Goal: Task Accomplishment & Management: Manage account settings

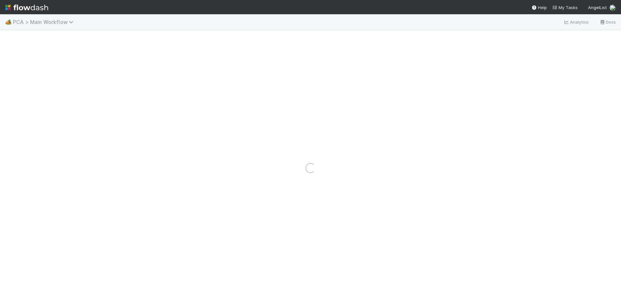
click at [51, 23] on span "PCA > Main Workflow" at bounding box center [45, 22] width 64 height 6
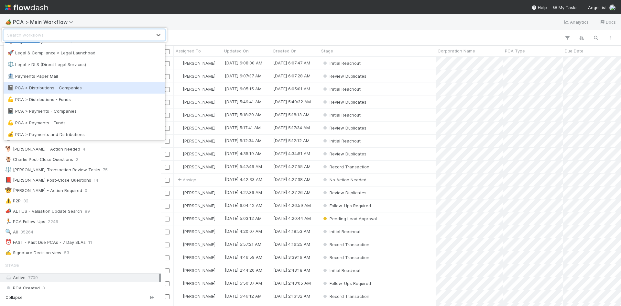
scroll to position [506, 0]
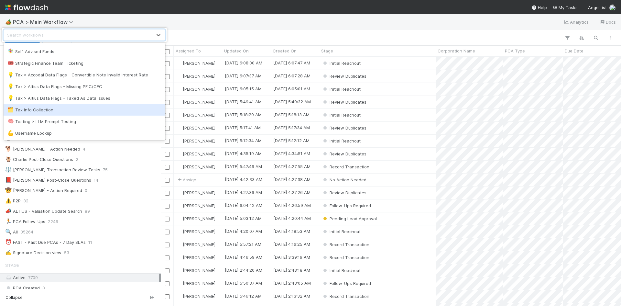
click at [70, 106] on div "🗂️ Tax Info Collection" at bounding box center [84, 109] width 154 height 6
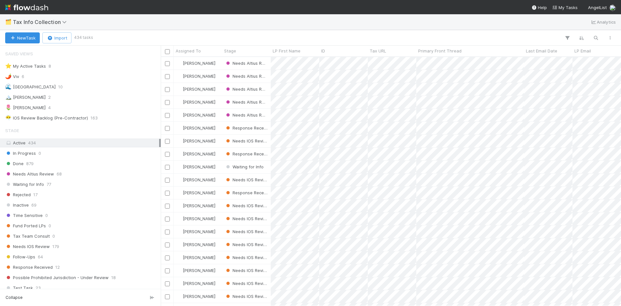
scroll to position [244, 455]
click at [99, 107] on div "🌷 Meg 4" at bounding box center [82, 107] width 154 height 8
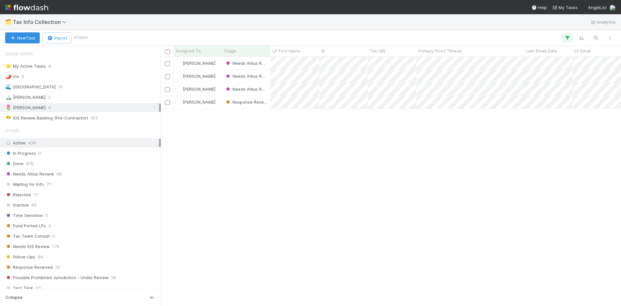
scroll to position [244, 455]
click at [58, 96] on div "🏔️ Karen 2" at bounding box center [82, 97] width 154 height 8
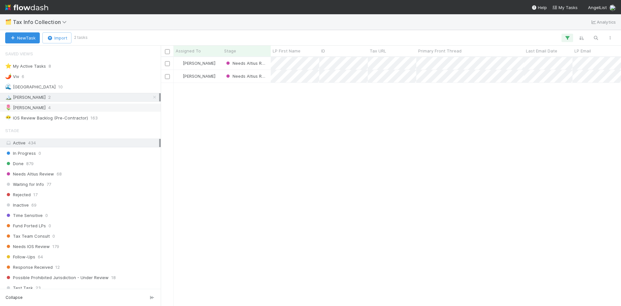
scroll to position [244, 455]
click at [206, 66] on div "[PERSON_NAME]" at bounding box center [195, 63] width 39 height 6
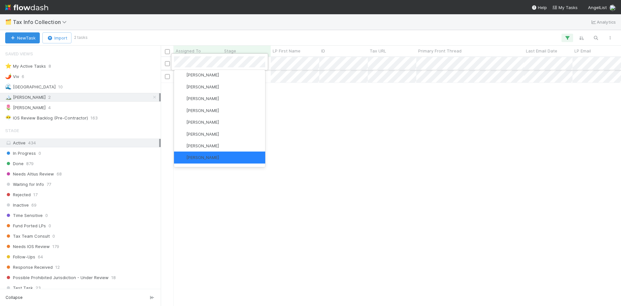
scroll to position [0, 0]
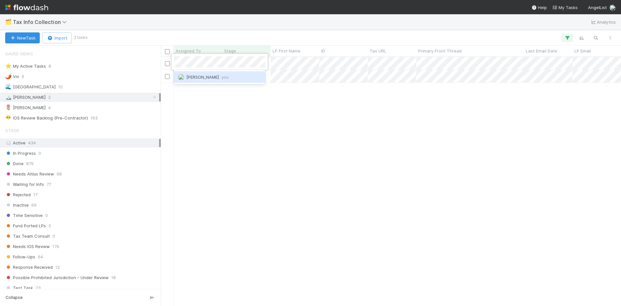
click at [214, 76] on span "[PERSON_NAME] you" at bounding box center [207, 76] width 42 height 5
click at [195, 63] on span "[PERSON_NAME]" at bounding box center [199, 62] width 33 height 5
click at [206, 78] on span "[PERSON_NAME] you" at bounding box center [207, 76] width 42 height 5
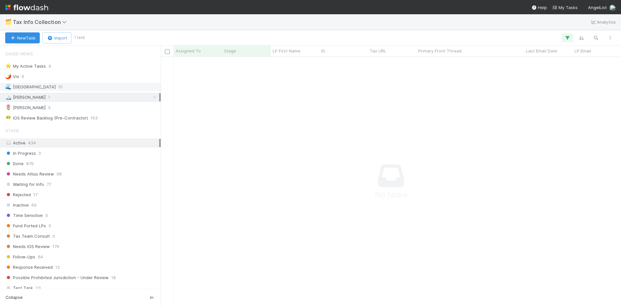
scroll to position [239, 455]
click at [84, 106] on div "🌷 Meg 6" at bounding box center [82, 107] width 154 height 8
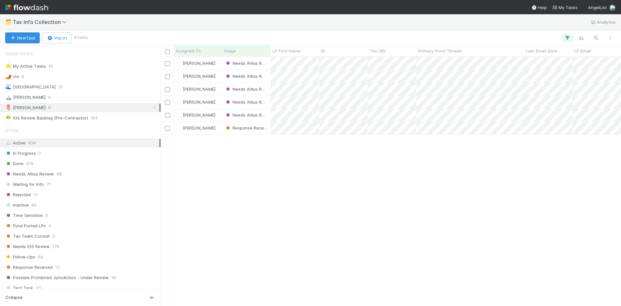
scroll to position [244, 455]
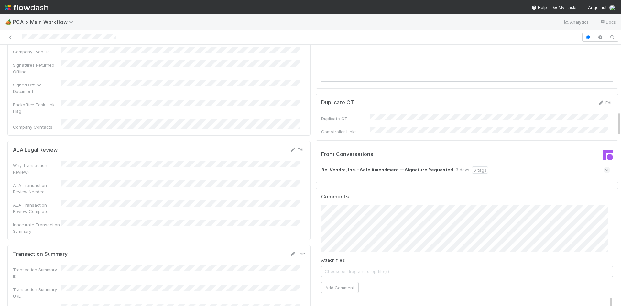
scroll to position [712, 0]
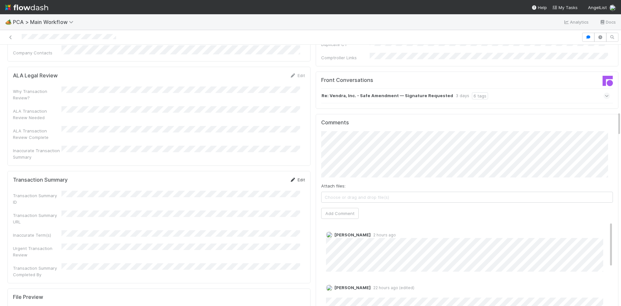
click at [291, 178] on icon at bounding box center [293, 180] width 6 height 4
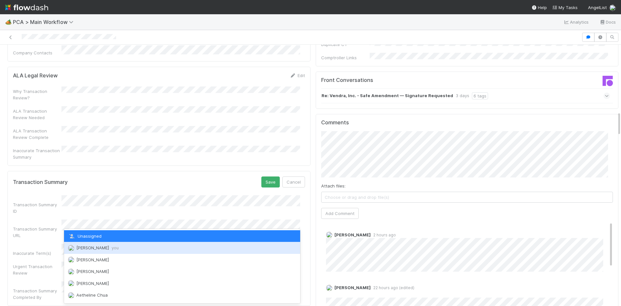
click at [133, 247] on div "Meg Castanare you" at bounding box center [182, 248] width 236 height 12
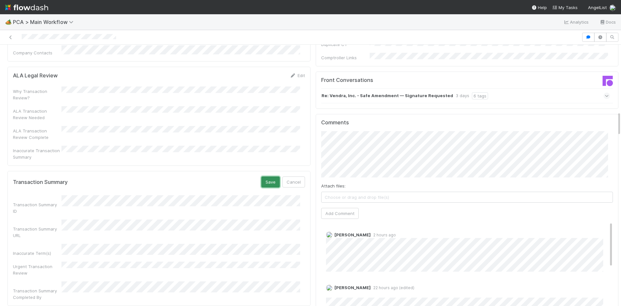
click at [269, 176] on button "Save" at bounding box center [270, 181] width 18 height 11
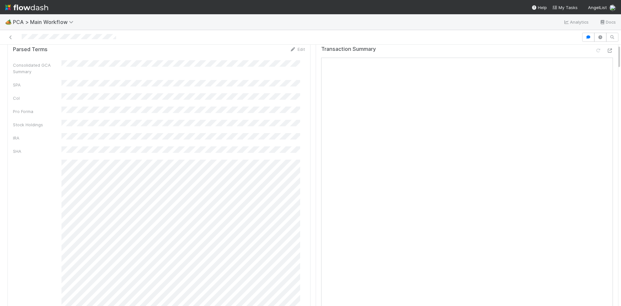
scroll to position [0, 0]
click at [600, 57] on link "Actions" at bounding box center [605, 55] width 27 height 11
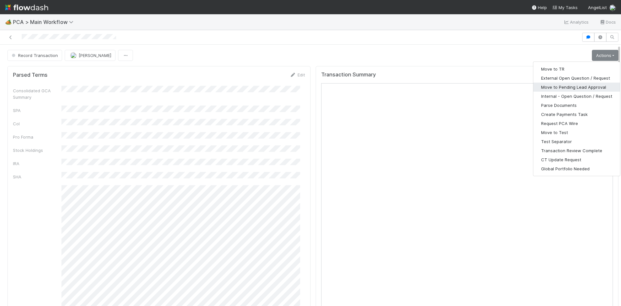
click at [584, 84] on button "Move to Pending Lead Approval" at bounding box center [576, 86] width 87 height 9
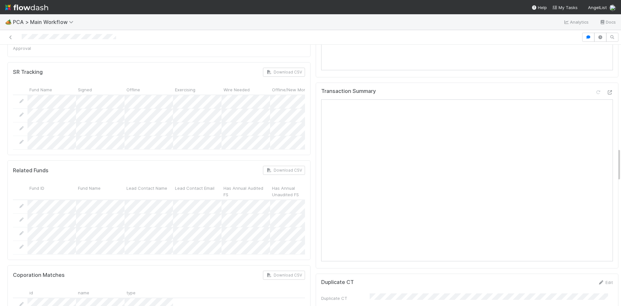
scroll to position [811, 0]
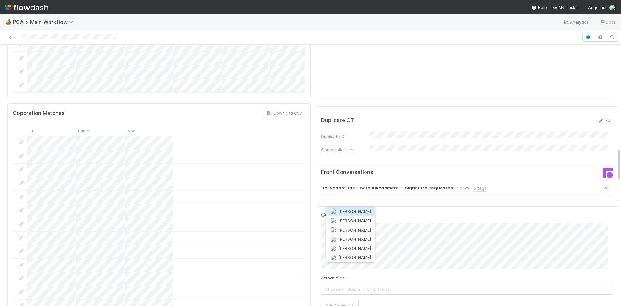
click at [362, 213] on button "[PERSON_NAME]" at bounding box center [350, 211] width 49 height 9
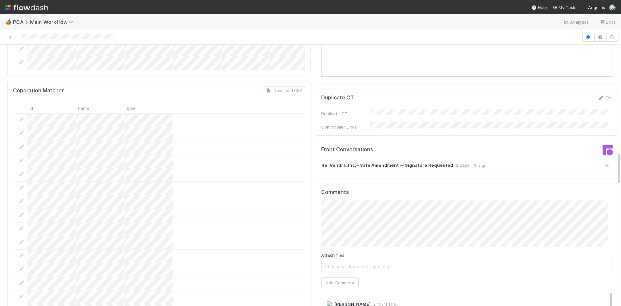
scroll to position [843, 0]
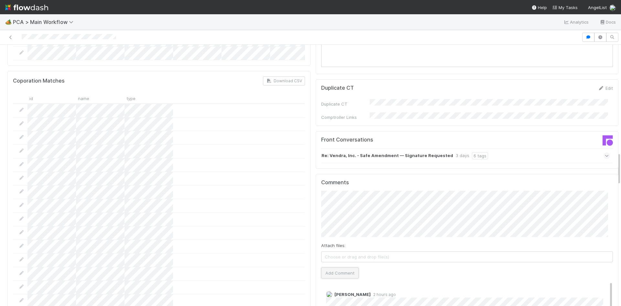
click at [339, 267] on button "Add Comment" at bounding box center [340, 272] width 38 height 11
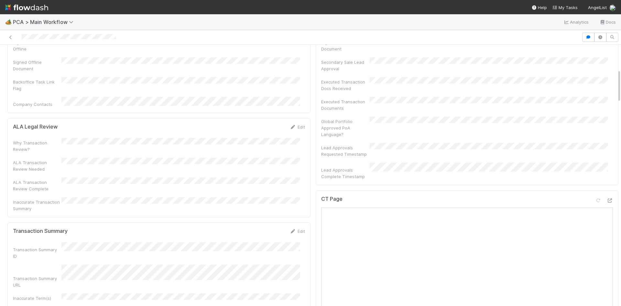
scroll to position [194, 0]
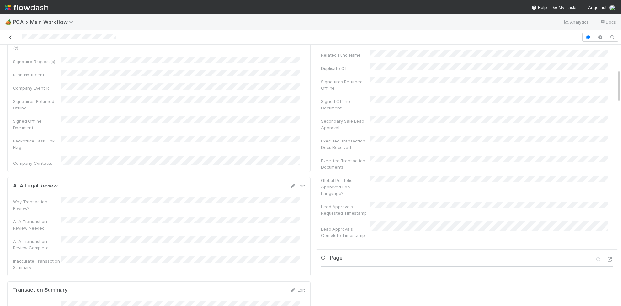
click at [9, 35] on icon at bounding box center [10, 37] width 6 height 4
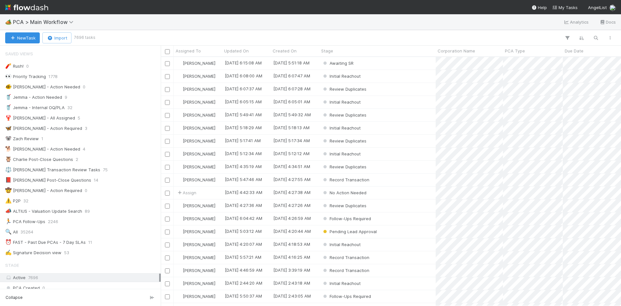
scroll to position [5, 5]
click at [51, 24] on span "PCA > Main Workflow" at bounding box center [45, 22] width 64 height 6
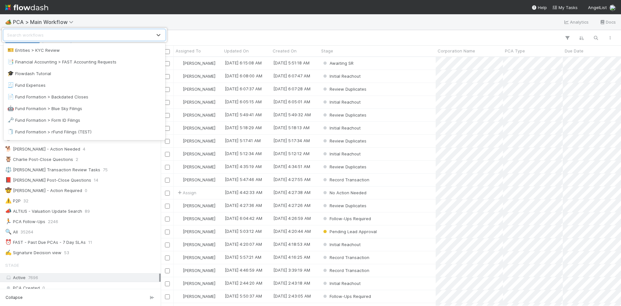
scroll to position [226, 0]
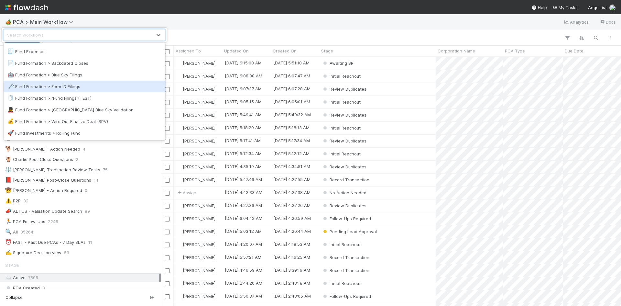
click at [92, 83] on div "🗝️ Fund Formation > Form ID Filings" at bounding box center [84, 86] width 154 height 6
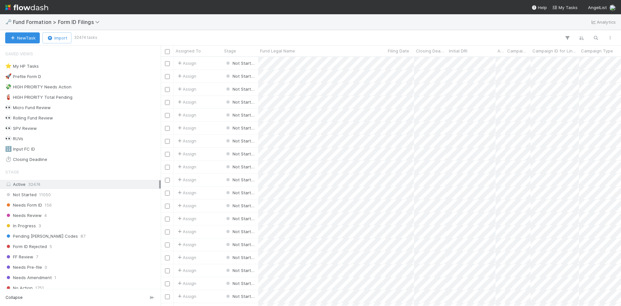
scroll to position [244, 455]
click at [72, 202] on div "Needs Form ID 156" at bounding box center [82, 205] width 154 height 8
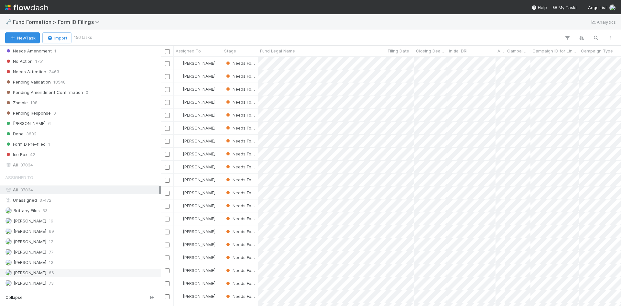
scroll to position [227, 0]
click at [80, 255] on div "Meg Castanare 77" at bounding box center [82, 251] width 154 height 8
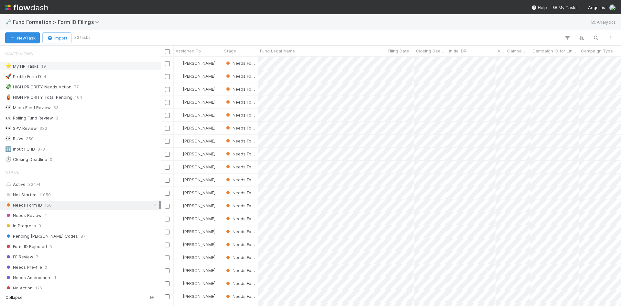
click at [67, 68] on div "⭐ My HP Tasks 19" at bounding box center [82, 66] width 154 height 8
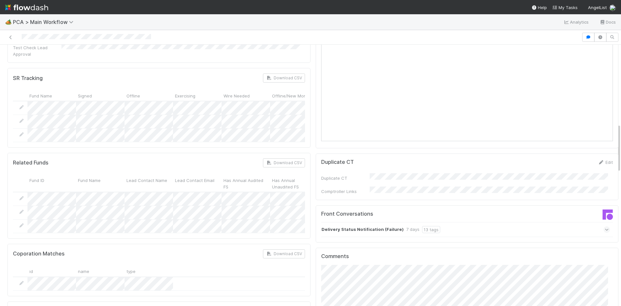
scroll to position [420, 0]
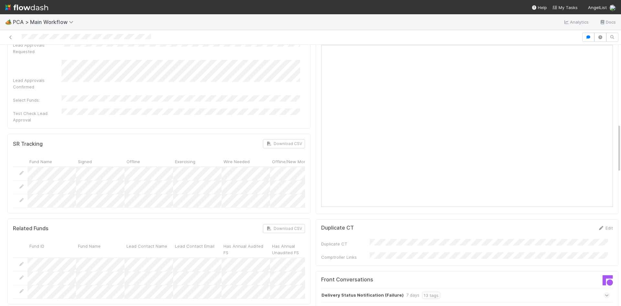
click at [516, 288] on div "Delivery Status Notification (Failure) 7 days 13 tags" at bounding box center [465, 295] width 289 height 15
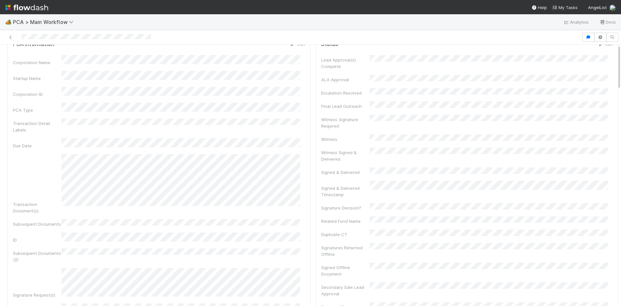
scroll to position [0, 0]
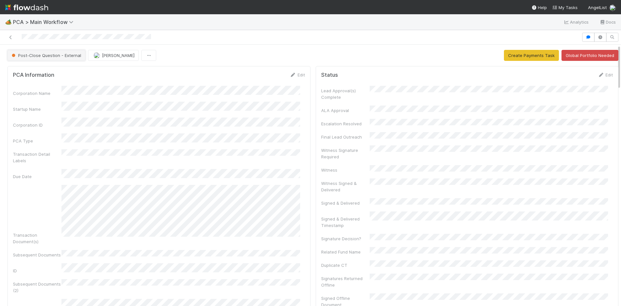
click at [52, 58] on button "Post-Close Question - External" at bounding box center [46, 55] width 78 height 11
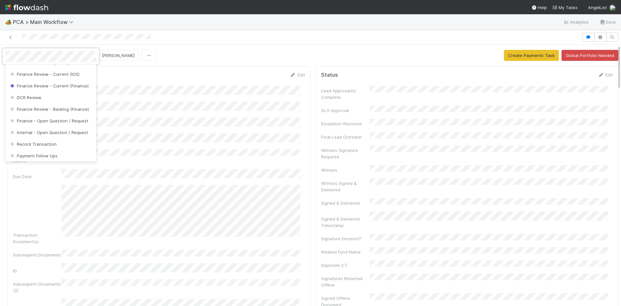
scroll to position [388, 0]
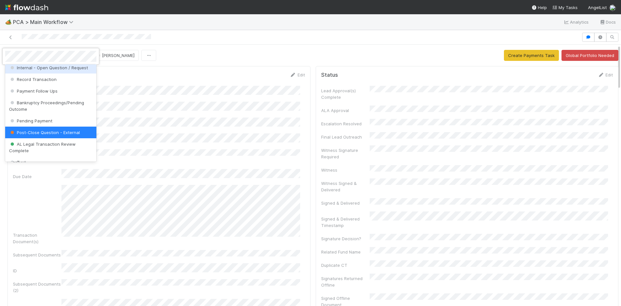
click at [60, 70] on span "Internal - Open Question / Request" at bounding box center [48, 67] width 79 height 5
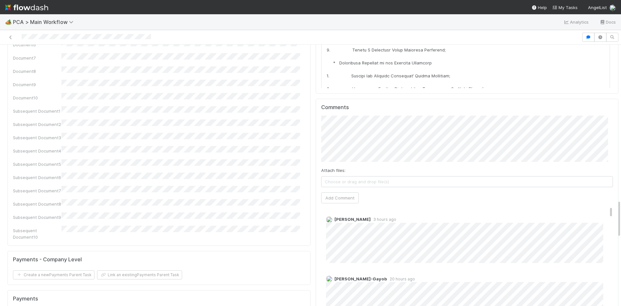
scroll to position [1067, 0]
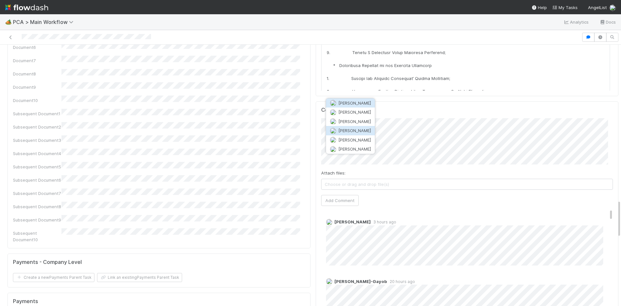
click at [361, 130] on button "[PERSON_NAME]" at bounding box center [350, 130] width 49 height 9
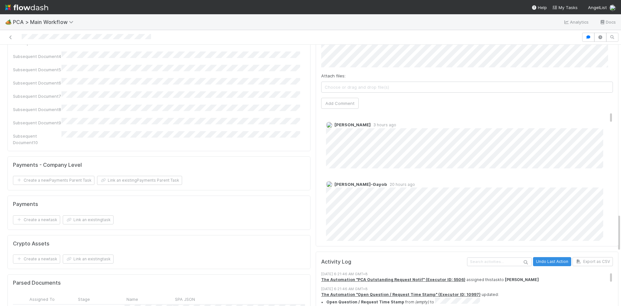
scroll to position [970, 0]
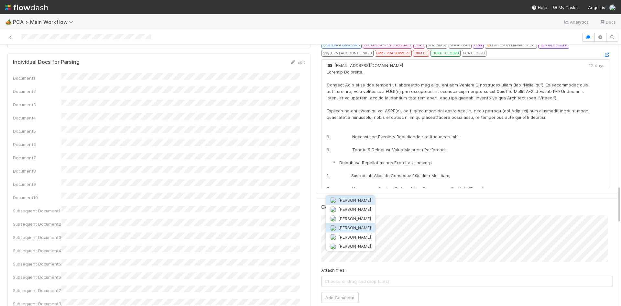
click at [361, 229] on button "[PERSON_NAME]" at bounding box center [350, 227] width 49 height 9
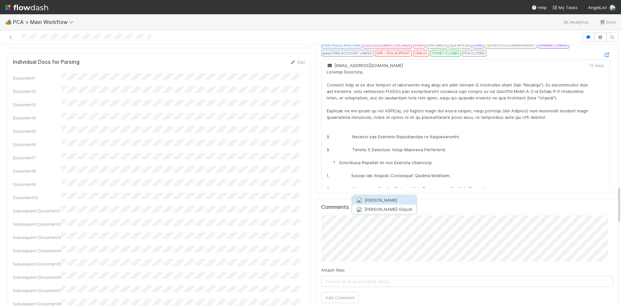
click at [378, 214] on div "Jared Failor Loraine Pati-Gayob" at bounding box center [384, 204] width 65 height 19
click at [379, 208] on span "[PERSON_NAME]-Gayob" at bounding box center [389, 208] width 48 height 5
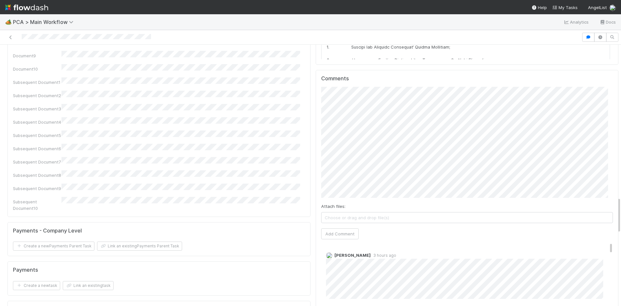
scroll to position [1100, 0]
click at [362, 211] on span "Choose or drag and drop file(s)" at bounding box center [466, 216] width 291 height 10
click at [332, 227] on button "Add Comment" at bounding box center [340, 232] width 38 height 11
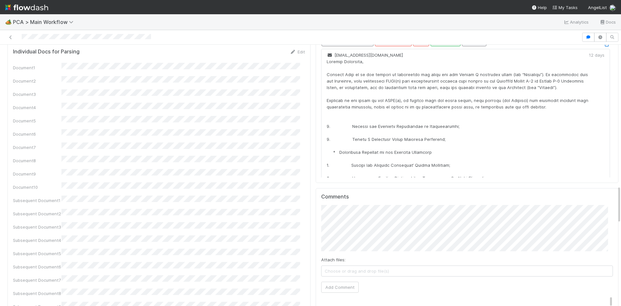
scroll to position [1132, 0]
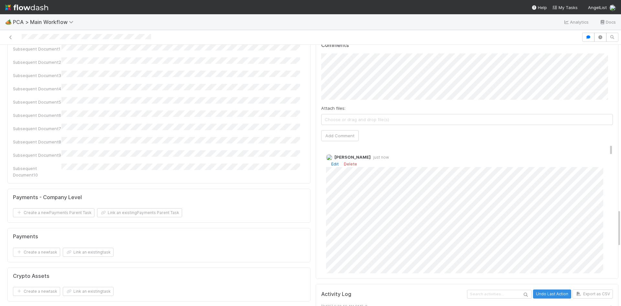
click at [331, 161] on link "Edit" at bounding box center [334, 163] width 7 height 5
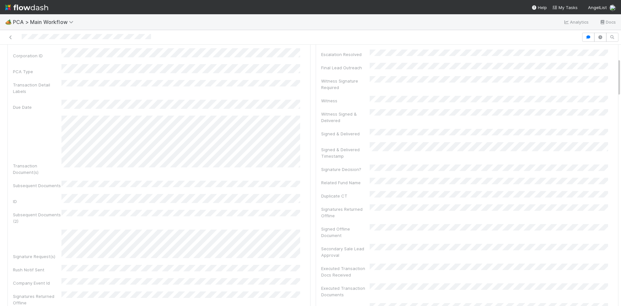
scroll to position [0, 0]
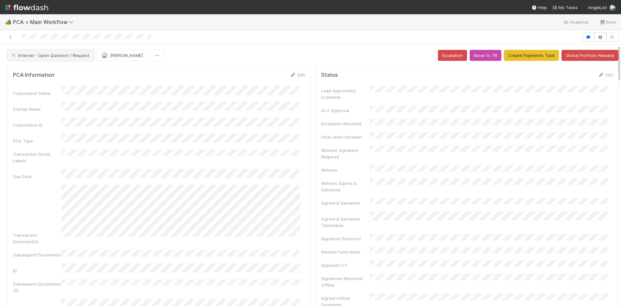
click at [69, 59] on button "Internal - Open Question / Request" at bounding box center [50, 55] width 86 height 11
click at [60, 71] on div "ICU" at bounding box center [50, 72] width 91 height 12
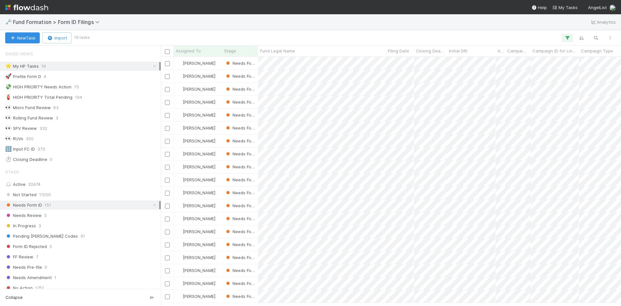
scroll to position [244, 455]
click at [151, 67] on icon at bounding box center [154, 66] width 6 height 4
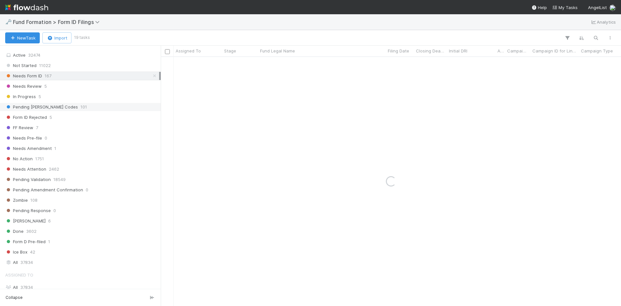
scroll to position [162, 0]
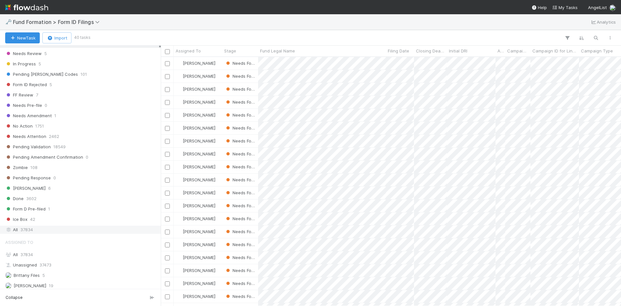
click at [38, 229] on div "All 37834" at bounding box center [82, 229] width 154 height 8
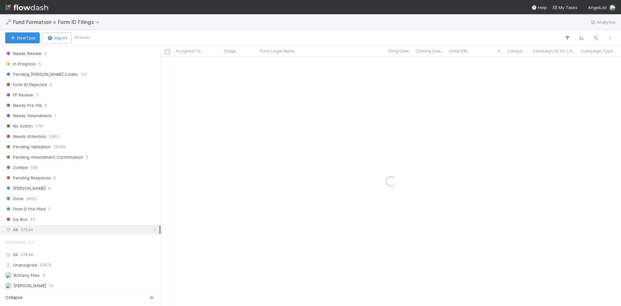
click at [36, 251] on div "All 37834" at bounding box center [82, 254] width 154 height 8
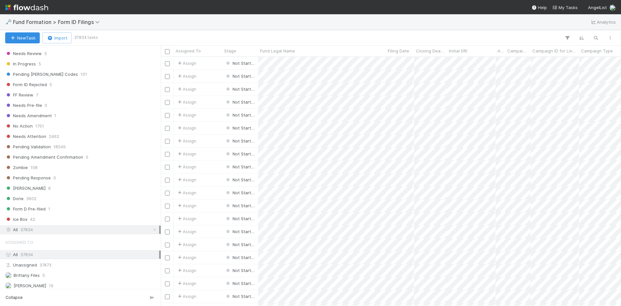
scroll to position [244, 455]
click at [592, 38] on button "button" at bounding box center [596, 38] width 12 height 8
type input "MA-0804 Fund I, a series of Roll Up Vehicles, LP"
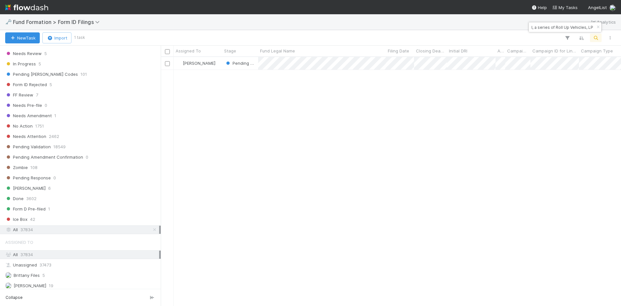
scroll to position [0, 0]
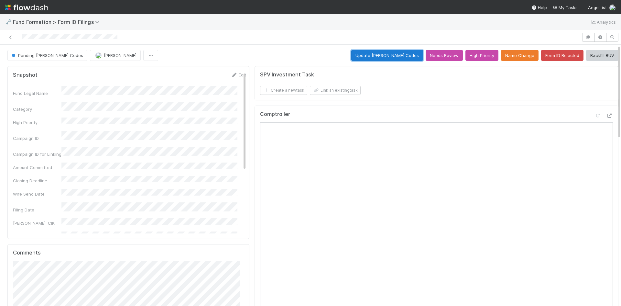
click at [393, 58] on button "Update EDGAR Codes" at bounding box center [387, 55] width 72 height 11
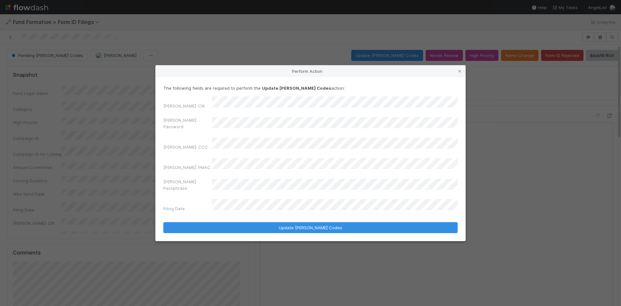
click at [163, 126] on div "The following fields are required to perform the Update EDGAR Codes action: EDG…" at bounding box center [311, 159] width 310 height 164
click at [190, 124] on div "EDGAR: CIK EDGAR: Password EDGAR: CCC EDGAR: PMAC EDGAR: Passphrase Filing Date" at bounding box center [310, 155] width 294 height 118
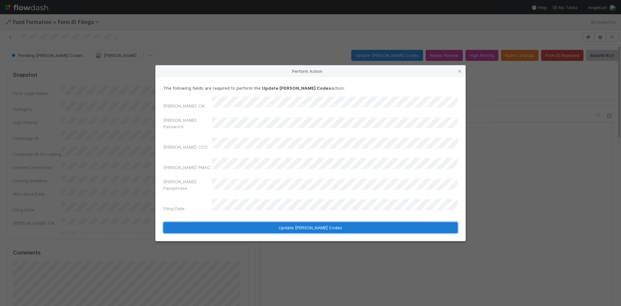
click at [256, 222] on button "Update [PERSON_NAME] Codes" at bounding box center [310, 227] width 294 height 11
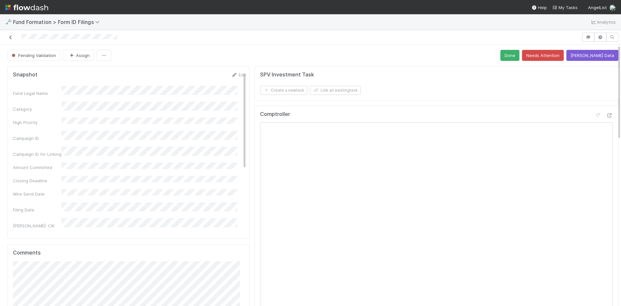
click at [11, 36] on icon at bounding box center [10, 37] width 6 height 4
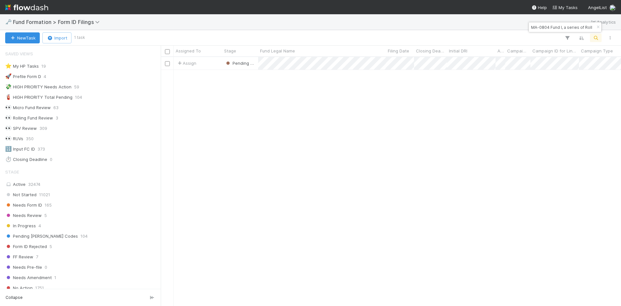
scroll to position [5, 5]
click at [571, 27] on input "MA-0804 Fund I, a series of Roll Up Vehicles, LP" at bounding box center [562, 27] width 65 height 8
paste input "NA-0813 Fund I, a series of Zachary Ginsburg Funds, LP"
type input "NA-0813 Fund I, a series of Zachary Ginsburg Funds, LP"
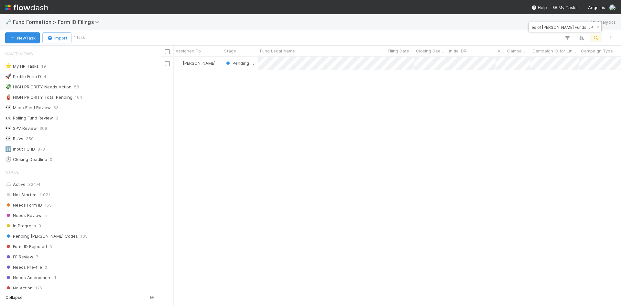
scroll to position [0, 0]
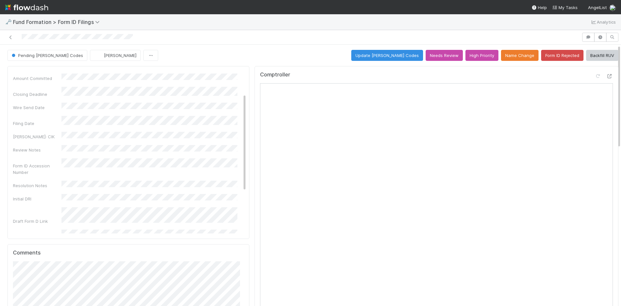
scroll to position [106, 0]
click at [397, 56] on button "Update [PERSON_NAME] Codes" at bounding box center [387, 55] width 72 height 11
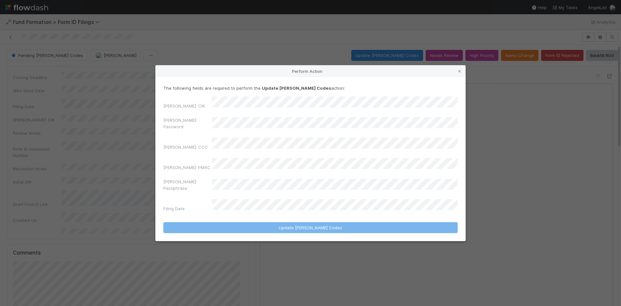
click at [185, 119] on div "EDGAR: CIK EDGAR: Password EDGAR: CCC EDGAR: PMAC EDGAR: Passphrase Filing Date" at bounding box center [310, 155] width 294 height 118
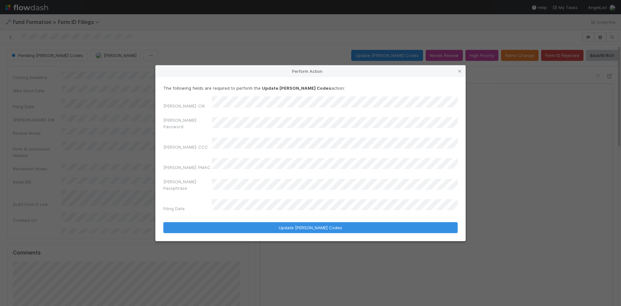
click at [188, 132] on div "[PERSON_NAME]: Password" at bounding box center [310, 125] width 294 height 16
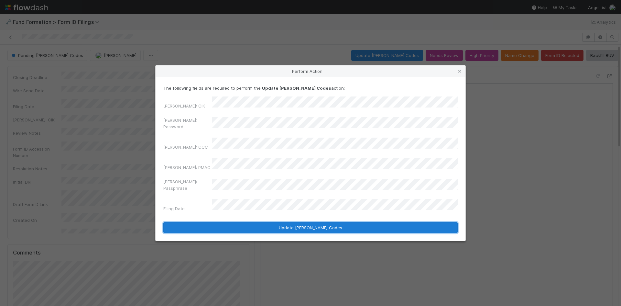
click at [255, 222] on button "Update [PERSON_NAME] Codes" at bounding box center [310, 227] width 294 height 11
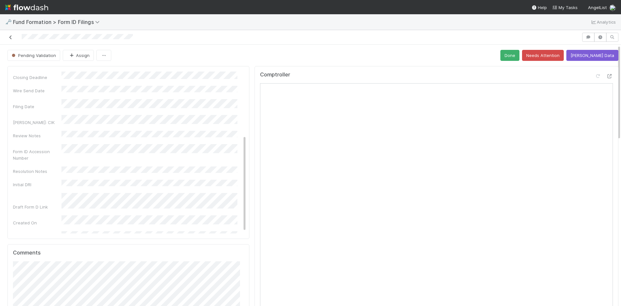
click at [12, 35] on icon at bounding box center [10, 37] width 6 height 4
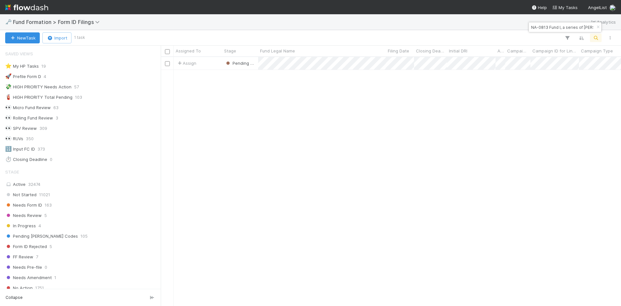
scroll to position [5, 5]
click at [550, 28] on input "NA-0813 Fund I, a series of Zachary Ginsburg Funds, LP" at bounding box center [562, 27] width 65 height 8
paste input "NA-06241 Fund I, a series of Roll Up Vehicles, LP"
type input "NA-06241 Fund I, a series of Roll Up Vehicles, LP"
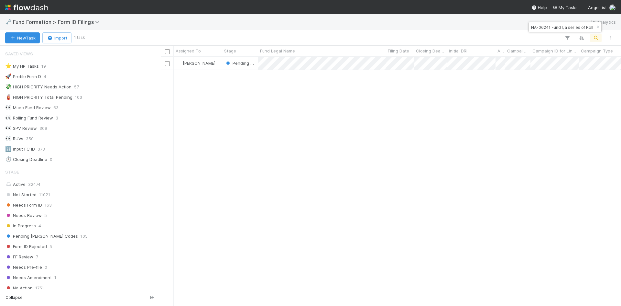
scroll to position [244, 455]
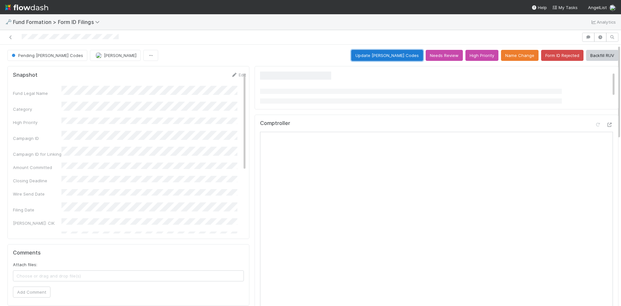
click at [377, 56] on button "Update [PERSON_NAME] Codes" at bounding box center [387, 55] width 72 height 11
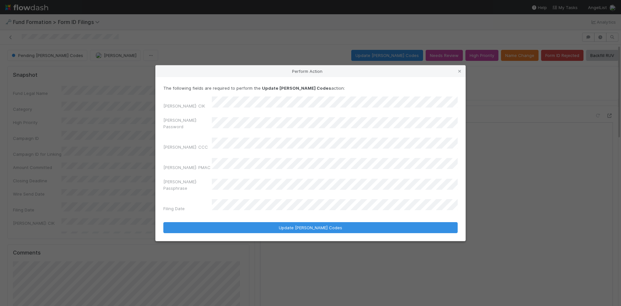
click at [139, 119] on div "Perform Action The following fields are required to perform the Update EDGAR Co…" at bounding box center [310, 153] width 621 height 306
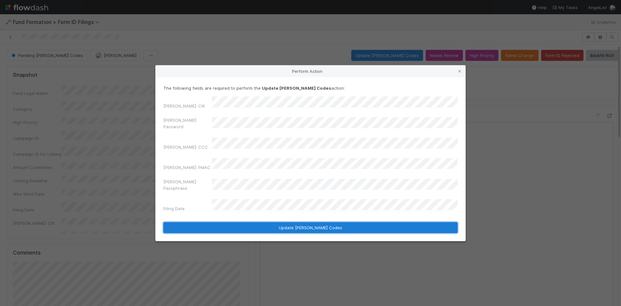
click at [248, 222] on button "Update [PERSON_NAME] Codes" at bounding box center [310, 227] width 294 height 11
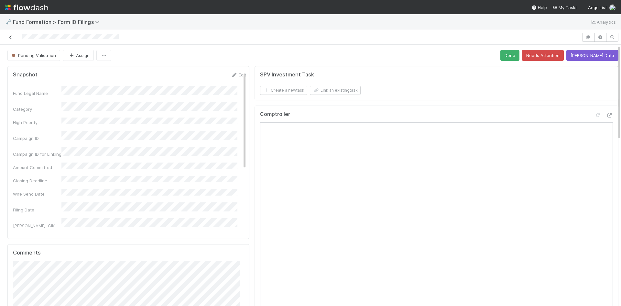
click at [8, 36] on icon at bounding box center [10, 37] width 6 height 4
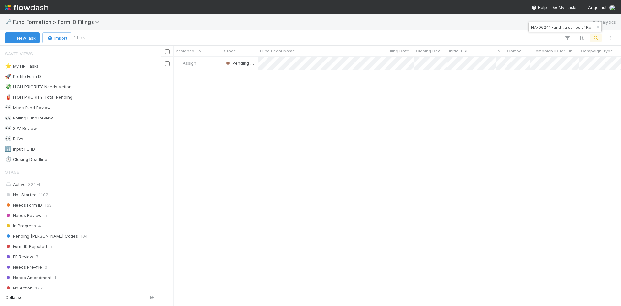
scroll to position [244, 455]
drag, startPoint x: 338, startPoint y: 197, endPoint x: 308, endPoint y: 175, distance: 37.1
click at [338, 197] on div "Assign Pending Validation 6/24/25, 8:48:17 PM 8/22/25, 7:05:54 AM" at bounding box center [391, 181] width 460 height 248
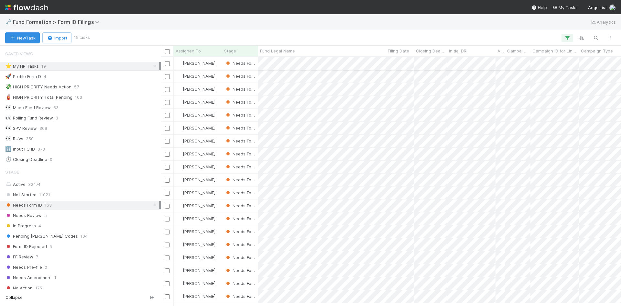
scroll to position [244, 455]
click at [272, 48] on span "Fund Legal Name" at bounding box center [277, 51] width 35 height 6
click at [276, 59] on div "Sort A → Z" at bounding box center [297, 63] width 74 height 10
click at [348, 27] on div at bounding box center [310, 153] width 621 height 306
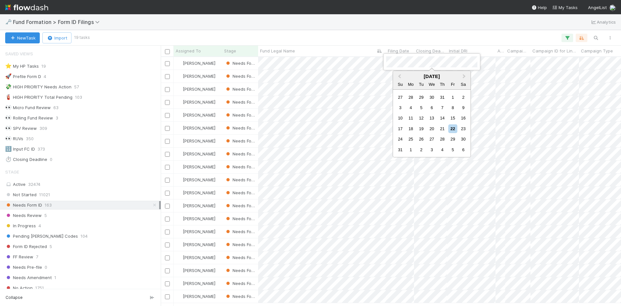
click at [329, 30] on div at bounding box center [310, 153] width 621 height 306
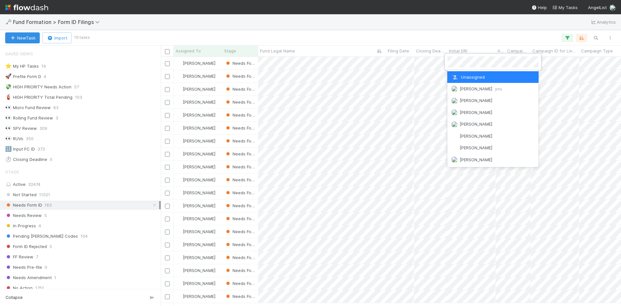
click at [363, 24] on div at bounding box center [310, 153] width 621 height 306
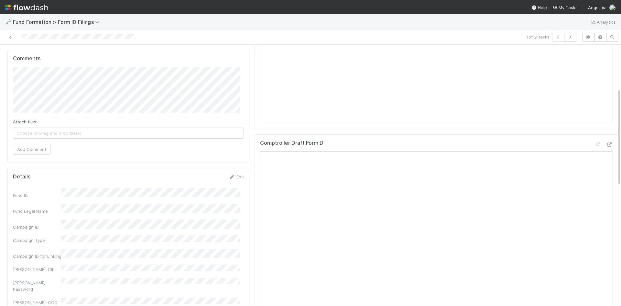
scroll to position [32, 0]
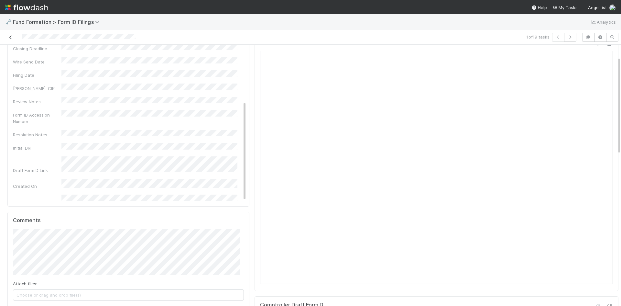
click at [8, 38] on icon at bounding box center [10, 37] width 6 height 4
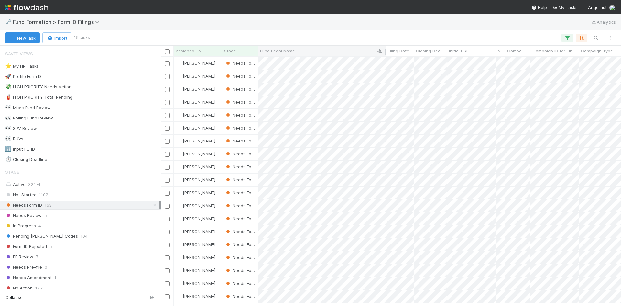
scroll to position [244, 455]
click at [421, 21] on div at bounding box center [310, 153] width 621 height 306
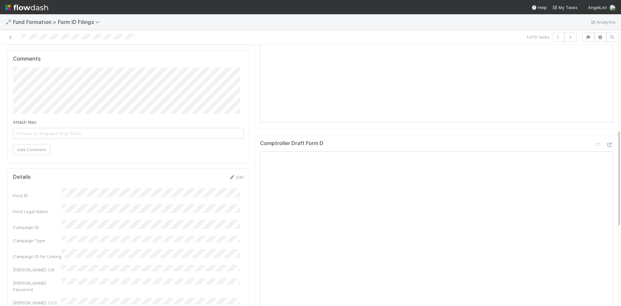
scroll to position [226, 0]
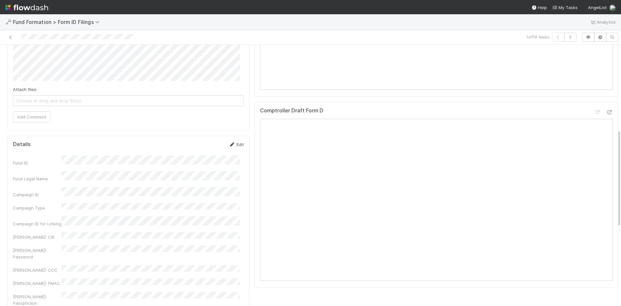
click at [232, 143] on link "Edit" at bounding box center [236, 144] width 15 height 5
click at [208, 146] on button "Save" at bounding box center [209, 146] width 18 height 11
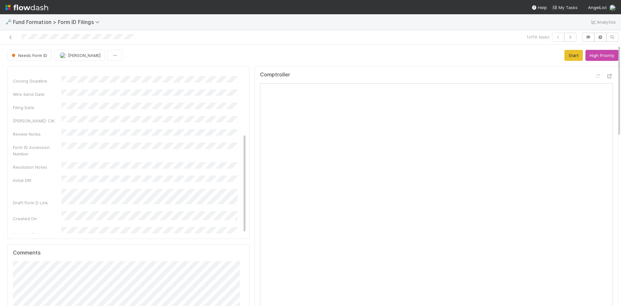
click at [418, 67] on div "Comptroller" at bounding box center [437, 194] width 364 height 257
click at [448, 67] on div "Comptroller" at bounding box center [437, 194] width 364 height 257
click at [564, 54] on button "Start" at bounding box center [573, 55] width 18 height 11
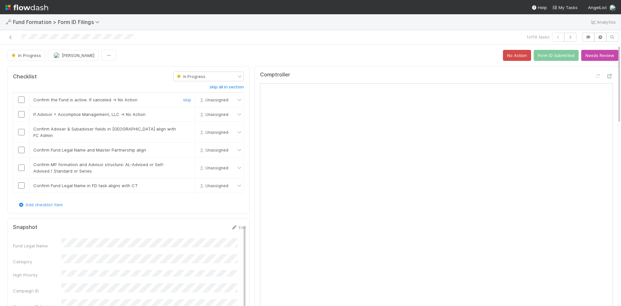
click at [22, 99] on input "checkbox" at bounding box center [21, 99] width 6 height 6
click at [183, 115] on link "skip" at bounding box center [187, 114] width 8 height 5
drag, startPoint x: 18, startPoint y: 127, endPoint x: 21, endPoint y: 133, distance: 6.1
click at [18, 129] on input "checkbox" at bounding box center [21, 132] width 6 height 6
click at [20, 147] on input "checkbox" at bounding box center [21, 150] width 6 height 6
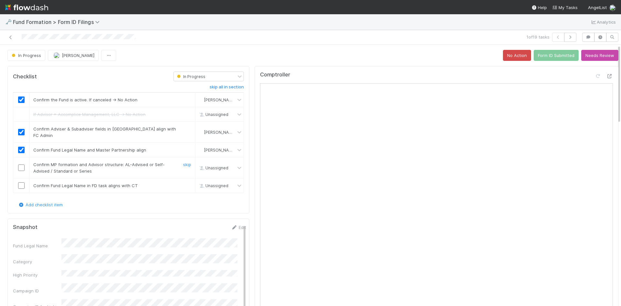
click at [21, 164] on input "checkbox" at bounding box center [21, 167] width 6 height 6
click at [183, 183] on link "skip" at bounding box center [187, 185] width 8 height 5
click at [550, 52] on button "Form ID Submitted" at bounding box center [556, 55] width 45 height 11
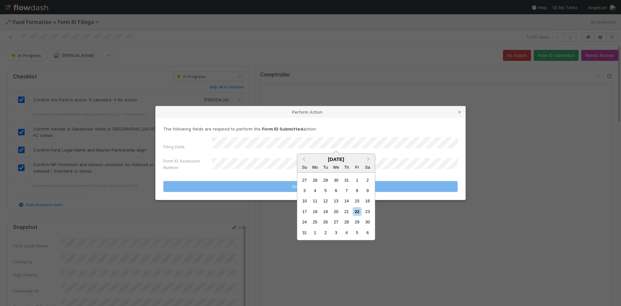
drag, startPoint x: 347, startPoint y: 211, endPoint x: 284, endPoint y: 180, distance: 69.7
click at [347, 211] on div "21" at bounding box center [346, 211] width 9 height 9
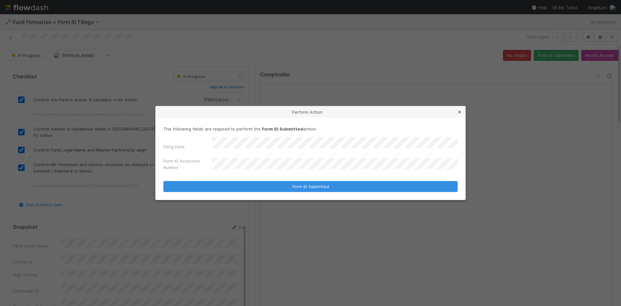
click at [458, 114] on icon at bounding box center [459, 112] width 6 height 4
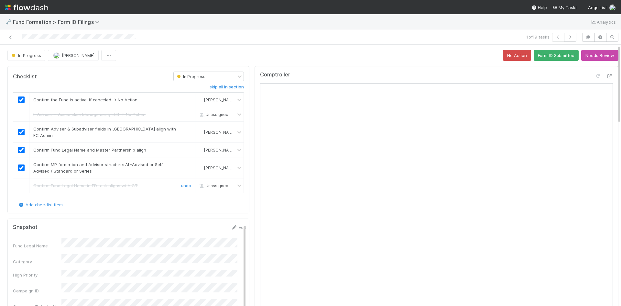
drag, startPoint x: 186, startPoint y: 178, endPoint x: 114, endPoint y: 176, distance: 72.1
click at [185, 183] on link "undo" at bounding box center [186, 185] width 10 height 5
click at [183, 183] on link "skip" at bounding box center [187, 185] width 8 height 5
click at [181, 183] on link "undo" at bounding box center [186, 185] width 10 height 5
click at [20, 182] on input "checkbox" at bounding box center [21, 185] width 6 height 6
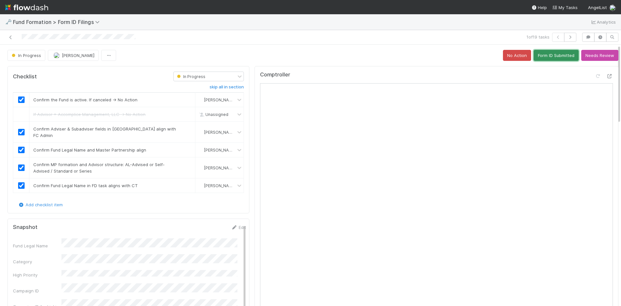
click at [545, 54] on button "Form ID Submitted" at bounding box center [556, 55] width 45 height 11
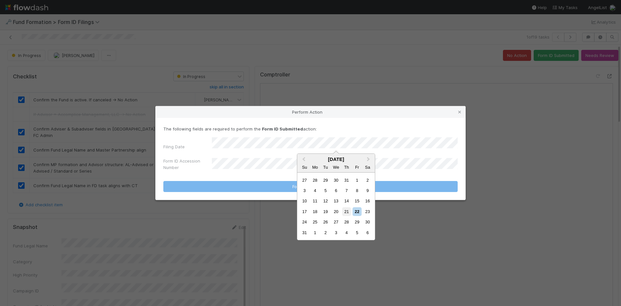
click at [343, 210] on div "21" at bounding box center [346, 211] width 9 height 9
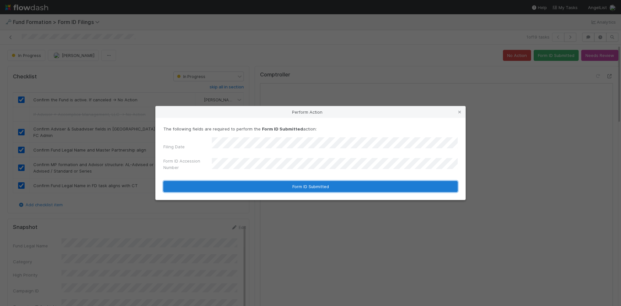
click at [273, 182] on button "Form ID Submitted" at bounding box center [310, 186] width 294 height 11
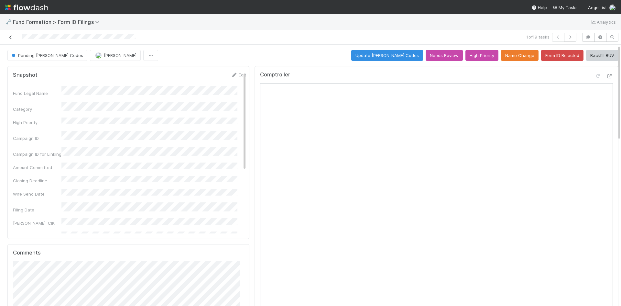
click at [10, 37] on icon at bounding box center [10, 37] width 6 height 4
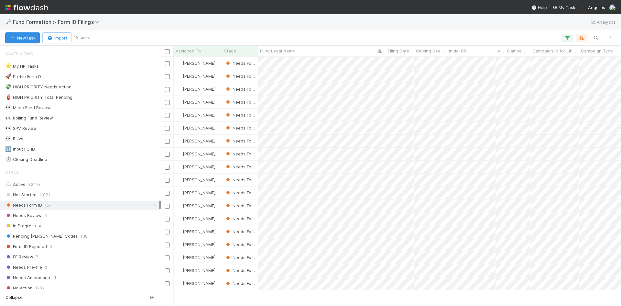
scroll to position [244, 455]
click at [353, 29] on div at bounding box center [310, 153] width 621 height 306
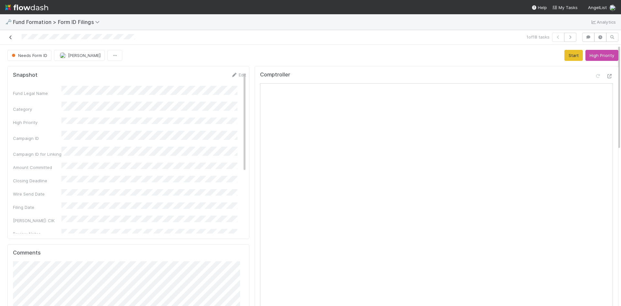
click at [10, 38] on icon at bounding box center [10, 37] width 6 height 4
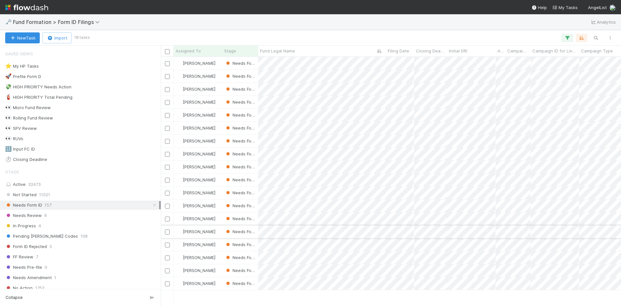
scroll to position [244, 455]
click at [367, 34] on div at bounding box center [310, 153] width 621 height 306
click at [342, 27] on div at bounding box center [310, 153] width 621 height 306
drag, startPoint x: 362, startPoint y: 35, endPoint x: 369, endPoint y: 37, distance: 7.9
click at [362, 35] on div at bounding box center [310, 153] width 621 height 306
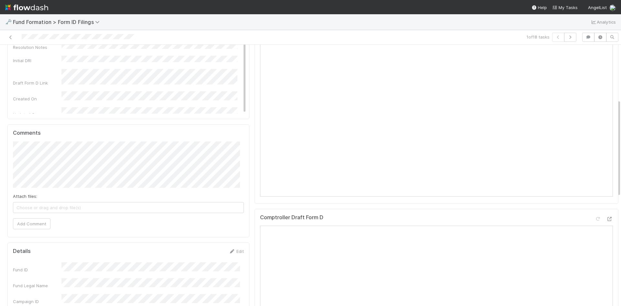
scroll to position [162, 0]
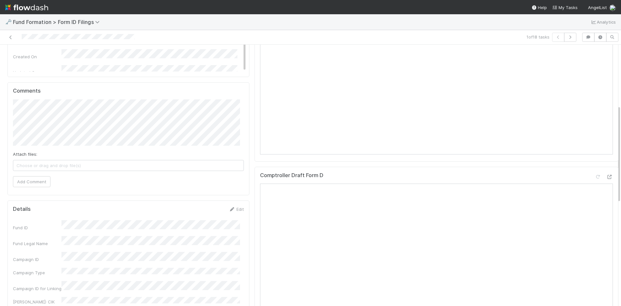
drag, startPoint x: 235, startPoint y: 210, endPoint x: 137, endPoint y: 251, distance: 106.8
click at [234, 210] on link "Edit" at bounding box center [236, 208] width 15 height 5
click at [205, 211] on button "Save" at bounding box center [209, 211] width 18 height 11
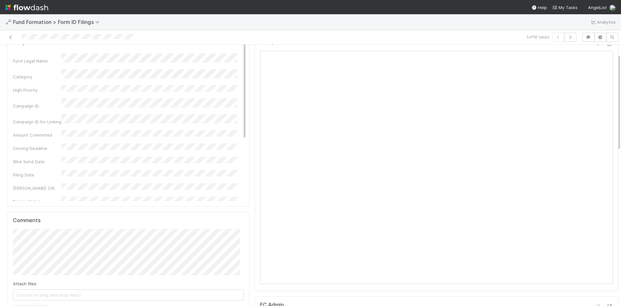
scroll to position [0, 0]
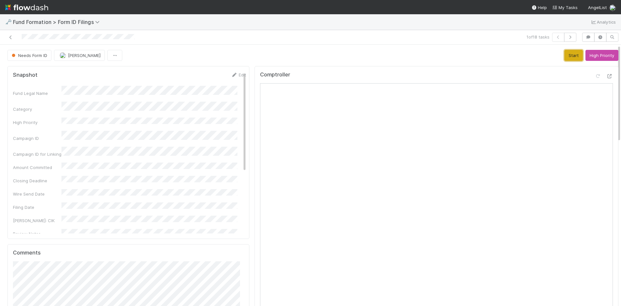
click at [564, 58] on button "Start" at bounding box center [573, 55] width 18 height 11
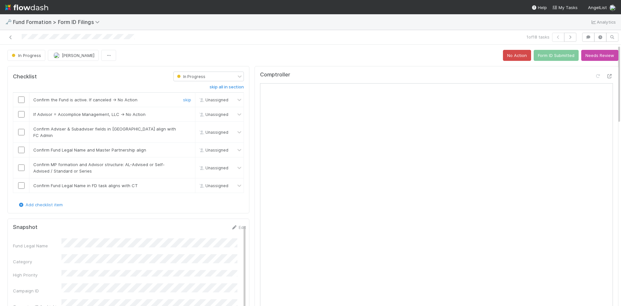
drag, startPoint x: 20, startPoint y: 100, endPoint x: 89, endPoint y: 114, distance: 70.6
click at [22, 100] on input "checkbox" at bounding box center [21, 99] width 6 height 6
click at [183, 114] on link "skip" at bounding box center [187, 114] width 8 height 5
drag, startPoint x: 22, startPoint y: 130, endPoint x: 21, endPoint y: 142, distance: 12.0
click at [22, 130] on input "checkbox" at bounding box center [21, 132] width 6 height 6
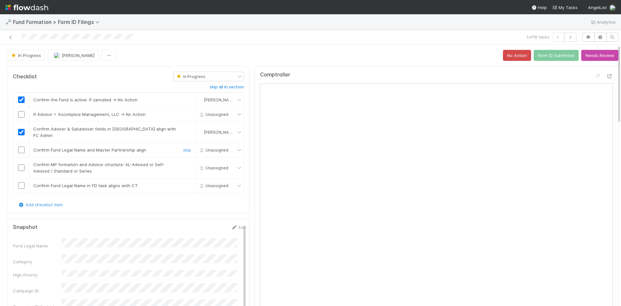
click at [22, 147] on input "checkbox" at bounding box center [21, 150] width 6 height 6
click at [21, 164] on input "checkbox" at bounding box center [21, 167] width 6 height 6
click at [19, 182] on input "checkbox" at bounding box center [21, 185] width 6 height 6
click at [183, 113] on link "skip" at bounding box center [187, 114] width 8 height 5
click at [552, 55] on button "Form ID Submitted" at bounding box center [556, 55] width 45 height 11
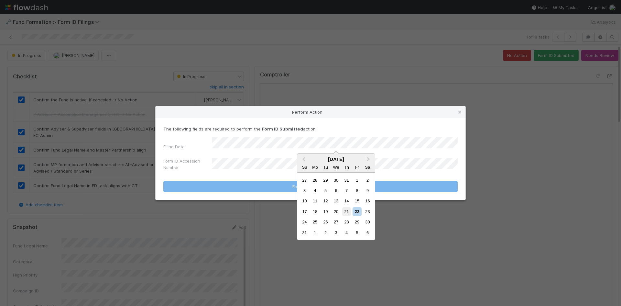
click at [346, 210] on div "21" at bounding box center [346, 211] width 9 height 9
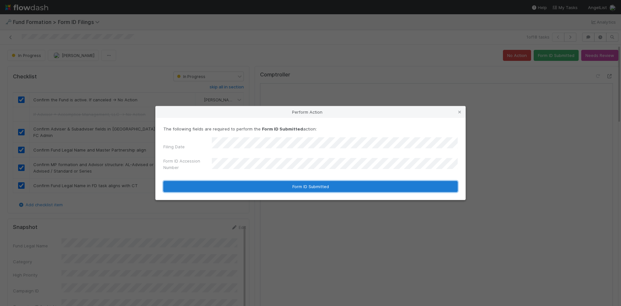
click at [232, 184] on button "Form ID Submitted" at bounding box center [310, 186] width 294 height 11
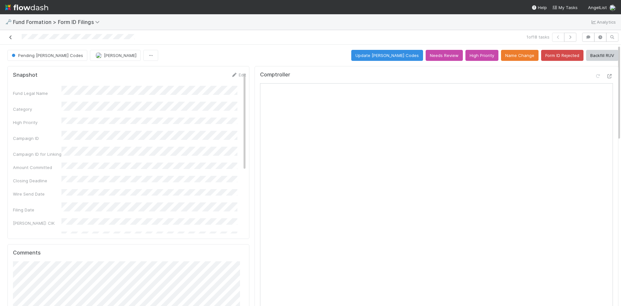
click at [13, 37] on icon at bounding box center [10, 37] width 6 height 4
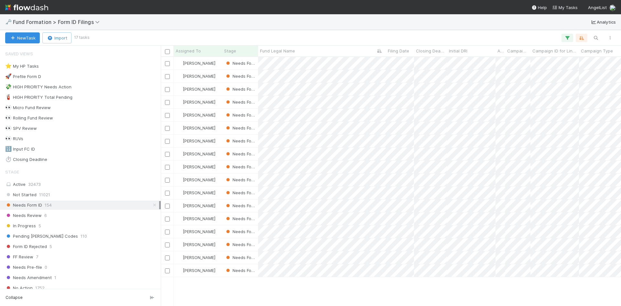
scroll to position [244, 455]
click at [443, 288] on div at bounding box center [310, 153] width 621 height 306
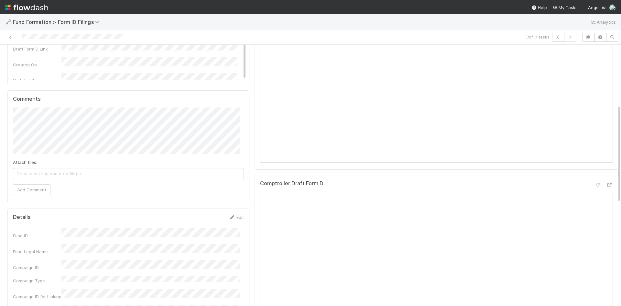
scroll to position [162, 0]
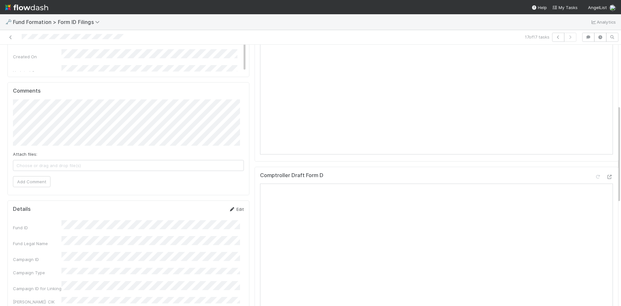
click at [230, 211] on icon at bounding box center [232, 209] width 6 height 4
click at [205, 210] on button "Save" at bounding box center [209, 211] width 18 height 11
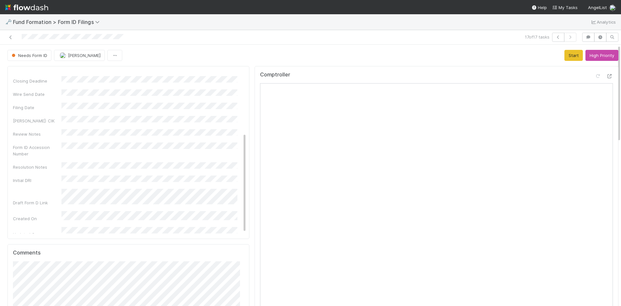
scroll to position [0, 0]
click at [231, 74] on icon at bounding box center [234, 75] width 6 height 4
click at [202, 81] on button "Save" at bounding box center [211, 76] width 18 height 11
click at [564, 56] on button "Start" at bounding box center [573, 55] width 18 height 11
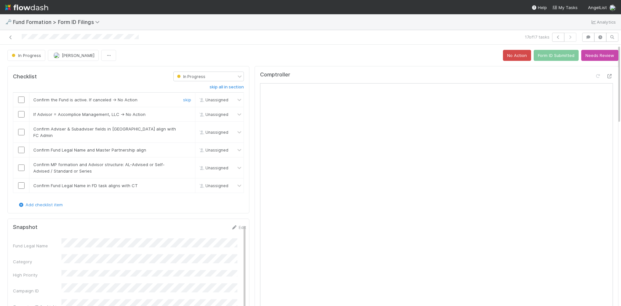
drag, startPoint x: 22, startPoint y: 97, endPoint x: 116, endPoint y: 110, distance: 95.6
click at [22, 98] on input "checkbox" at bounding box center [21, 99] width 6 height 6
click at [183, 114] on link "skip" at bounding box center [187, 114] width 8 height 5
drag, startPoint x: 21, startPoint y: 128, endPoint x: 20, endPoint y: 139, distance: 11.1
click at [21, 129] on input "checkbox" at bounding box center [21, 132] width 6 height 6
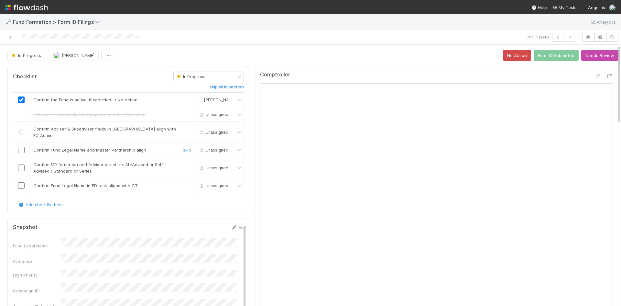
click at [20, 147] on input "checkbox" at bounding box center [21, 150] width 6 height 6
click at [21, 164] on input "checkbox" at bounding box center [21, 167] width 6 height 6
checkbox input "true"
click at [20, 182] on input "checkbox" at bounding box center [21, 185] width 6 height 6
click at [550, 55] on button "Form ID Submitted" at bounding box center [556, 55] width 45 height 11
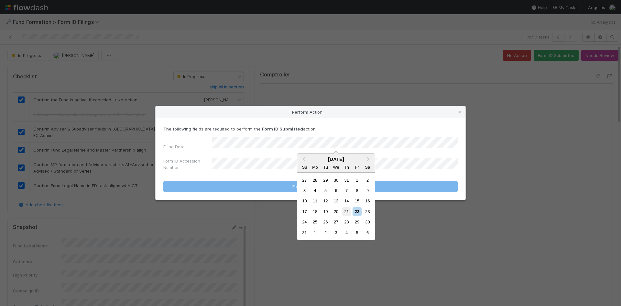
click at [345, 212] on div "21" at bounding box center [346, 211] width 9 height 9
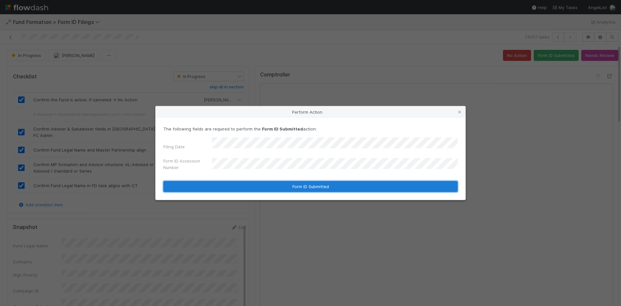
click at [232, 182] on button "Form ID Submitted" at bounding box center [310, 186] width 294 height 11
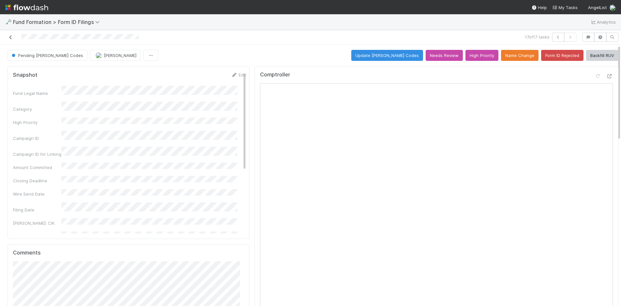
click at [12, 37] on icon at bounding box center [10, 37] width 6 height 4
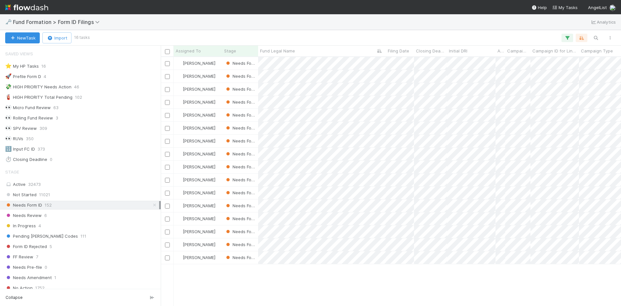
scroll to position [244, 455]
drag, startPoint x: 484, startPoint y: 284, endPoint x: 481, endPoint y: 284, distance: 3.3
click at [484, 284] on div at bounding box center [310, 153] width 621 height 306
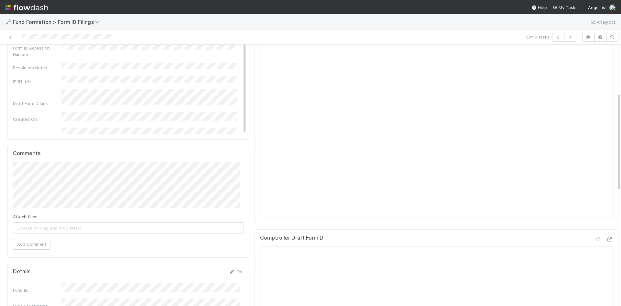
scroll to position [162, 0]
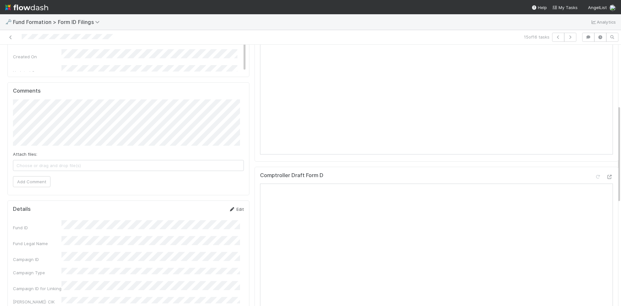
click at [232, 208] on link "Edit" at bounding box center [236, 208] width 15 height 5
click at [205, 210] on button "Save" at bounding box center [209, 211] width 18 height 11
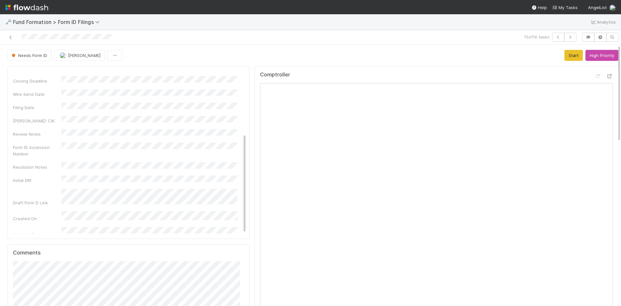
click at [402, 76] on div "Comptroller" at bounding box center [436, 77] width 353 height 12
click at [567, 61] on button "Start" at bounding box center [573, 55] width 18 height 11
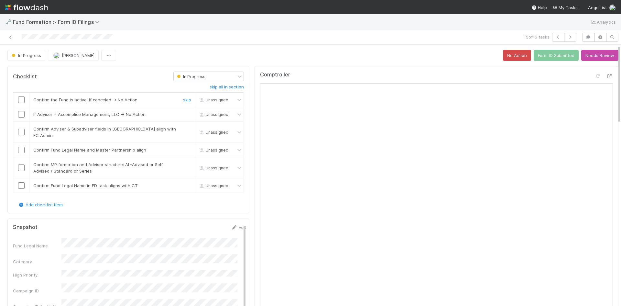
click at [21, 98] on input "checkbox" at bounding box center [21, 99] width 6 height 6
drag, startPoint x: 182, startPoint y: 114, endPoint x: 88, endPoint y: 130, distance: 95.3
click at [183, 114] on link "skip" at bounding box center [187, 114] width 8 height 5
click at [20, 129] on input "checkbox" at bounding box center [21, 132] width 6 height 6
click at [21, 147] on input "checkbox" at bounding box center [21, 150] width 6 height 6
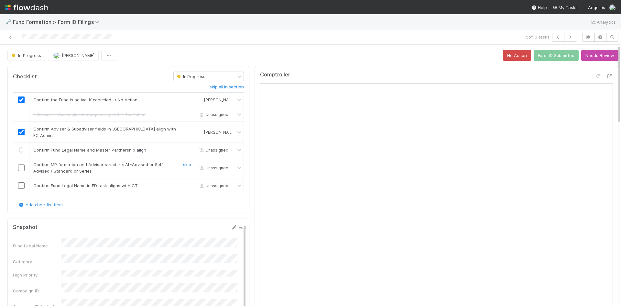
click at [22, 164] on input "checkbox" at bounding box center [21, 167] width 6 height 6
click at [19, 182] on input "checkbox" at bounding box center [21, 185] width 6 height 6
click at [550, 56] on button "Form ID Submitted" at bounding box center [556, 55] width 45 height 11
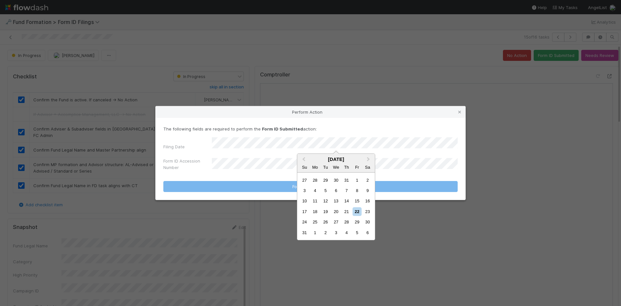
click at [348, 210] on div "21" at bounding box center [346, 211] width 9 height 9
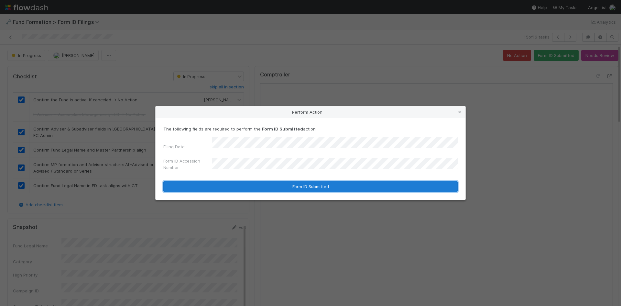
click at [263, 184] on button "Form ID Submitted" at bounding box center [310, 186] width 294 height 11
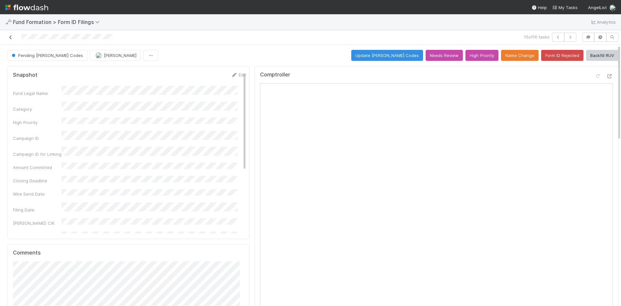
click at [8, 36] on icon at bounding box center [10, 37] width 6 height 4
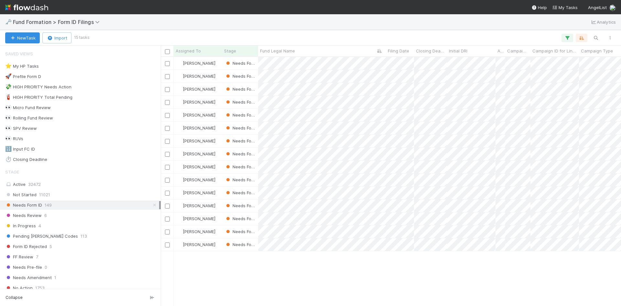
scroll to position [244, 455]
drag, startPoint x: 484, startPoint y: 281, endPoint x: 480, endPoint y: 280, distance: 3.9
click at [483, 281] on div at bounding box center [310, 153] width 621 height 306
click at [414, 271] on div at bounding box center [310, 153] width 621 height 306
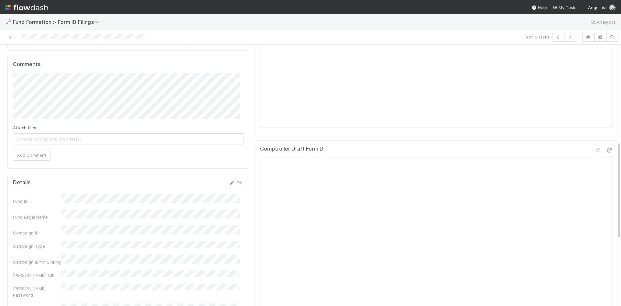
scroll to position [259, 0]
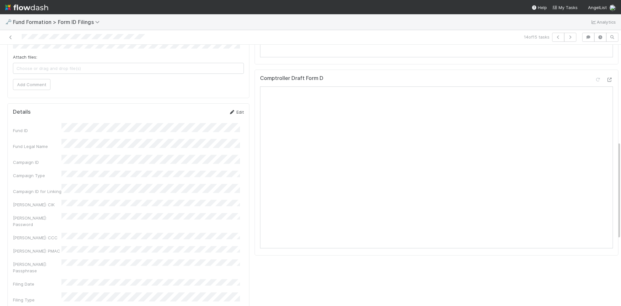
click at [233, 112] on link "Edit" at bounding box center [236, 111] width 15 height 5
click at [203, 116] on button "Save" at bounding box center [209, 114] width 18 height 11
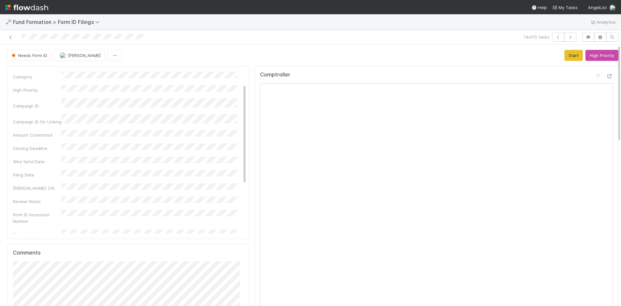
scroll to position [0, 0]
click at [231, 72] on link "Edit" at bounding box center [238, 74] width 15 height 5
click at [11, 103] on div "Snapshot Save Cancel Fund Legal Name * Category High Priority Campaign ID Campa…" at bounding box center [128, 152] width 242 height 173
click at [202, 79] on button "Save" at bounding box center [211, 76] width 18 height 11
click at [564, 56] on button "Start" at bounding box center [573, 55] width 18 height 11
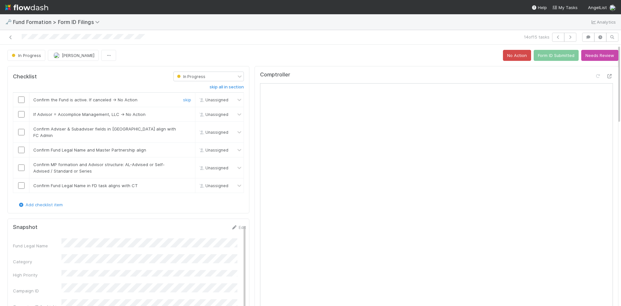
drag, startPoint x: 20, startPoint y: 99, endPoint x: 63, endPoint y: 103, distance: 43.9
click at [20, 99] on input "checkbox" at bounding box center [21, 99] width 6 height 6
checkbox input "true"
click at [179, 114] on div "skip" at bounding box center [186, 114] width 19 height 6
click at [22, 129] on input "checkbox" at bounding box center [21, 132] width 6 height 6
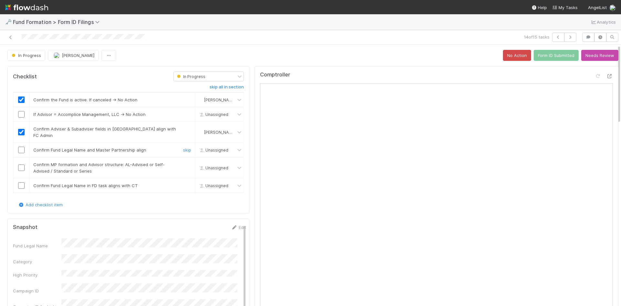
click at [22, 147] on input "checkbox" at bounding box center [21, 150] width 6 height 6
click at [20, 164] on input "checkbox" at bounding box center [21, 167] width 6 height 6
click at [20, 182] on input "checkbox" at bounding box center [21, 185] width 6 height 6
drag, startPoint x: 179, startPoint y: 114, endPoint x: 187, endPoint y: 114, distance: 7.8
click at [183, 114] on link "skip" at bounding box center [187, 114] width 8 height 5
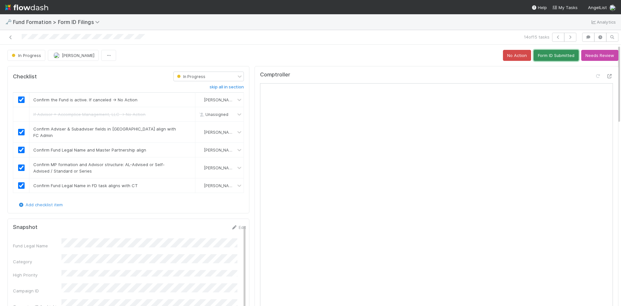
click at [547, 57] on button "Form ID Submitted" at bounding box center [556, 55] width 45 height 11
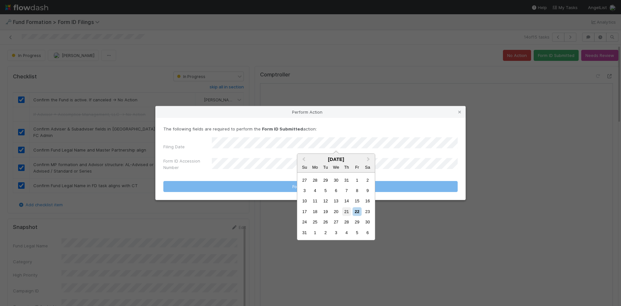
click at [345, 211] on div "21" at bounding box center [346, 211] width 9 height 9
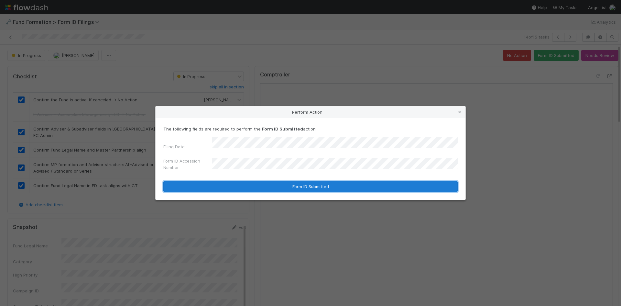
click at [265, 182] on button "Form ID Submitted" at bounding box center [310, 186] width 294 height 11
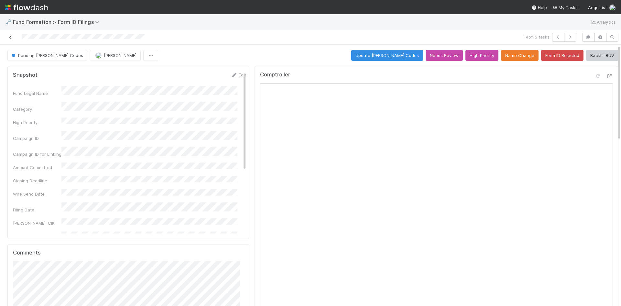
click at [12, 38] on icon at bounding box center [10, 37] width 6 height 4
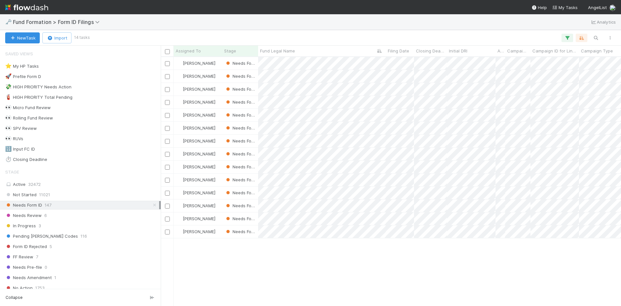
scroll to position [244, 455]
click at [479, 263] on div at bounding box center [310, 153] width 621 height 306
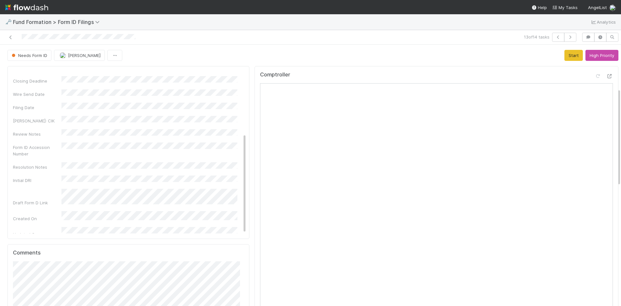
scroll to position [194, 0]
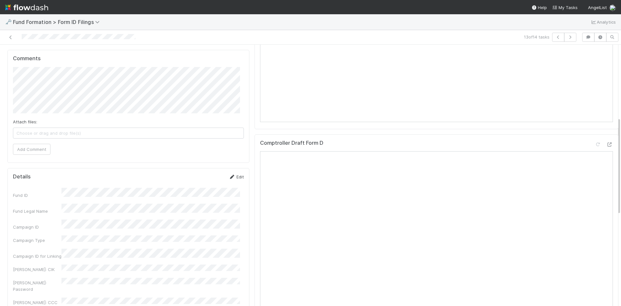
click at [234, 178] on link "Edit" at bounding box center [236, 176] width 15 height 5
click at [207, 177] on button "Save" at bounding box center [209, 178] width 18 height 11
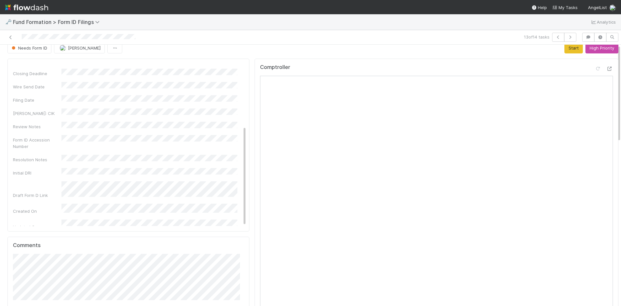
scroll to position [0, 0]
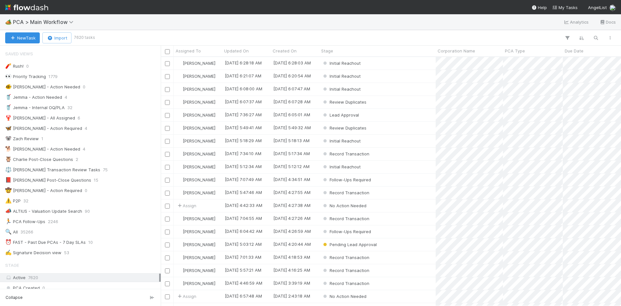
scroll to position [244, 455]
click at [43, 23] on span "PCA > Main Workflow" at bounding box center [45, 22] width 64 height 6
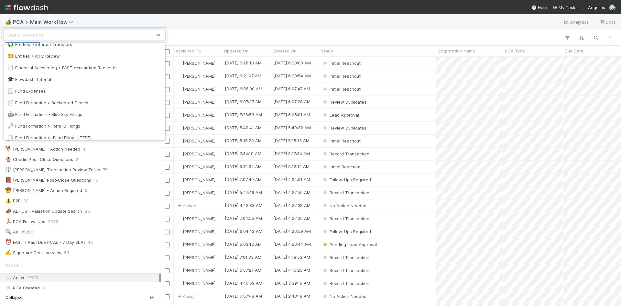
scroll to position [226, 0]
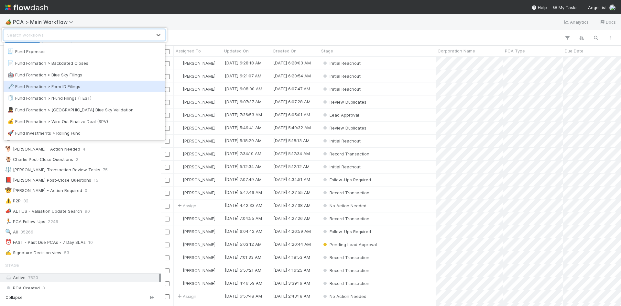
click at [72, 85] on div "🗝️ Fund Formation > Form ID Filings" at bounding box center [84, 86] width 154 height 6
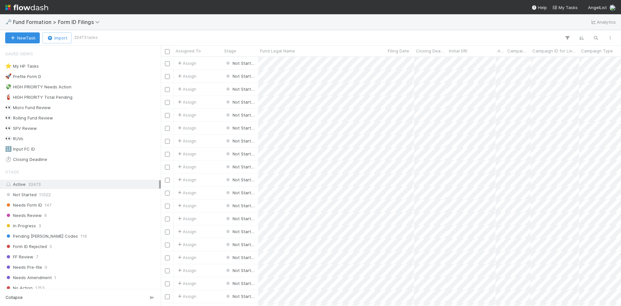
scroll to position [244, 455]
click at [62, 202] on div "Needs Form ID 147" at bounding box center [82, 205] width 154 height 8
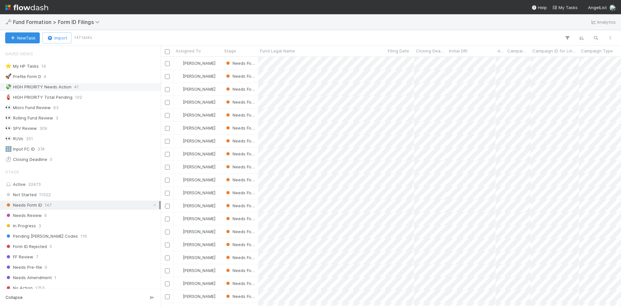
scroll to position [244, 455]
click at [83, 66] on div "⭐ My HP Tasks 14" at bounding box center [82, 66] width 154 height 8
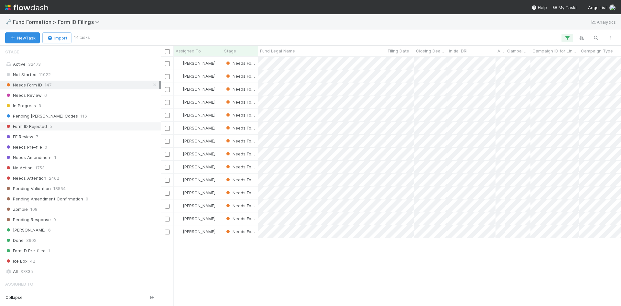
scroll to position [244, 455]
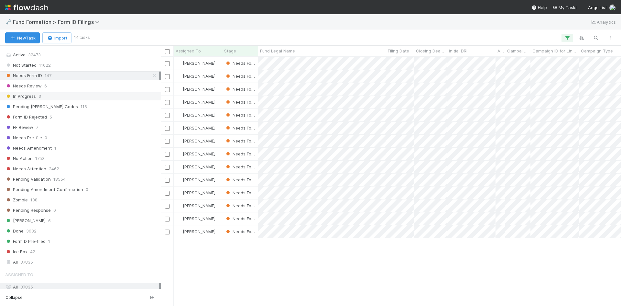
click at [66, 98] on div "In Progress 3" at bounding box center [82, 96] width 154 height 8
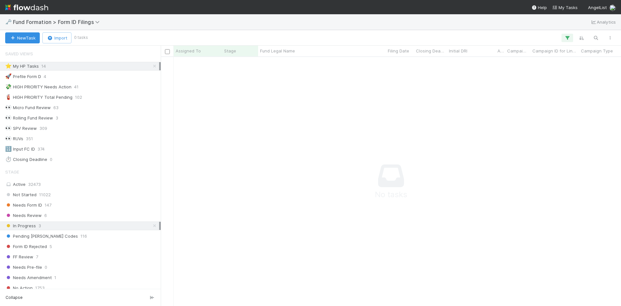
click at [151, 66] on icon at bounding box center [154, 66] width 6 height 4
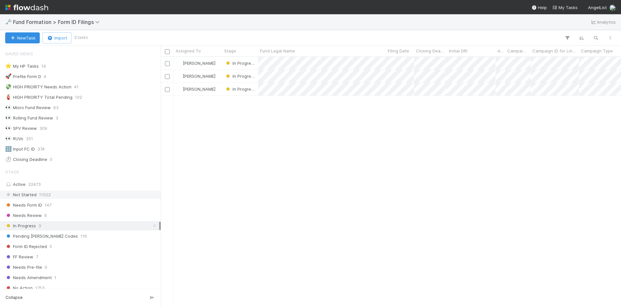
scroll to position [244, 455]
click at [86, 67] on div "⭐ My HP Tasks 14" at bounding box center [82, 66] width 154 height 8
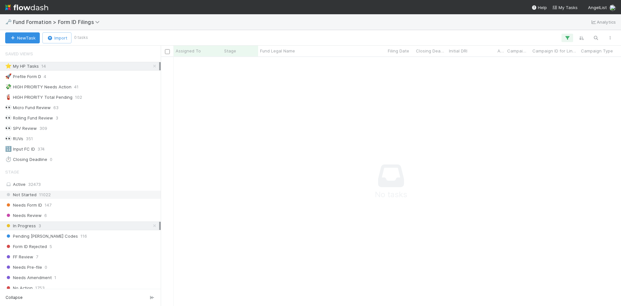
scroll to position [239, 455]
click at [102, 201] on div "Needs Form ID 147" at bounding box center [80, 205] width 161 height 9
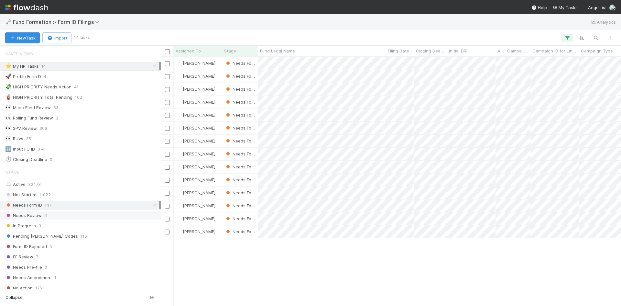
scroll to position [244, 455]
drag, startPoint x: 475, startPoint y: 258, endPoint x: 451, endPoint y: 244, distance: 28.4
click at [474, 256] on div at bounding box center [310, 153] width 621 height 306
click at [454, 270] on div at bounding box center [310, 153] width 621 height 306
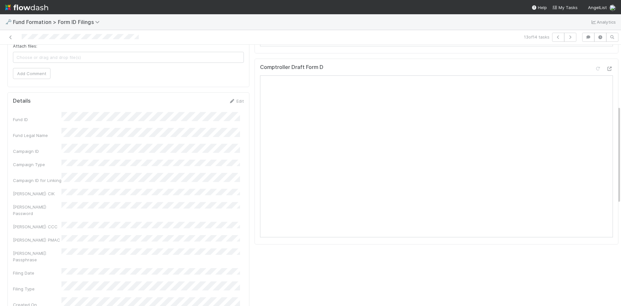
scroll to position [323, 0]
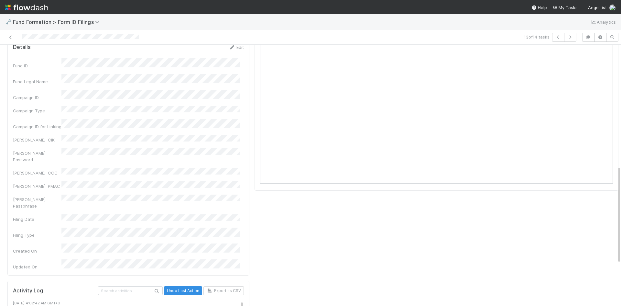
drag, startPoint x: 235, startPoint y: 49, endPoint x: 224, endPoint y: 56, distance: 13.5
click at [235, 49] on link "Edit" at bounding box center [236, 47] width 15 height 5
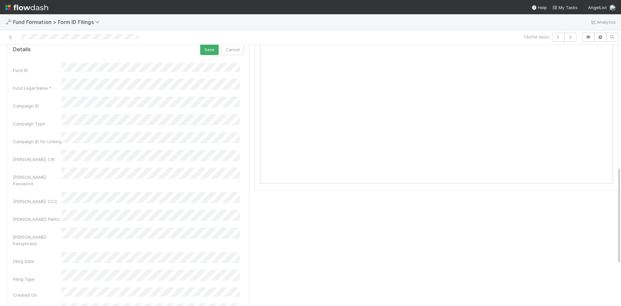
scroll to position [326, 0]
click at [201, 49] on button "Save" at bounding box center [209, 47] width 18 height 11
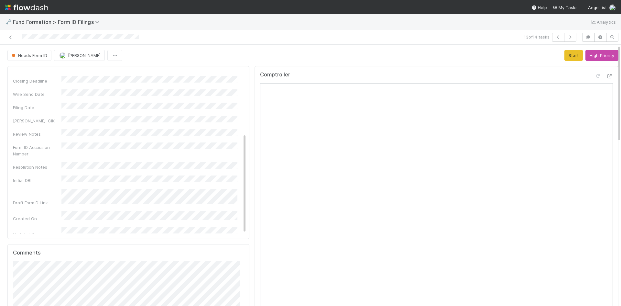
scroll to position [0, 0]
click at [234, 76] on link "Edit" at bounding box center [238, 74] width 15 height 5
click at [204, 75] on button "Save" at bounding box center [211, 76] width 18 height 11
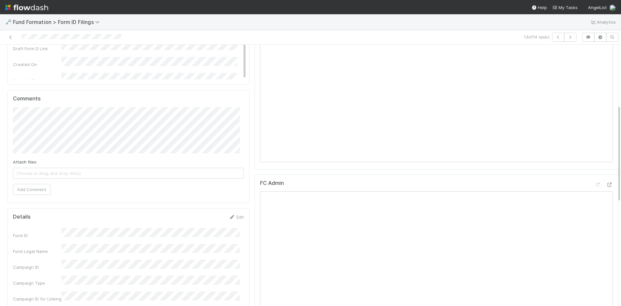
scroll to position [162, 0]
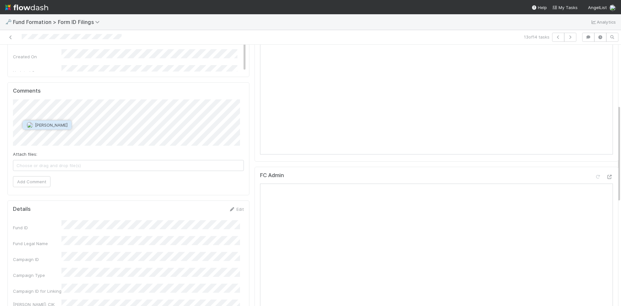
click at [55, 127] on span "[PERSON_NAME]" at bounding box center [51, 124] width 33 height 5
click at [105, 124] on span "Brittany Files" at bounding box center [99, 124] width 26 height 5
click at [27, 185] on button "Add Comment" at bounding box center [32, 181] width 38 height 11
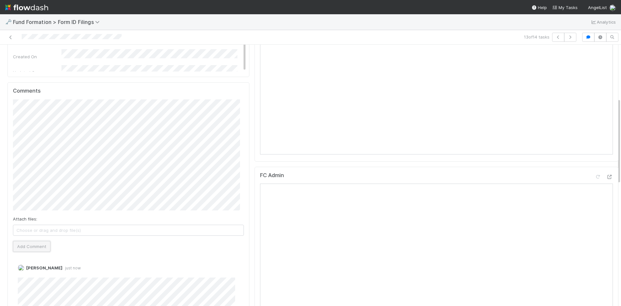
click at [35, 246] on button "Add Comment" at bounding box center [32, 246] width 38 height 11
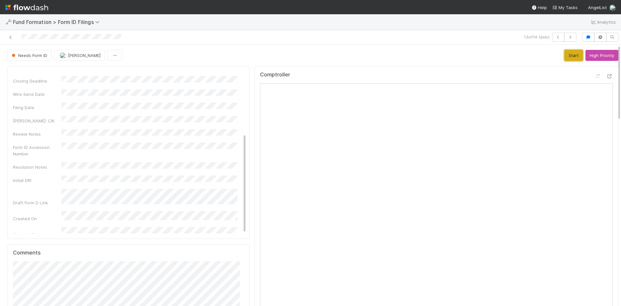
click at [564, 56] on button "Start" at bounding box center [573, 55] width 18 height 11
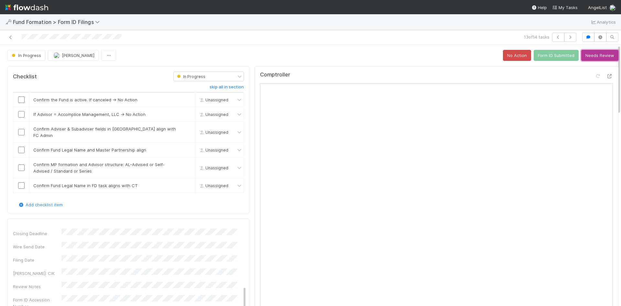
click at [593, 55] on button "Needs Review" at bounding box center [599, 55] width 37 height 11
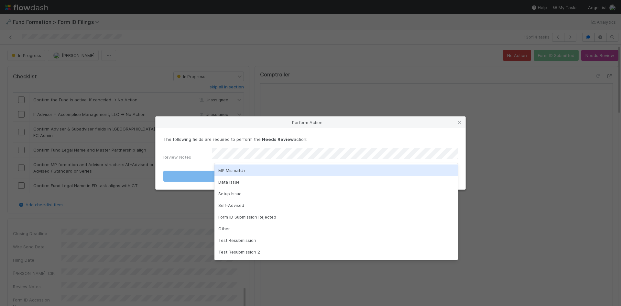
click at [317, 170] on div "MP Mismatch" at bounding box center [335, 170] width 243 height 12
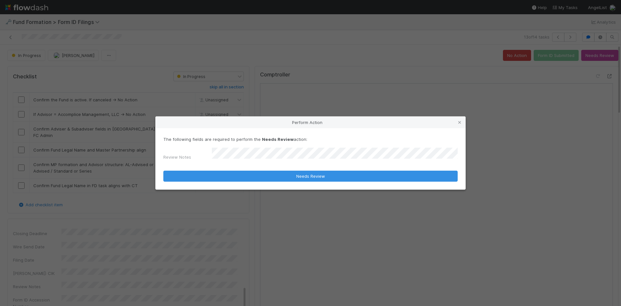
click at [291, 180] on div "The following fields are required to perform the Needs Review action: Review No…" at bounding box center [311, 158] width 310 height 61
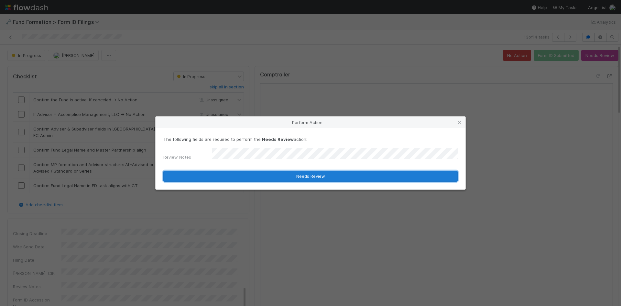
click at [277, 177] on button "Needs Review" at bounding box center [310, 175] width 294 height 11
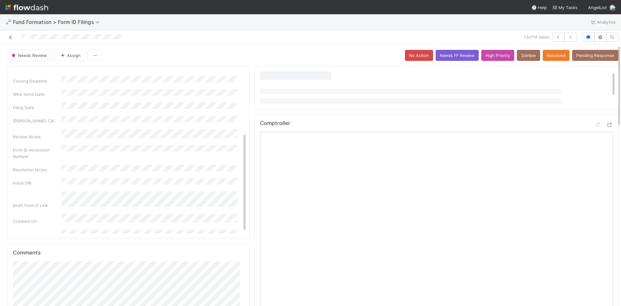
click at [13, 37] on icon at bounding box center [10, 37] width 6 height 4
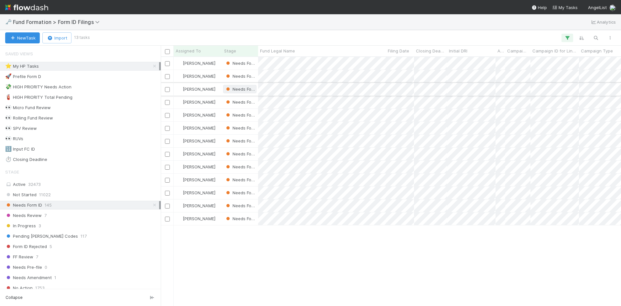
scroll to position [244, 455]
click at [468, 264] on div at bounding box center [310, 153] width 621 height 306
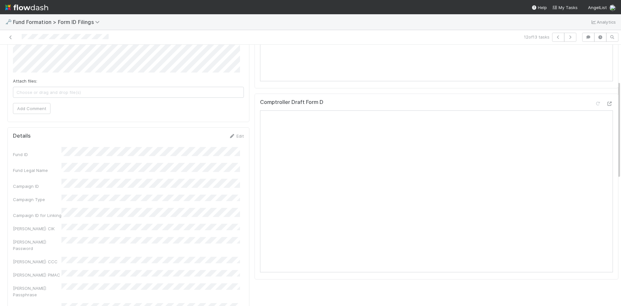
scroll to position [259, 0]
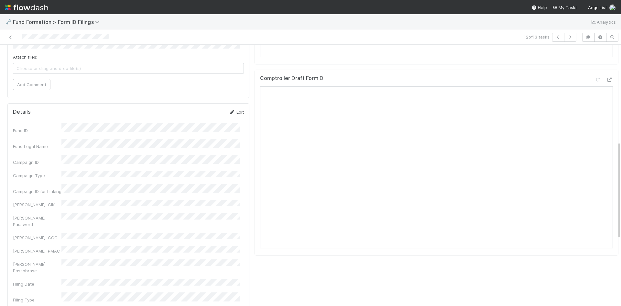
click at [230, 113] on icon at bounding box center [232, 112] width 6 height 4
click at [205, 116] on button "Save" at bounding box center [209, 114] width 18 height 11
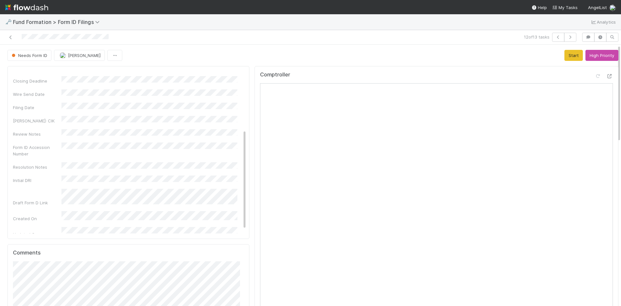
scroll to position [0, 0]
click at [564, 56] on button "Start" at bounding box center [573, 55] width 18 height 11
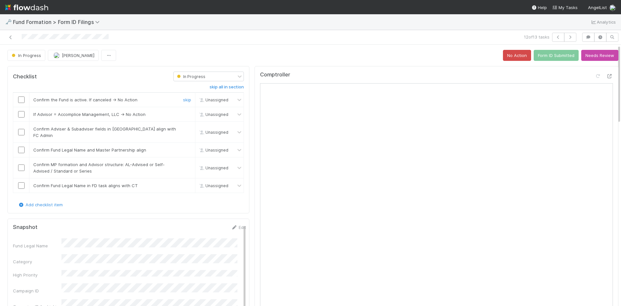
drag, startPoint x: 22, startPoint y: 99, endPoint x: 52, endPoint y: 102, distance: 30.5
click at [22, 99] on input "checkbox" at bounding box center [21, 99] width 6 height 6
click at [179, 114] on div "skip" at bounding box center [186, 114] width 19 height 6
click at [183, 114] on link "skip" at bounding box center [187, 114] width 8 height 5
click at [22, 130] on input "checkbox" at bounding box center [21, 132] width 6 height 6
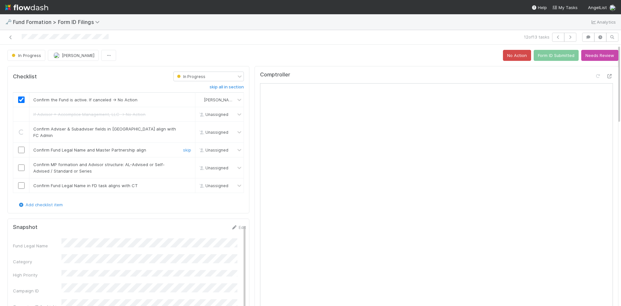
click at [23, 147] on input "checkbox" at bounding box center [21, 150] width 6 height 6
click at [22, 164] on input "checkbox" at bounding box center [21, 167] width 6 height 6
click at [22, 182] on input "checkbox" at bounding box center [21, 185] width 6 height 6
click at [538, 58] on button "Form ID Submitted" at bounding box center [556, 55] width 45 height 11
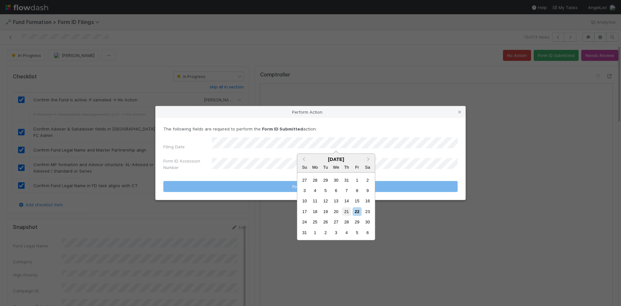
click at [346, 212] on div "21" at bounding box center [346, 211] width 9 height 9
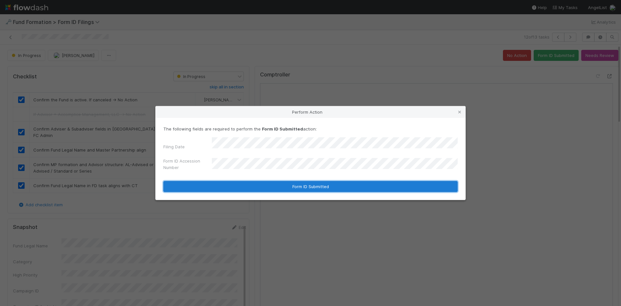
click at [277, 182] on button "Form ID Submitted" at bounding box center [310, 186] width 294 height 11
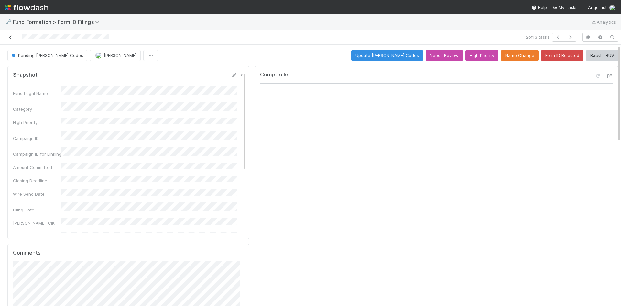
click at [10, 37] on icon at bounding box center [10, 37] width 6 height 4
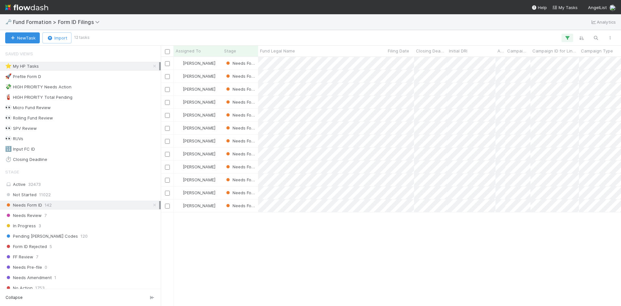
scroll to position [244, 455]
drag, startPoint x: 522, startPoint y: 254, endPoint x: 517, endPoint y: 246, distance: 8.4
click at [521, 252] on div at bounding box center [310, 153] width 621 height 306
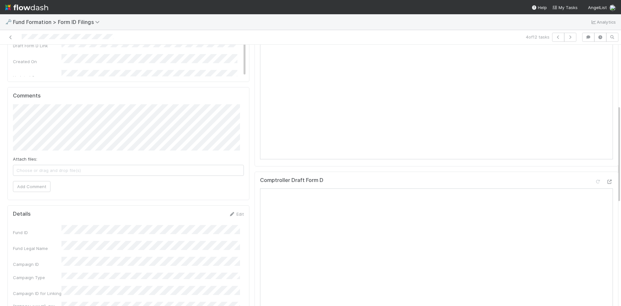
scroll to position [162, 0]
click at [234, 209] on link "Edit" at bounding box center [236, 208] width 15 height 5
click at [201, 211] on button "Save" at bounding box center [209, 211] width 18 height 11
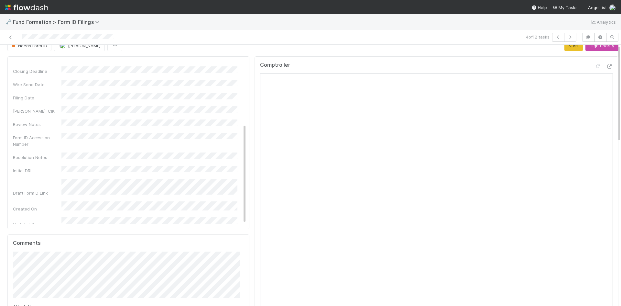
scroll to position [0, 0]
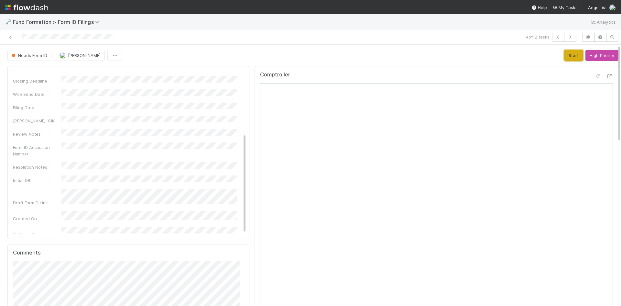
click at [564, 56] on button "Start" at bounding box center [573, 55] width 18 height 11
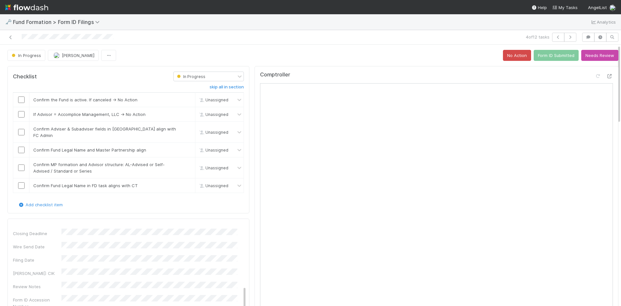
click at [386, 70] on div "Comptroller" at bounding box center [437, 194] width 364 height 257
click at [20, 98] on input "checkbox" at bounding box center [21, 99] width 6 height 6
drag, startPoint x: 184, startPoint y: 114, endPoint x: 60, endPoint y: 134, distance: 125.7
click at [184, 114] on link "skip" at bounding box center [187, 114] width 8 height 5
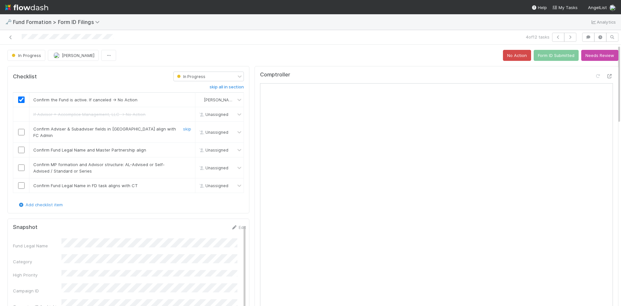
drag, startPoint x: 21, startPoint y: 128, endPoint x: 21, endPoint y: 139, distance: 10.7
click at [21, 129] on input "checkbox" at bounding box center [21, 132] width 6 height 6
click at [21, 147] on input "checkbox" at bounding box center [21, 150] width 6 height 6
drag, startPoint x: 21, startPoint y: 159, endPoint x: 16, endPoint y: 179, distance: 20.2
click at [21, 164] on input "checkbox" at bounding box center [21, 167] width 6 height 6
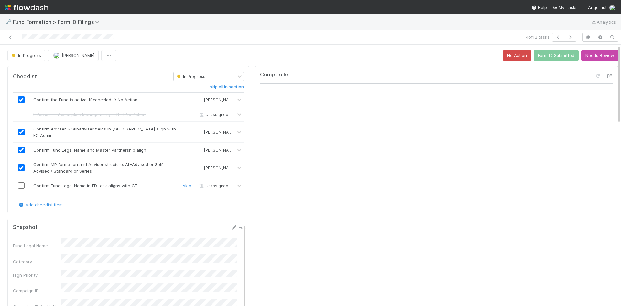
click at [20, 182] on input "checkbox" at bounding box center [21, 185] width 6 height 6
click at [553, 56] on button "Form ID Submitted" at bounding box center [556, 55] width 45 height 11
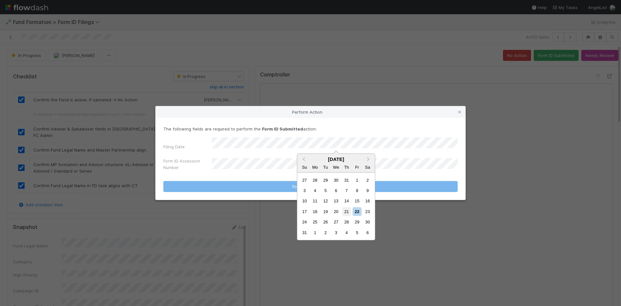
click at [343, 211] on div "21" at bounding box center [346, 211] width 9 height 9
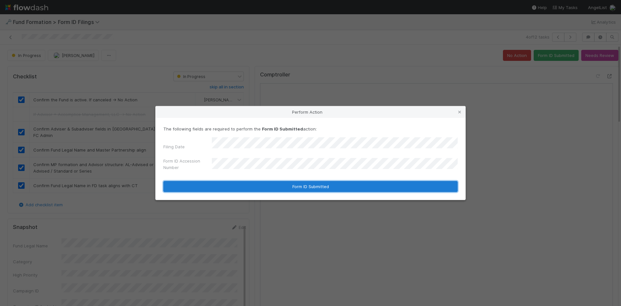
click at [235, 184] on button "Form ID Submitted" at bounding box center [310, 186] width 294 height 11
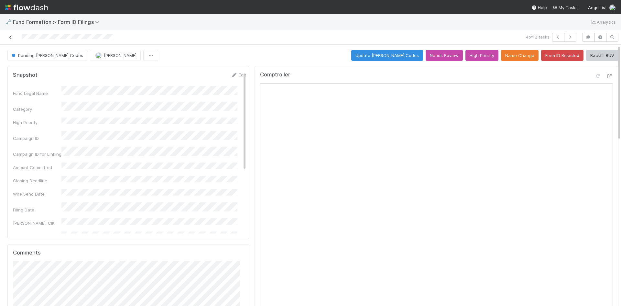
click at [10, 38] on icon at bounding box center [10, 37] width 6 height 4
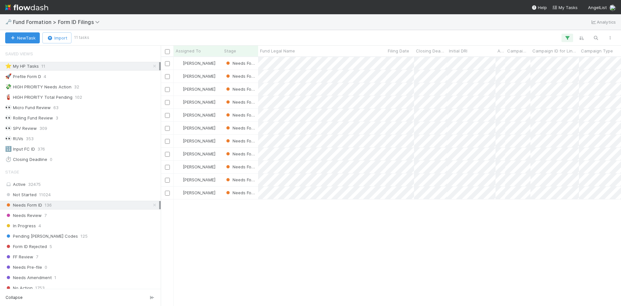
scroll to position [5, 5]
click at [277, 259] on div "[PERSON_NAME] Needs Form ID [DATE] 11:14:12 AM [DATE] 11:30:01 AM [PERSON_NAME]…" at bounding box center [391, 181] width 460 height 248
click at [151, 66] on icon at bounding box center [154, 66] width 6 height 4
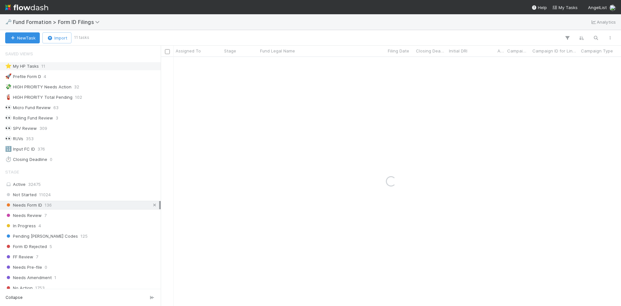
click at [151, 203] on icon at bounding box center [154, 205] width 6 height 4
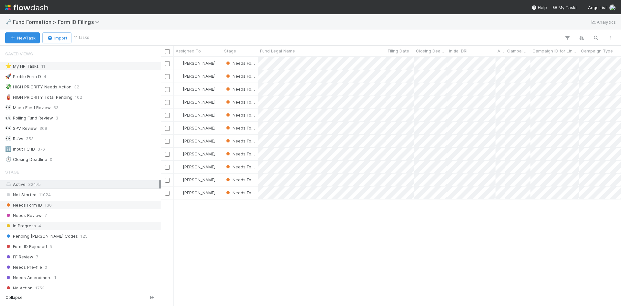
scroll to position [244, 455]
click at [88, 225] on div "In Progress 4" at bounding box center [82, 226] width 154 height 8
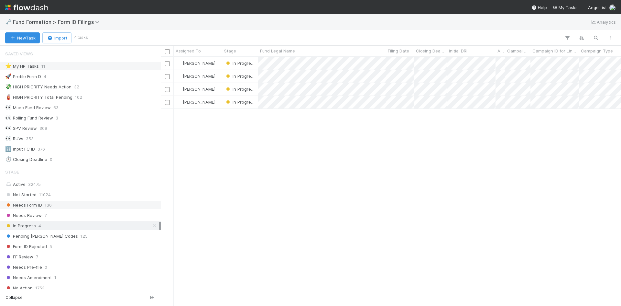
scroll to position [244, 455]
click at [83, 203] on div "Needs Form ID 136" at bounding box center [82, 205] width 154 height 8
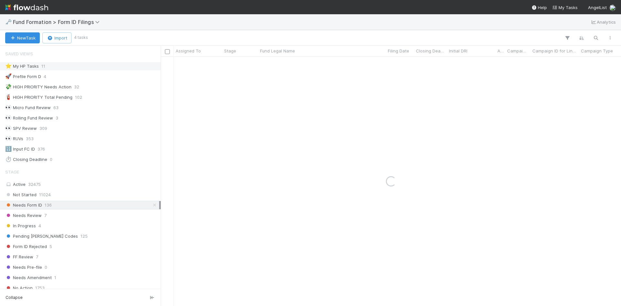
click at [106, 68] on div "⭐ My HP Tasks 11" at bounding box center [82, 66] width 154 height 8
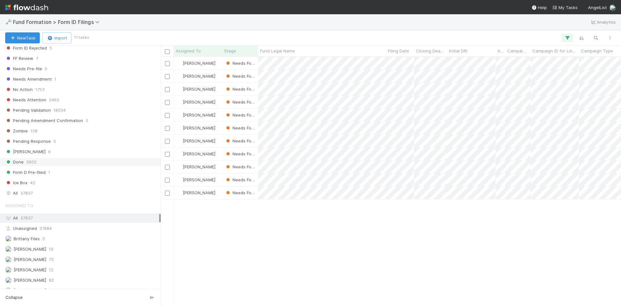
scroll to position [227, 0]
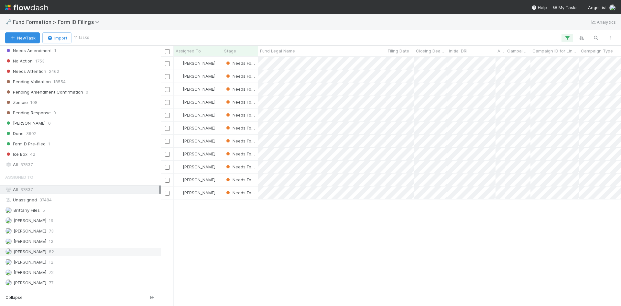
click at [90, 250] on div "[PERSON_NAME] 82" at bounding box center [82, 251] width 154 height 8
click at [465, 221] on div at bounding box center [310, 153] width 621 height 306
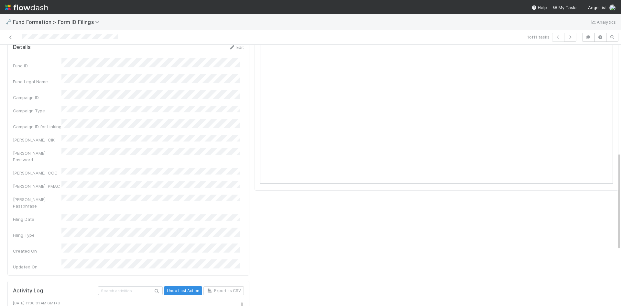
scroll to position [226, 0]
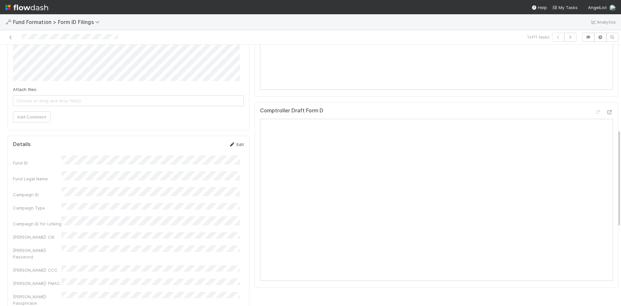
click at [230, 145] on icon at bounding box center [232, 144] width 6 height 4
click at [200, 142] on button "Save" at bounding box center [209, 146] width 18 height 11
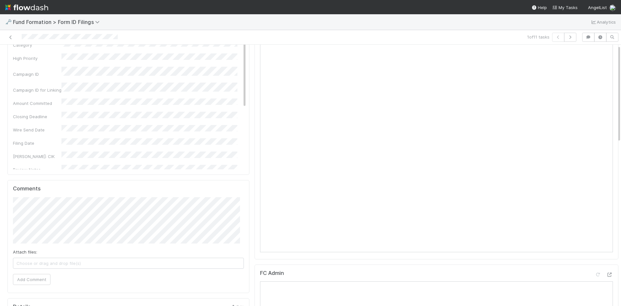
scroll to position [0, 0]
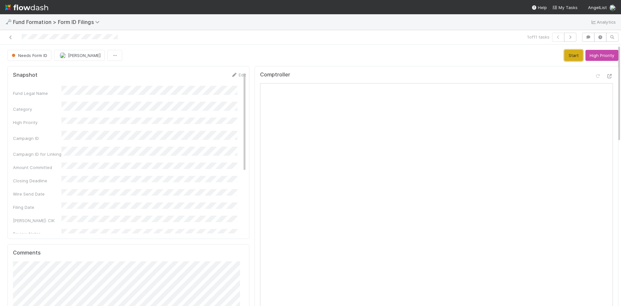
click at [564, 56] on button "Start" at bounding box center [573, 55] width 18 height 11
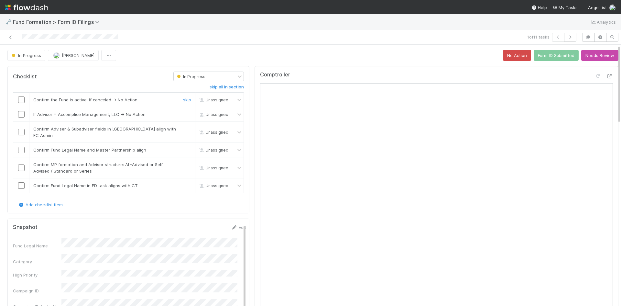
click at [22, 99] on input "checkbox" at bounding box center [21, 99] width 6 height 6
click at [183, 114] on link "skip" at bounding box center [187, 114] width 8 height 5
click at [21, 129] on input "checkbox" at bounding box center [21, 132] width 6 height 6
click at [21, 147] on input "checkbox" at bounding box center [21, 150] width 6 height 6
drag, startPoint x: 21, startPoint y: 158, endPoint x: 21, endPoint y: 173, distance: 14.9
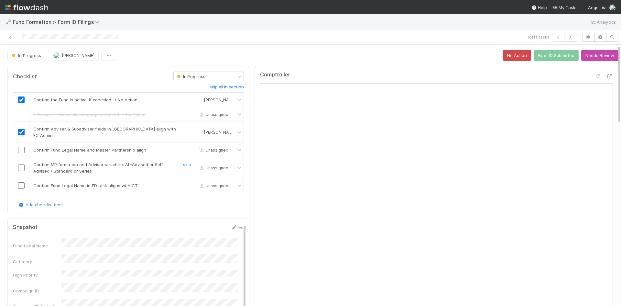
click at [21, 164] on input "checkbox" at bounding box center [21, 167] width 6 height 6
click at [22, 182] on input "checkbox" at bounding box center [21, 185] width 6 height 6
click at [20, 147] on input "checkbox" at bounding box center [21, 150] width 6 height 6
click at [545, 56] on button "Form ID Submitted" at bounding box center [556, 55] width 45 height 11
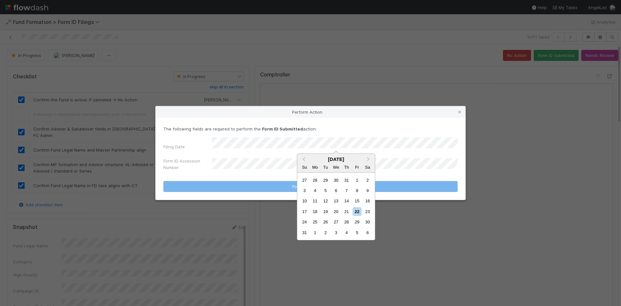
drag, startPoint x: 345, startPoint y: 211, endPoint x: 399, endPoint y: 151, distance: 80.4
click at [345, 210] on div "21" at bounding box center [346, 211] width 9 height 9
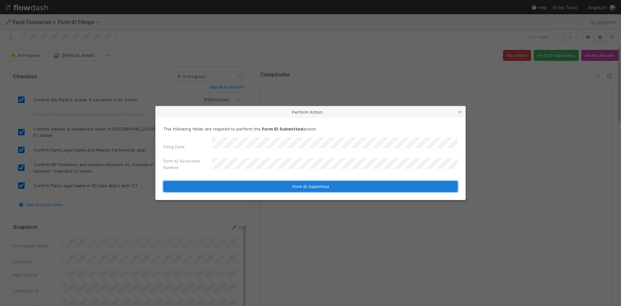
click at [235, 184] on button "Form ID Submitted" at bounding box center [310, 186] width 294 height 11
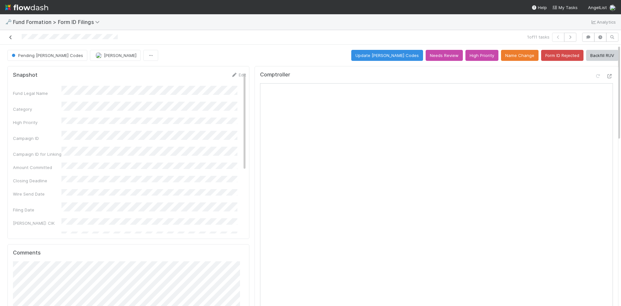
click at [9, 36] on icon at bounding box center [10, 37] width 6 height 4
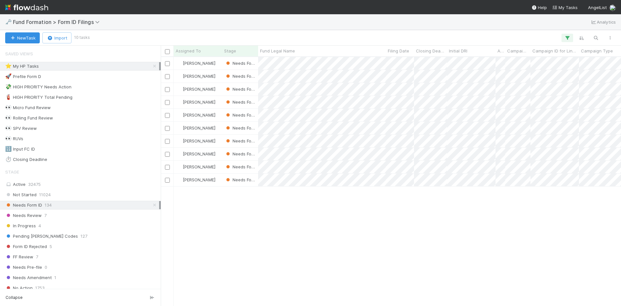
scroll to position [244, 455]
drag, startPoint x: 419, startPoint y: 244, endPoint x: 387, endPoint y: 202, distance: 53.0
click at [419, 244] on div at bounding box center [310, 153] width 621 height 306
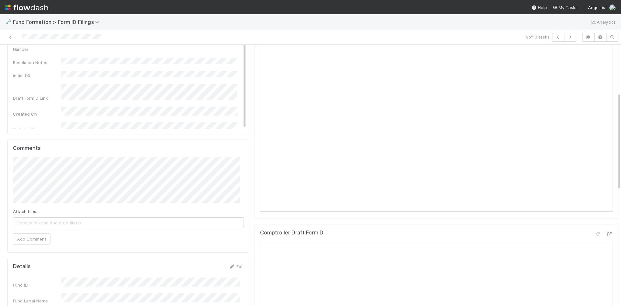
scroll to position [194, 0]
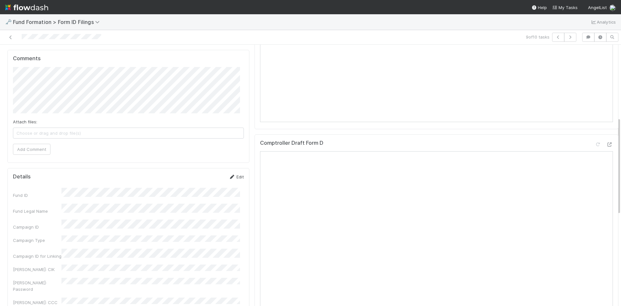
click at [232, 176] on link "Edit" at bounding box center [236, 176] width 15 height 5
click at [209, 178] on button "Save" at bounding box center [209, 178] width 18 height 11
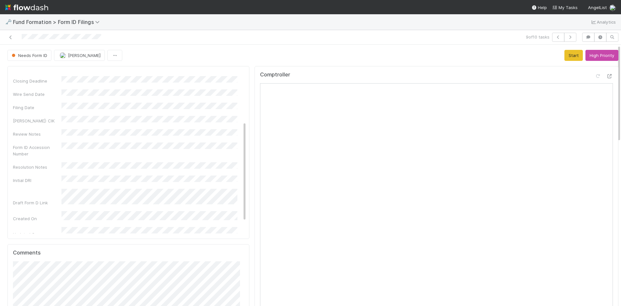
scroll to position [0, 0]
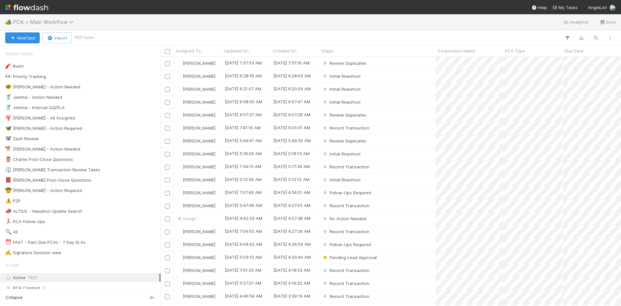
click at [27, 20] on span "PCA > Main Workflow" at bounding box center [45, 22] width 64 height 6
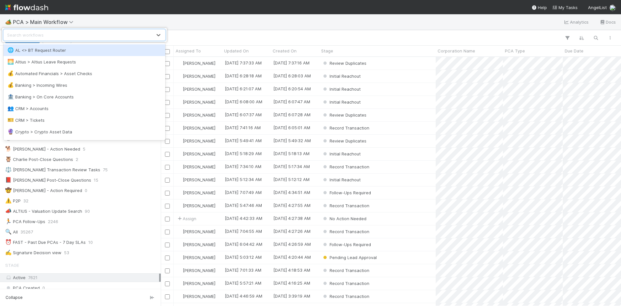
click at [197, 25] on div "option AL <> BT Request Router focused, 1 of 51. 51 results available. Use Up a…" at bounding box center [310, 153] width 621 height 306
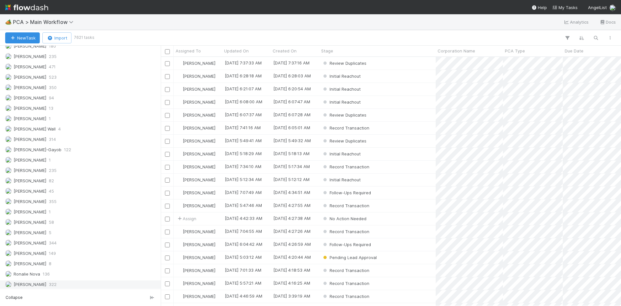
scroll to position [910, 0]
click at [51, 170] on span "355" at bounding box center [53, 169] width 8 height 8
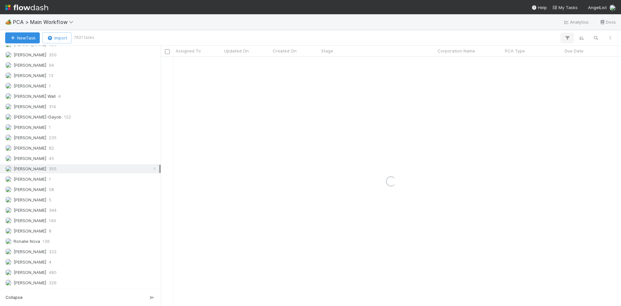
click at [565, 38] on icon "button" at bounding box center [567, 38] width 6 height 6
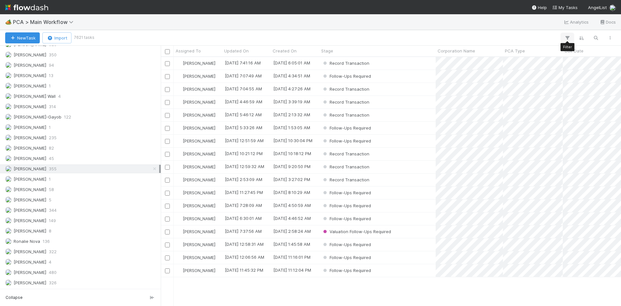
click at [569, 37] on icon "button" at bounding box center [567, 38] width 6 height 6
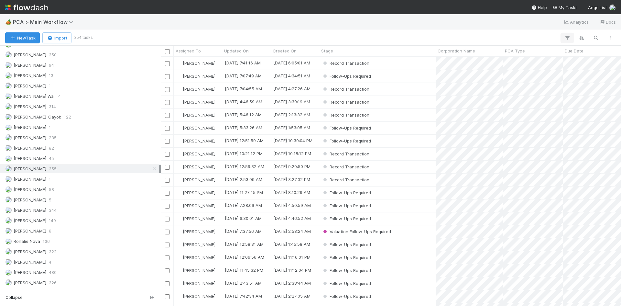
click at [567, 38] on icon "button" at bounding box center [567, 38] width 6 height 6
click at [452, 58] on button "Add Filter" at bounding box center [468, 57] width 194 height 9
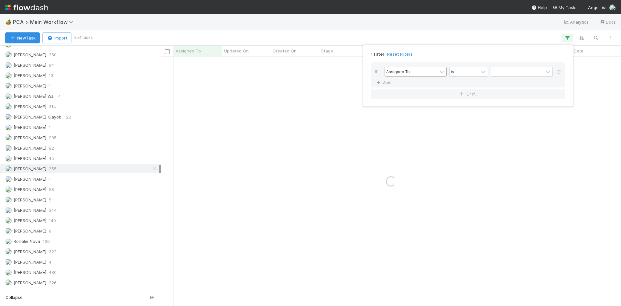
click at [403, 71] on div "Assigned To" at bounding box center [398, 72] width 24 height 6
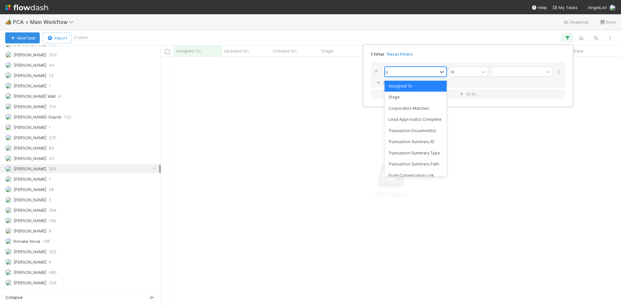
scroll to position [239, 455]
type input "stage"
click at [398, 91] on div "Stage" at bounding box center [416, 86] width 62 height 11
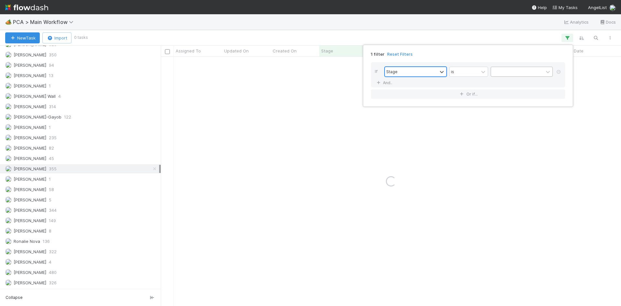
click at [527, 72] on div at bounding box center [517, 71] width 52 height 9
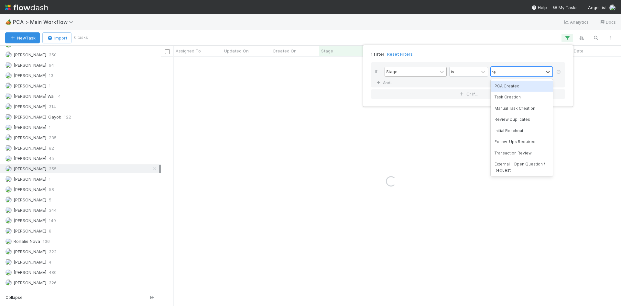
type input "rec"
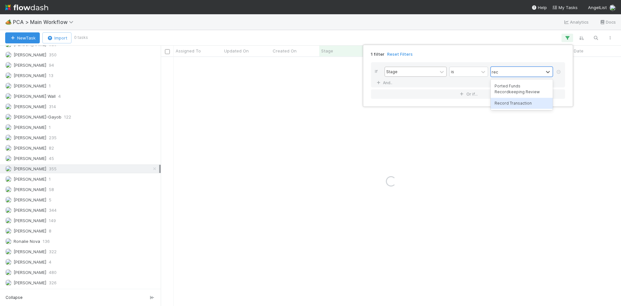
click at [513, 104] on div "Record Transaction" at bounding box center [522, 103] width 62 height 11
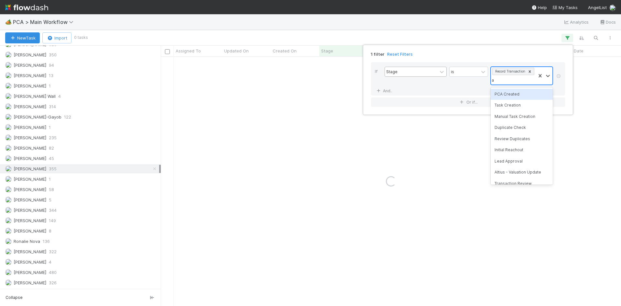
type input "al"
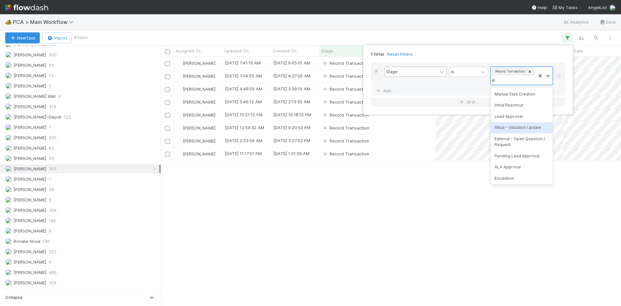
scroll to position [244, 455]
click at [511, 128] on div "Altius - Valuation Update" at bounding box center [522, 127] width 62 height 11
click at [468, 215] on div "1 filter Reset Filters If Stage is option Altius - Valuation Update, selected. …" at bounding box center [310, 153] width 621 height 306
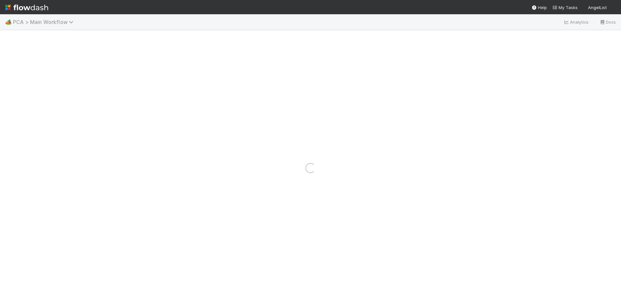
click at [51, 21] on span "PCA > Main Workflow" at bounding box center [45, 22] width 64 height 6
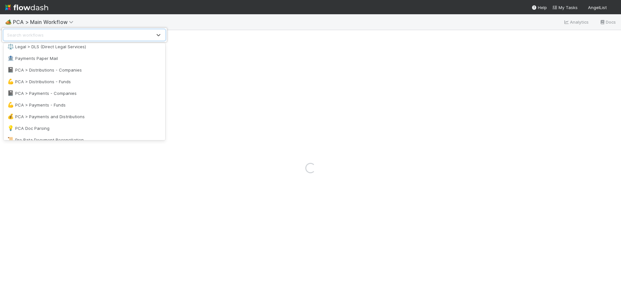
scroll to position [420, 0]
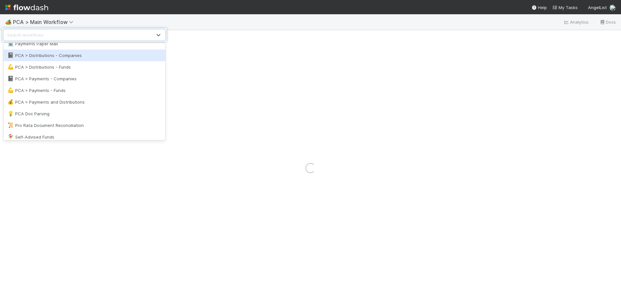
click at [57, 101] on div "💰 PCA > Payments and Distributions" at bounding box center [84, 102] width 154 height 6
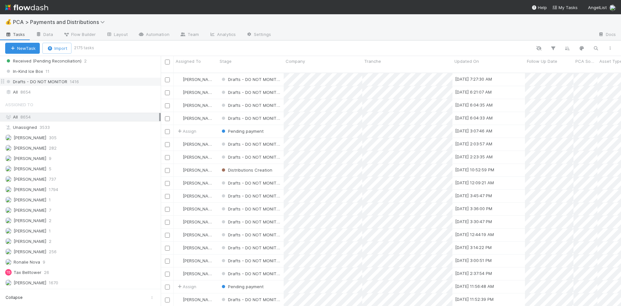
scroll to position [484, 0]
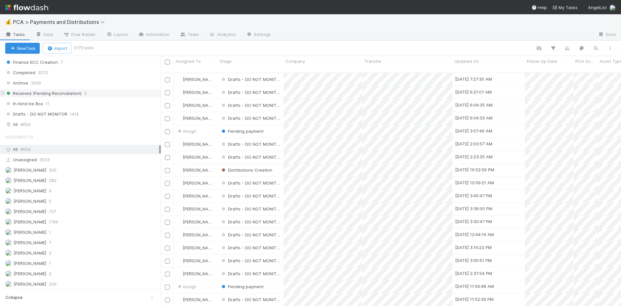
click at [93, 97] on div "Received (Pending Reconciliation) 2" at bounding box center [83, 93] width 156 height 8
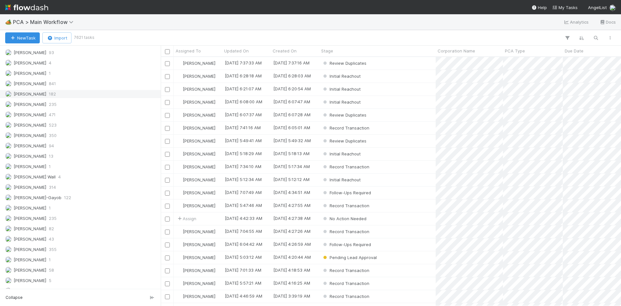
scroll to position [841, 0]
click at [79, 233] on div "Assigned To All 35267 Unassigned 28775 [PERSON_NAME] 5 [PERSON_NAME] 11 [PERSON…" at bounding box center [80, 168] width 161 height 375
click at [76, 238] on div "[PERSON_NAME] 355" at bounding box center [82, 238] width 154 height 8
click at [568, 37] on icon "button" at bounding box center [567, 38] width 6 height 6
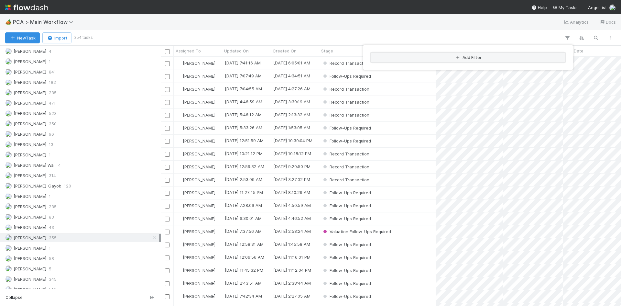
click at [485, 57] on button "Add Filter" at bounding box center [468, 57] width 194 height 9
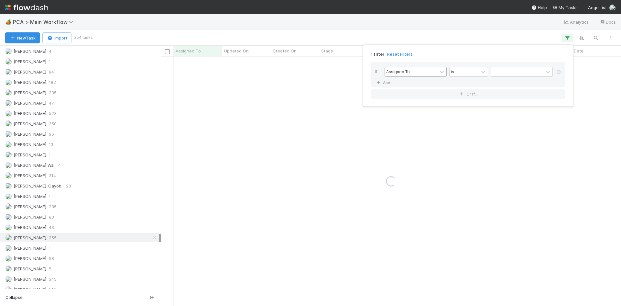
click at [414, 72] on div "Assigned To" at bounding box center [411, 71] width 52 height 9
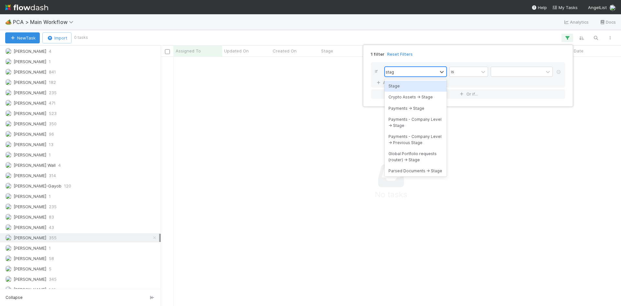
type input "stage"
click at [410, 84] on div "Stage" at bounding box center [416, 86] width 62 height 11
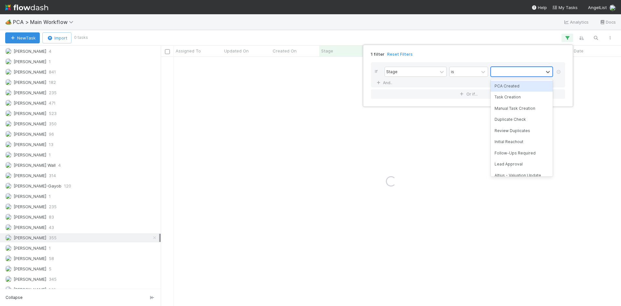
click at [515, 73] on div at bounding box center [517, 71] width 52 height 9
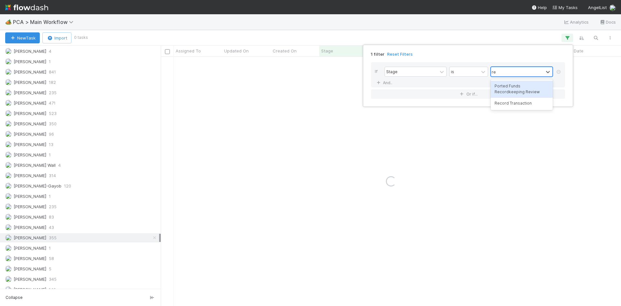
type input "rec"
click at [516, 102] on div "Record Transaction" at bounding box center [522, 103] width 62 height 11
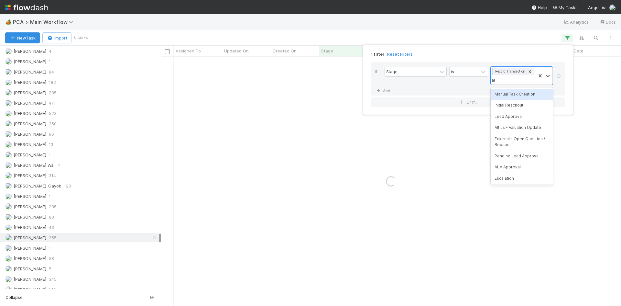
type input "alt"
click at [509, 93] on div "Altius - Valuation Update" at bounding box center [522, 94] width 62 height 11
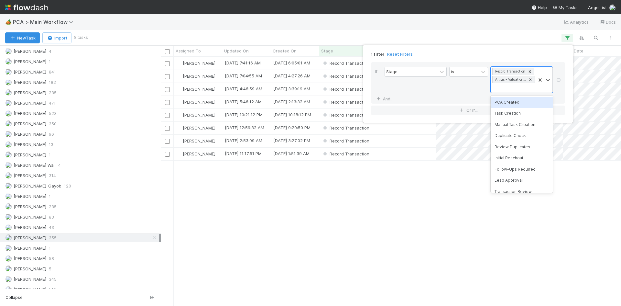
scroll to position [5, 5]
click at [362, 257] on div "1 filter Reset Filters If Stage is option Altius - Valuation Update, selected. …" at bounding box center [310, 153] width 621 height 306
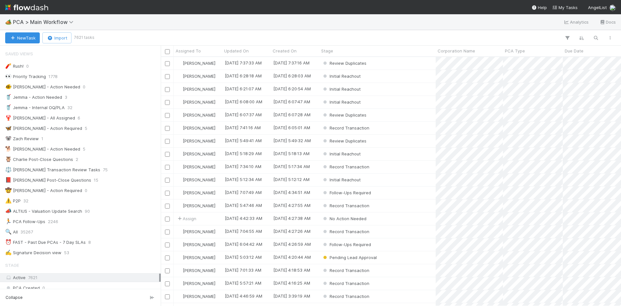
scroll to position [244, 455]
click at [64, 20] on span "PCA > Main Workflow" at bounding box center [45, 22] width 64 height 6
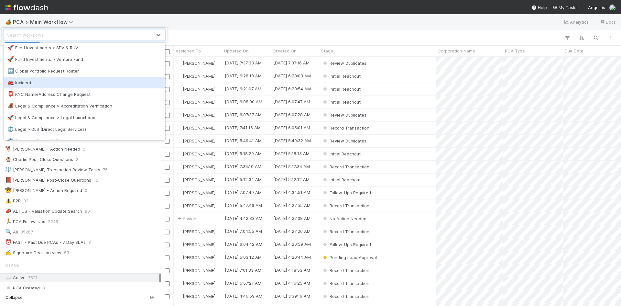
scroll to position [453, 0]
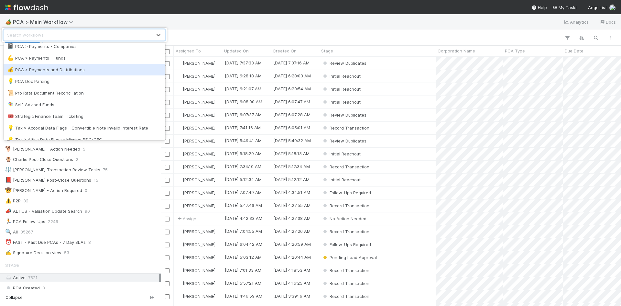
click at [76, 69] on div "💰 PCA > Payments and Distributions" at bounding box center [84, 69] width 154 height 6
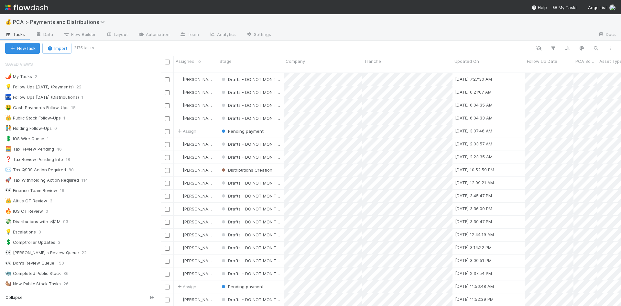
scroll to position [234, 455]
click at [72, 88] on div "💡 Follow Ups Today (Payments) 22" at bounding box center [83, 87] width 156 height 8
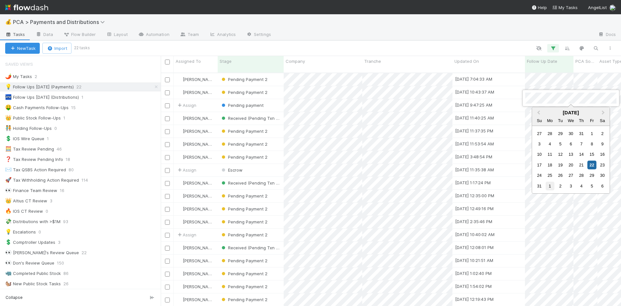
click at [551, 185] on div "1" at bounding box center [550, 185] width 9 height 9
click at [408, 31] on div at bounding box center [310, 153] width 621 height 306
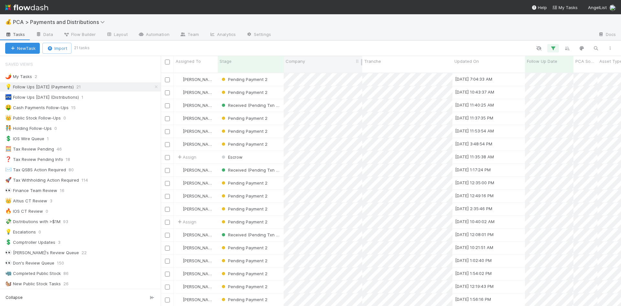
click at [295, 60] on span "Company" at bounding box center [295, 61] width 19 height 6
click at [304, 70] on div "Sort A → Z" at bounding box center [323, 74] width 74 height 10
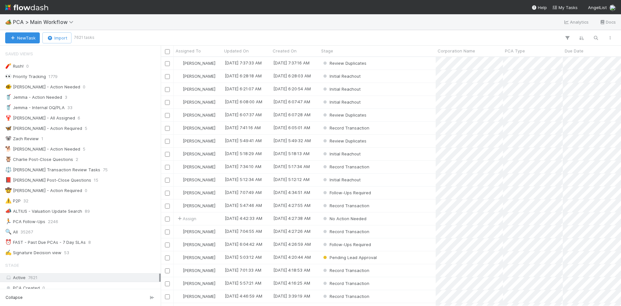
scroll to position [5, 5]
click at [62, 23] on span "PCA > Main Workflow" at bounding box center [45, 22] width 64 height 6
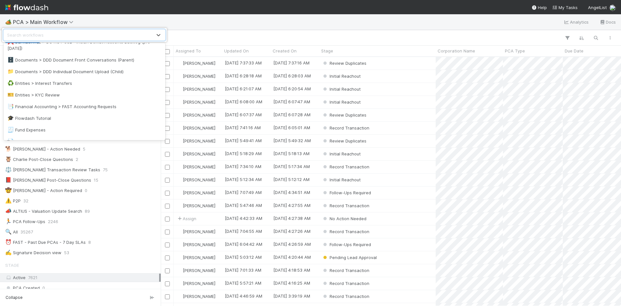
scroll to position [194, 0]
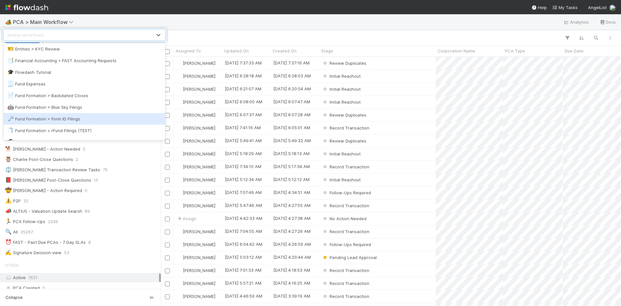
click at [68, 118] on div "🗝️ Fund Formation > Form ID Filings" at bounding box center [84, 118] width 154 height 6
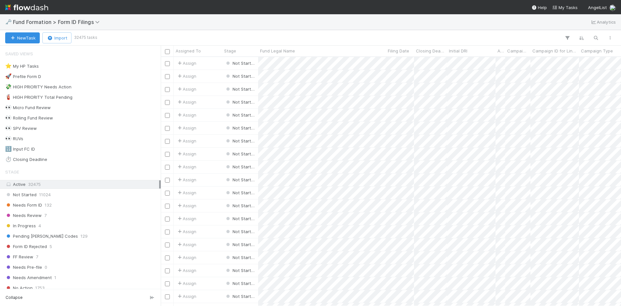
scroll to position [244, 455]
click at [44, 206] on div "Needs Form ID 132" at bounding box center [82, 205] width 154 height 8
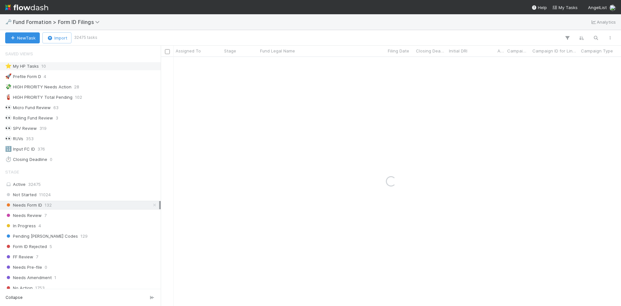
click at [71, 66] on div "⭐ My HP Tasks 10" at bounding box center [82, 66] width 154 height 8
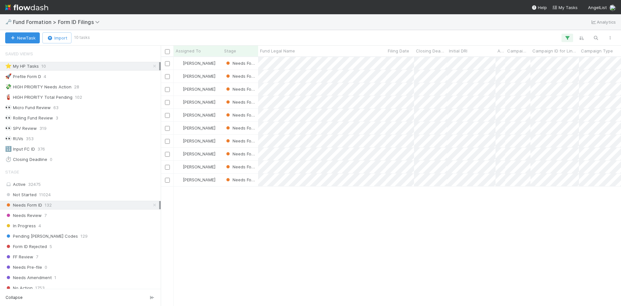
scroll to position [244, 455]
click at [152, 66] on icon at bounding box center [154, 66] width 6 height 4
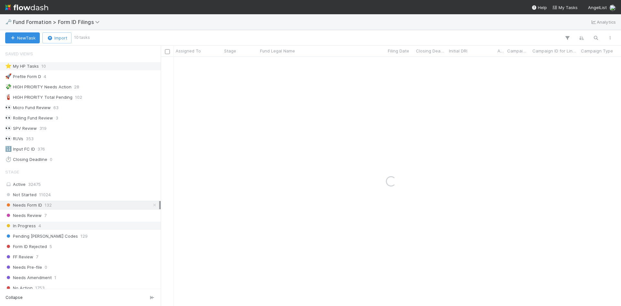
click at [80, 228] on div "In Progress 4" at bounding box center [82, 226] width 154 height 8
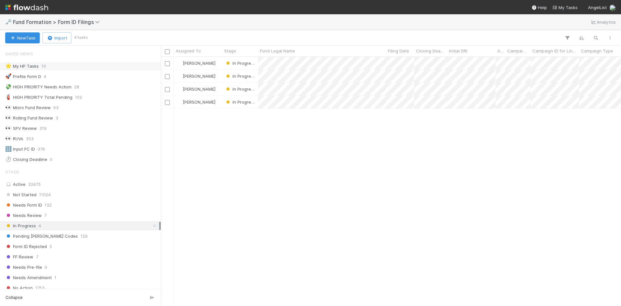
scroll to position [244, 455]
click at [118, 207] on div "Needs Form ID 132" at bounding box center [82, 205] width 154 height 8
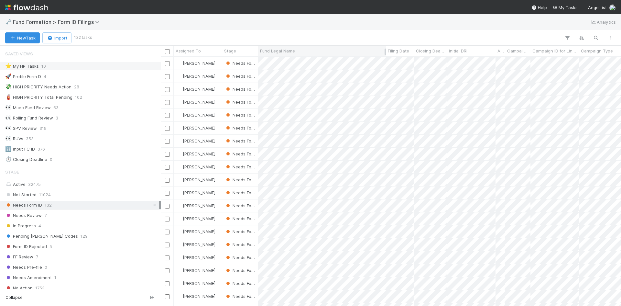
scroll to position [244, 455]
click at [35, 225] on span "In Progress" at bounding box center [20, 226] width 31 height 8
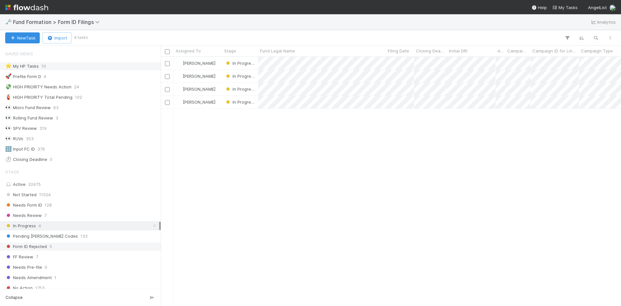
scroll to position [244, 455]
click at [64, 205] on div "Needs Form ID 128" at bounding box center [82, 205] width 154 height 8
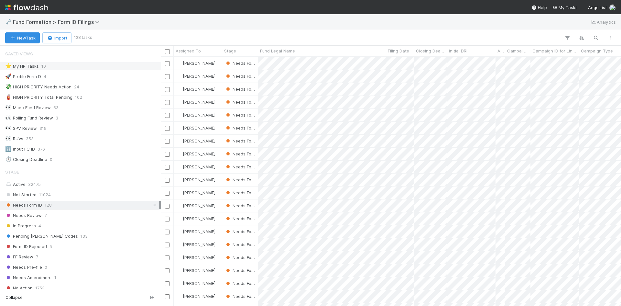
scroll to position [244, 455]
click at [76, 68] on div "⭐ My HP Tasks 10" at bounding box center [82, 66] width 154 height 8
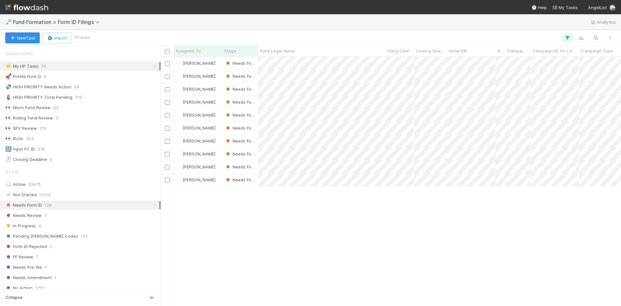
scroll to position [5, 5]
click at [437, 244] on div at bounding box center [310, 153] width 621 height 306
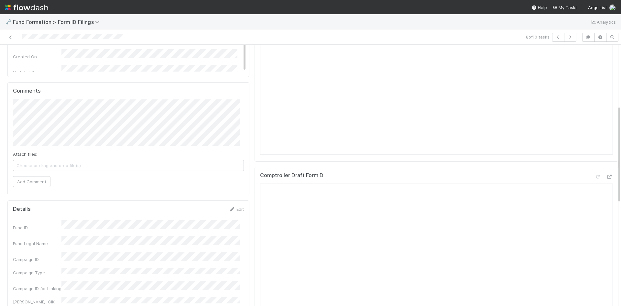
scroll to position [194, 0]
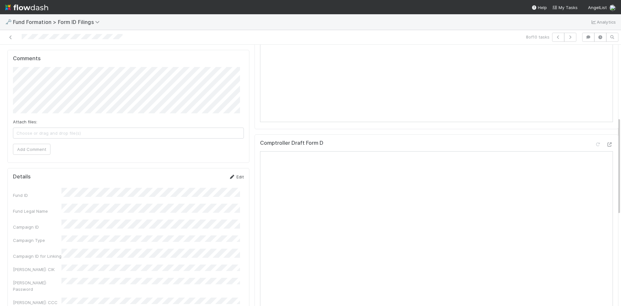
click at [233, 177] on link "Edit" at bounding box center [236, 176] width 15 height 5
click at [200, 182] on button "Save" at bounding box center [209, 178] width 18 height 11
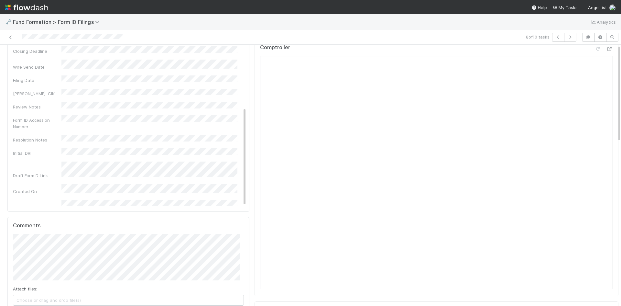
scroll to position [0, 0]
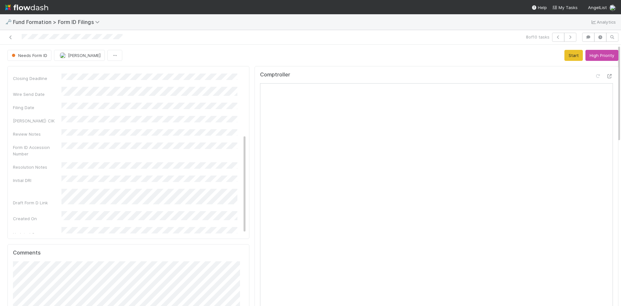
click at [565, 55] on button "Start" at bounding box center [573, 55] width 18 height 11
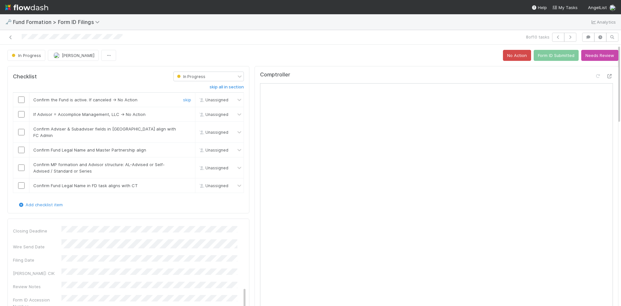
click at [19, 99] on input "checkbox" at bounding box center [21, 99] width 6 height 6
drag, startPoint x: 183, startPoint y: 114, endPoint x: 88, endPoint y: 128, distance: 95.5
click at [183, 114] on link "skip" at bounding box center [187, 114] width 8 height 5
click at [22, 129] on input "checkbox" at bounding box center [21, 132] width 6 height 6
click at [22, 147] on input "checkbox" at bounding box center [21, 150] width 6 height 6
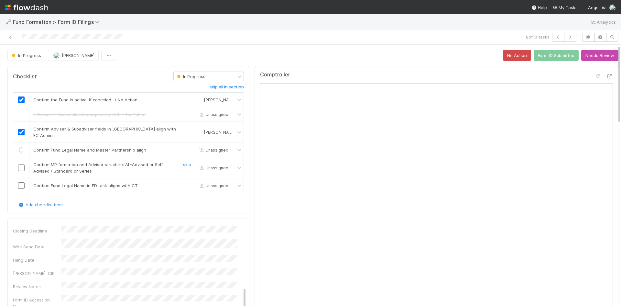
click at [21, 164] on input "checkbox" at bounding box center [21, 167] width 6 height 6
click at [21, 182] on input "checkbox" at bounding box center [21, 185] width 6 height 6
checkbox input "true"
click at [547, 60] on button "Form ID Submitted" at bounding box center [556, 55] width 45 height 11
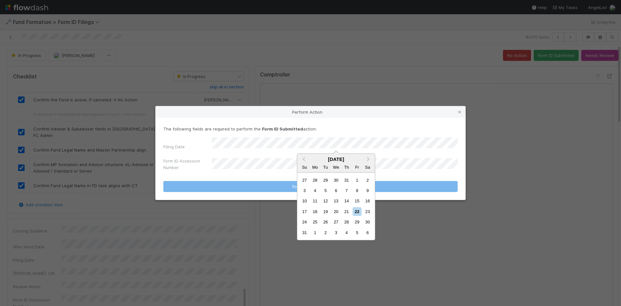
click at [345, 211] on div "21" at bounding box center [346, 211] width 9 height 9
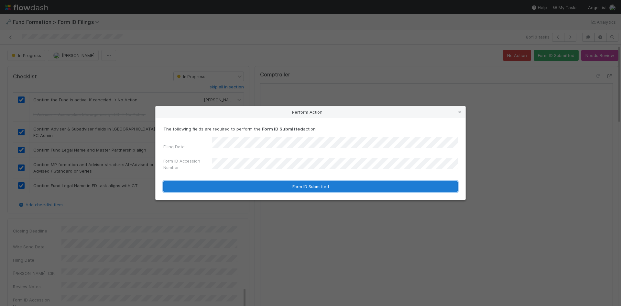
click at [220, 182] on button "Form ID Submitted" at bounding box center [310, 186] width 294 height 11
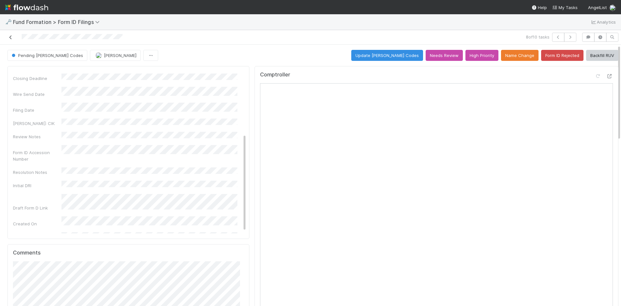
click at [12, 38] on icon at bounding box center [10, 37] width 6 height 4
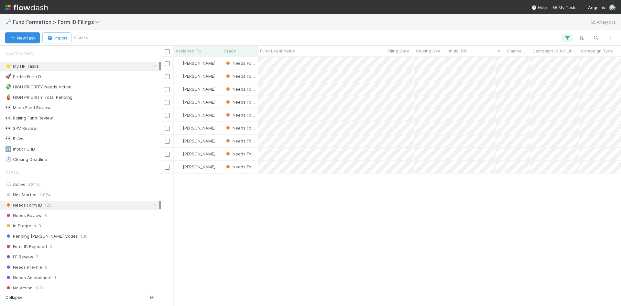
scroll to position [244, 455]
click at [460, 232] on div at bounding box center [310, 153] width 621 height 306
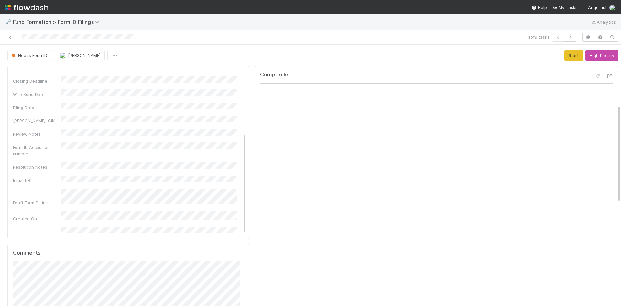
scroll to position [162, 0]
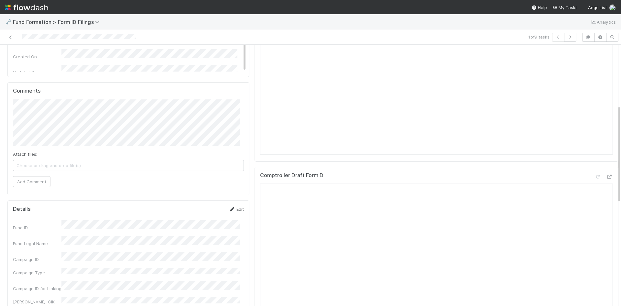
click at [237, 209] on link "Edit" at bounding box center [236, 208] width 15 height 5
click at [208, 211] on button "Save" at bounding box center [209, 211] width 18 height 11
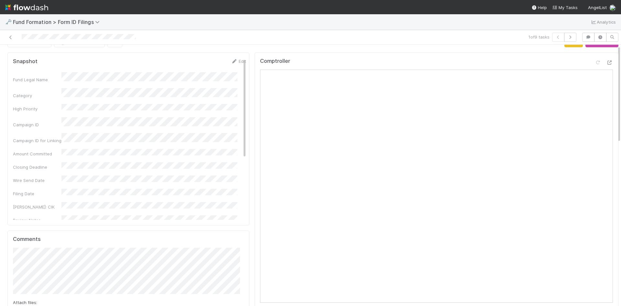
scroll to position [0, 0]
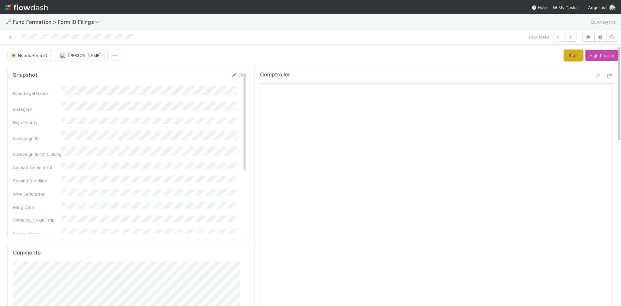
click at [569, 55] on button "Start" at bounding box center [573, 55] width 18 height 11
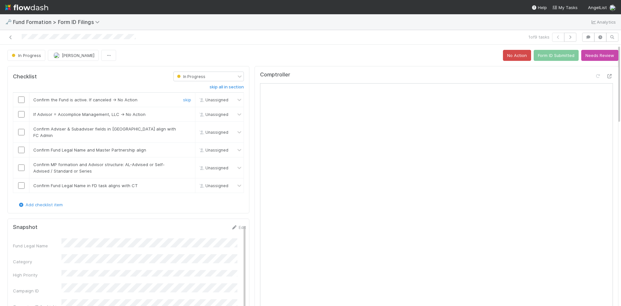
click at [19, 100] on input "checkbox" at bounding box center [21, 99] width 6 height 6
click at [184, 114] on link "skip" at bounding box center [187, 114] width 8 height 5
click at [23, 130] on input "checkbox" at bounding box center [21, 132] width 6 height 6
checkbox input "true"
click at [20, 147] on input "checkbox" at bounding box center [21, 150] width 6 height 6
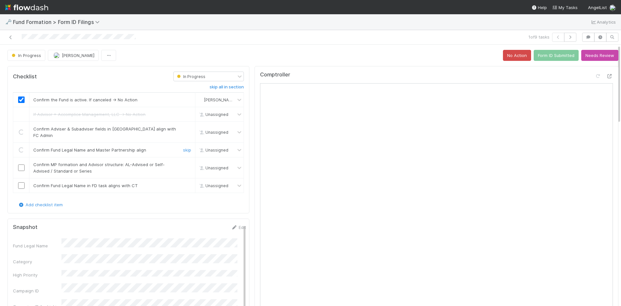
drag, startPoint x: 22, startPoint y: 158, endPoint x: 21, endPoint y: 180, distance: 21.4
click at [22, 164] on input "checkbox" at bounding box center [21, 167] width 6 height 6
click at [21, 182] on input "checkbox" at bounding box center [21, 185] width 6 height 6
click at [544, 54] on button "Form ID Submitted" at bounding box center [556, 55] width 45 height 11
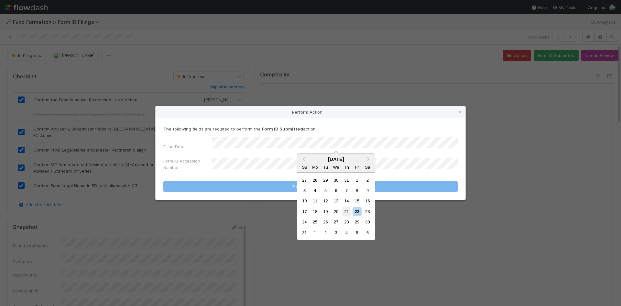
click at [345, 211] on div "21" at bounding box center [346, 211] width 9 height 9
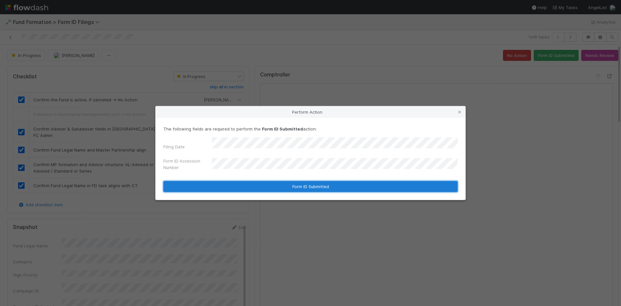
click at [253, 186] on button "Form ID Submitted" at bounding box center [310, 186] width 294 height 11
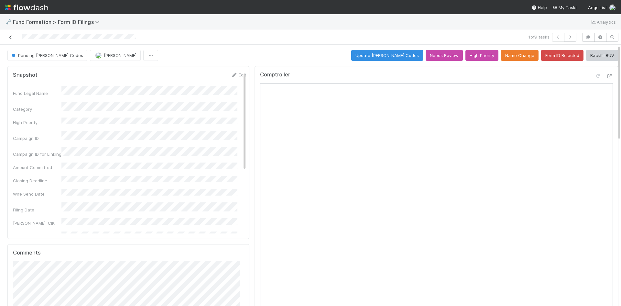
click at [10, 38] on icon at bounding box center [10, 37] width 6 height 4
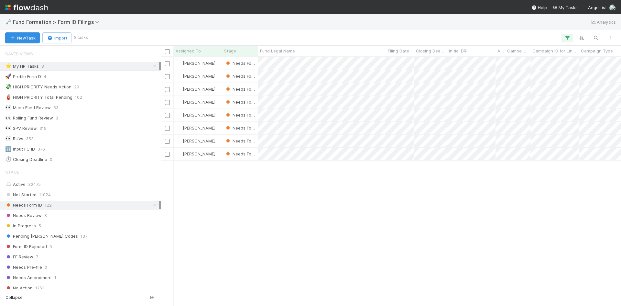
scroll to position [5, 5]
drag, startPoint x: 444, startPoint y: 214, endPoint x: 422, endPoint y: 183, distance: 37.9
click at [444, 214] on div at bounding box center [310, 153] width 621 height 306
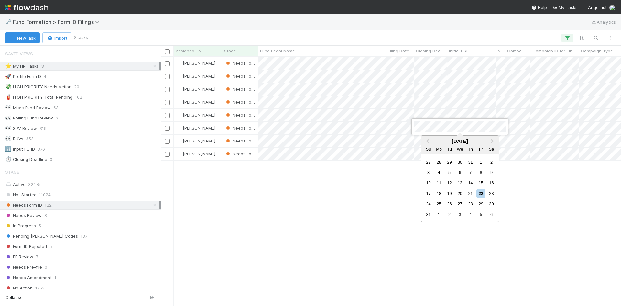
click at [365, 230] on div at bounding box center [310, 153] width 621 height 306
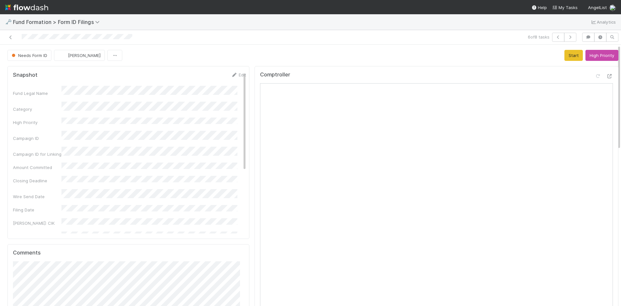
scroll to position [226, 0]
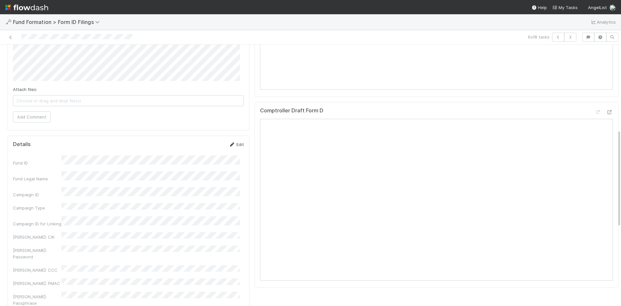
click at [235, 146] on link "Edit" at bounding box center [236, 144] width 15 height 5
click at [202, 145] on button "Save" at bounding box center [209, 146] width 18 height 11
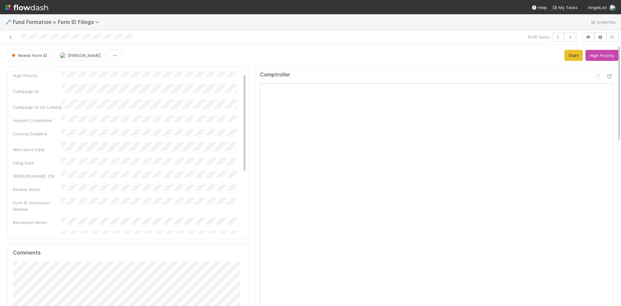
scroll to position [0, 0]
click at [564, 57] on button "Start" at bounding box center [573, 55] width 18 height 11
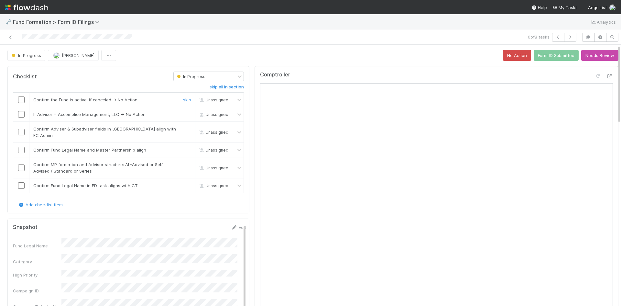
click at [21, 100] on input "checkbox" at bounding box center [21, 99] width 6 height 6
click at [183, 115] on link "skip" at bounding box center [187, 114] width 8 height 5
click at [23, 129] on input "checkbox" at bounding box center [21, 132] width 6 height 6
click at [22, 147] on input "checkbox" at bounding box center [21, 150] width 6 height 6
click at [20, 164] on input "checkbox" at bounding box center [21, 167] width 6 height 6
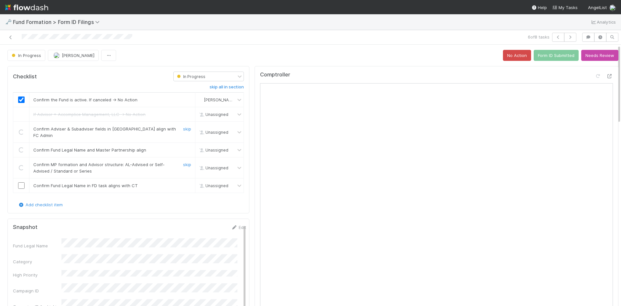
click at [21, 182] on input "checkbox" at bounding box center [21, 185] width 6 height 6
checkbox input "true"
click at [544, 57] on button "Form ID Submitted" at bounding box center [556, 55] width 45 height 11
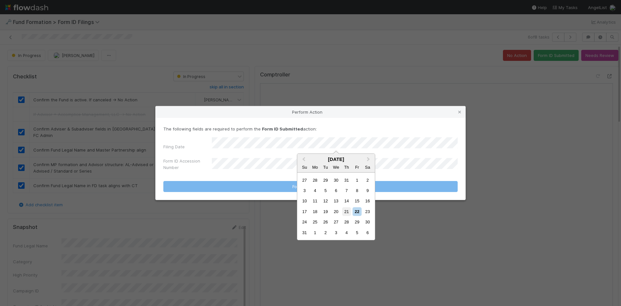
click at [345, 211] on div "21" at bounding box center [346, 211] width 9 height 9
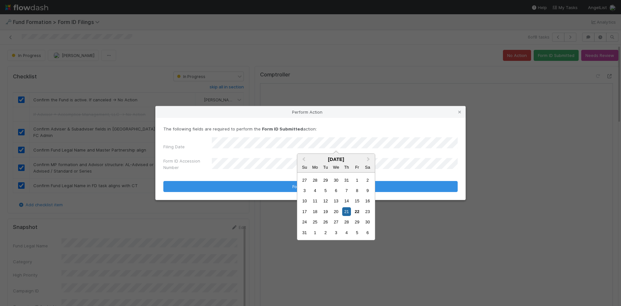
click at [310, 166] on div "Su Mo Tu We Th Fr Sa" at bounding box center [336, 167] width 78 height 10
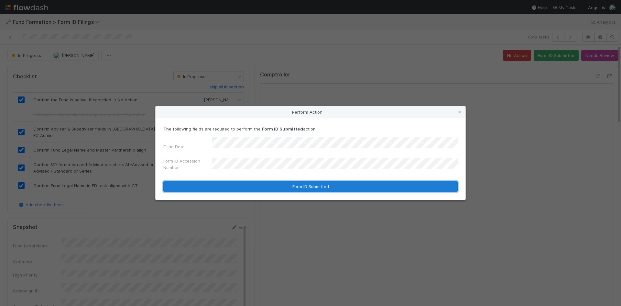
click at [256, 184] on button "Form ID Submitted" at bounding box center [310, 186] width 294 height 11
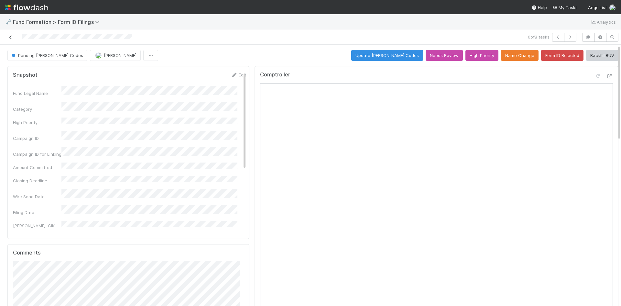
click at [9, 36] on icon at bounding box center [10, 37] width 6 height 4
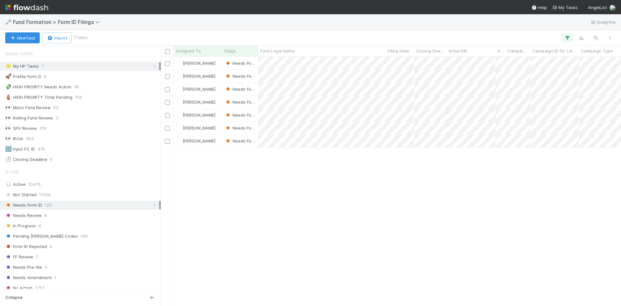
scroll to position [5, 5]
drag, startPoint x: 510, startPoint y: 196, endPoint x: 504, endPoint y: 187, distance: 10.7
click at [510, 195] on div at bounding box center [310, 153] width 621 height 306
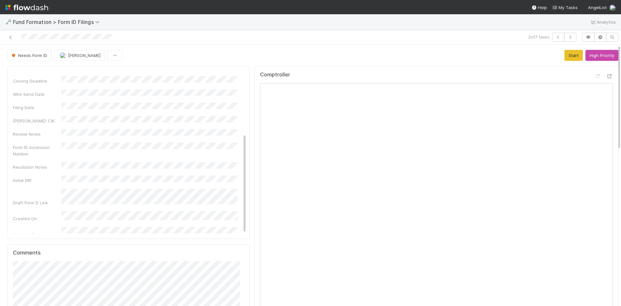
scroll to position [129, 0]
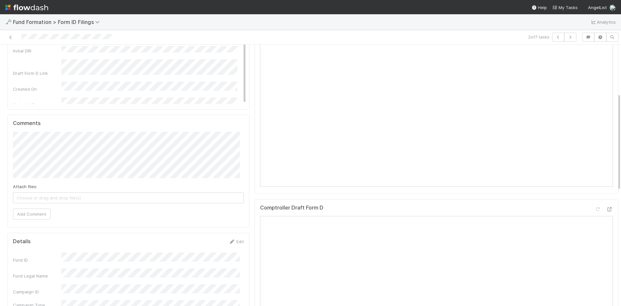
drag, startPoint x: 232, startPoint y: 240, endPoint x: 195, endPoint y: 241, distance: 36.5
click at [232, 240] on link "Edit" at bounding box center [236, 241] width 15 height 5
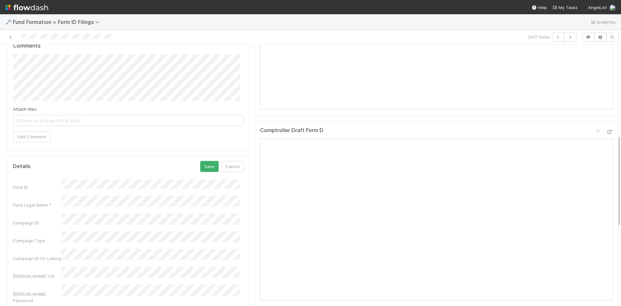
scroll to position [259, 0]
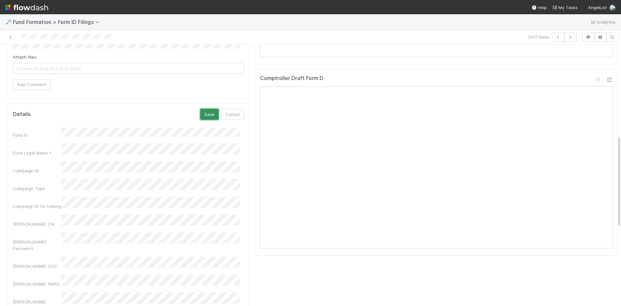
click at [201, 114] on button "Save" at bounding box center [209, 114] width 18 height 11
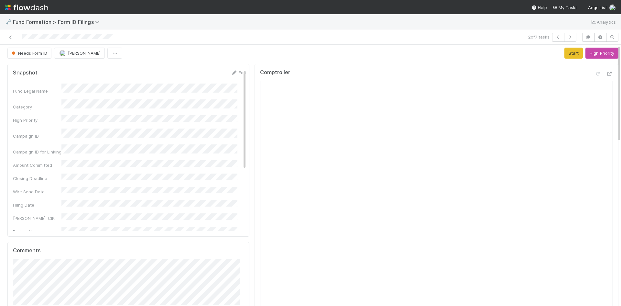
scroll to position [0, 0]
click at [566, 53] on button "Start" at bounding box center [573, 55] width 18 height 11
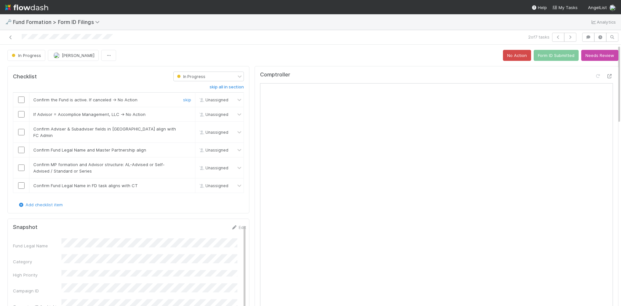
drag, startPoint x: 21, startPoint y: 98, endPoint x: 183, endPoint y: 114, distance: 162.8
click at [22, 98] on input "checkbox" at bounding box center [21, 99] width 6 height 6
drag, startPoint x: 183, startPoint y: 114, endPoint x: 179, endPoint y: 115, distance: 4.9
click at [183, 114] on link "skip" at bounding box center [187, 114] width 8 height 5
click at [21, 129] on input "checkbox" at bounding box center [21, 132] width 6 height 6
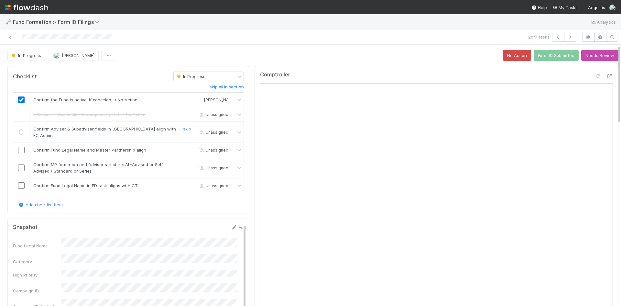
click at [21, 147] on input "checkbox" at bounding box center [21, 150] width 6 height 6
click at [22, 164] on input "checkbox" at bounding box center [21, 167] width 6 height 6
click at [21, 182] on input "checkbox" at bounding box center [21, 185] width 6 height 6
click at [539, 55] on button "Form ID Submitted" at bounding box center [556, 55] width 45 height 11
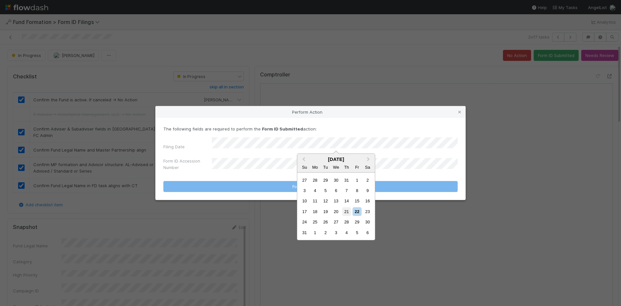
click at [348, 208] on div "21" at bounding box center [346, 211] width 9 height 9
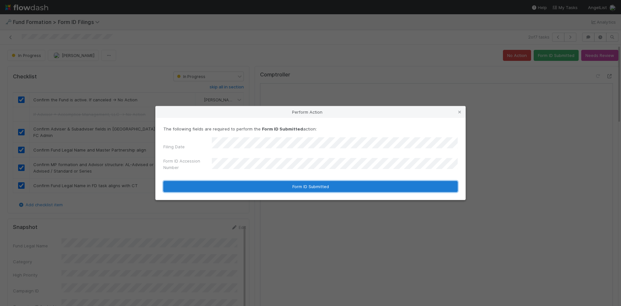
click at [241, 183] on button "Form ID Submitted" at bounding box center [310, 186] width 294 height 11
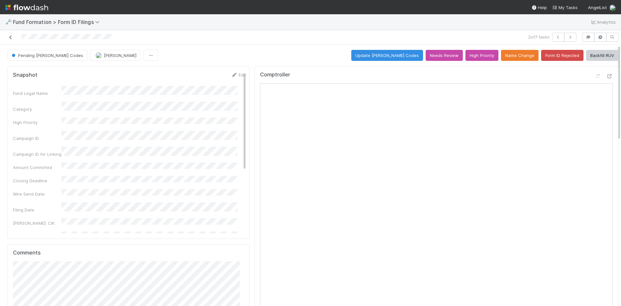
click at [9, 36] on icon at bounding box center [10, 37] width 6 height 4
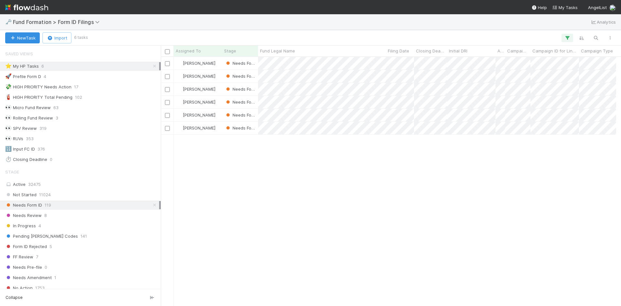
scroll to position [5, 5]
click at [388, 205] on div at bounding box center [310, 153] width 621 height 306
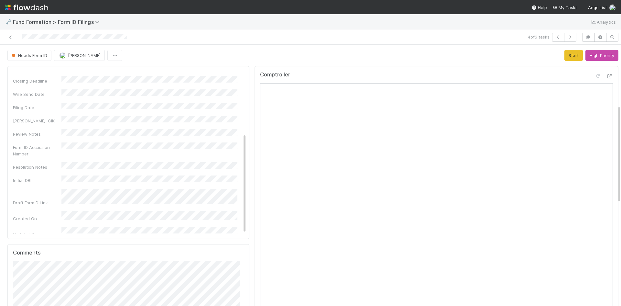
scroll to position [162, 0]
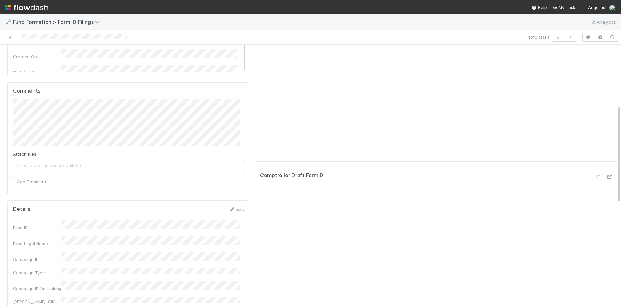
drag, startPoint x: 232, startPoint y: 210, endPoint x: 206, endPoint y: 218, distance: 27.1
click at [232, 210] on link "Edit" at bounding box center [236, 208] width 15 height 5
click at [204, 213] on button "Save" at bounding box center [209, 211] width 18 height 11
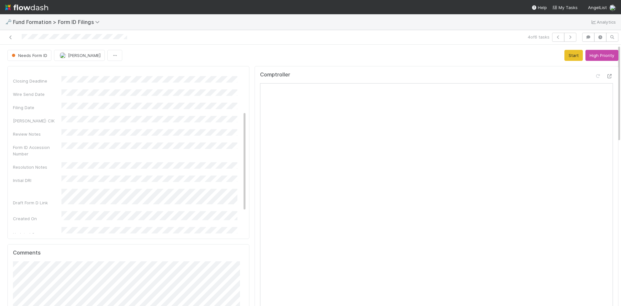
scroll to position [0, 0]
click at [231, 75] on icon at bounding box center [234, 75] width 6 height 4
click at [9, 95] on div "Snapshot Save Cancel Fund Legal Name * Category High Priority Campaign ID Campa…" at bounding box center [128, 152] width 242 height 173
click at [202, 76] on button "Save" at bounding box center [211, 76] width 18 height 11
click at [568, 56] on button "Start" at bounding box center [573, 55] width 18 height 11
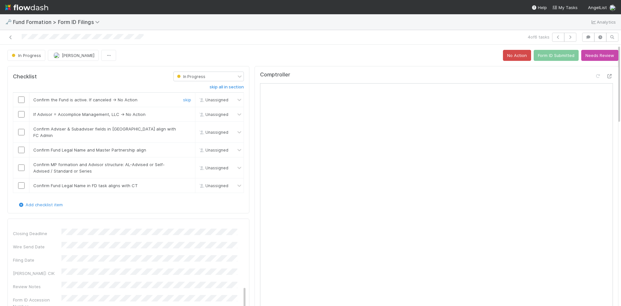
click at [19, 101] on input "checkbox" at bounding box center [21, 99] width 6 height 6
drag, startPoint x: 183, startPoint y: 114, endPoint x: 49, endPoint y: 127, distance: 134.5
click at [183, 114] on link "skip" at bounding box center [187, 114] width 8 height 5
click at [21, 130] on input "checkbox" at bounding box center [21, 132] width 6 height 6
click at [22, 147] on input "checkbox" at bounding box center [21, 150] width 6 height 6
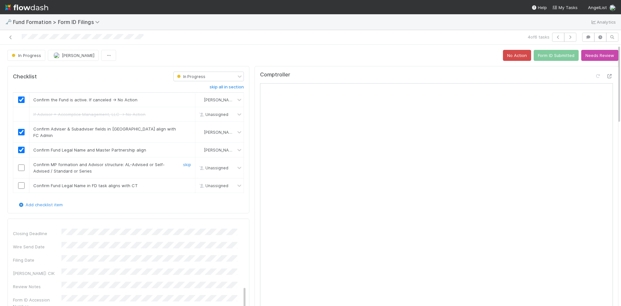
click at [22, 164] on input "checkbox" at bounding box center [21, 167] width 6 height 6
click at [21, 182] on input "checkbox" at bounding box center [21, 185] width 6 height 6
click at [555, 58] on button "Form ID Submitted" at bounding box center [556, 55] width 45 height 11
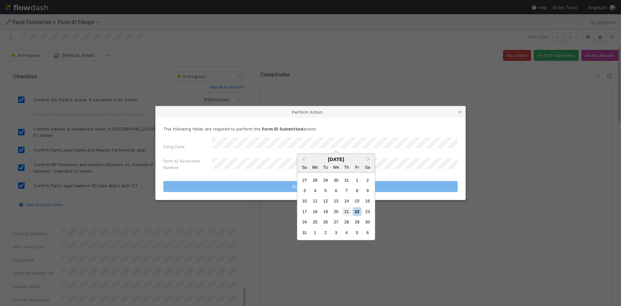
click at [346, 212] on div "21" at bounding box center [346, 211] width 9 height 9
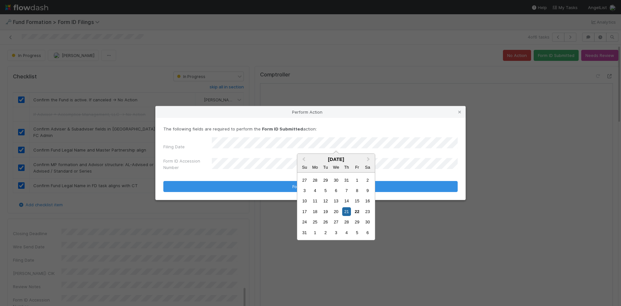
click at [311, 166] on div "Mo" at bounding box center [315, 167] width 9 height 9
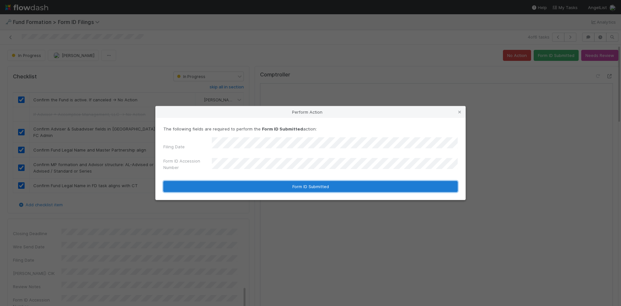
drag, startPoint x: 258, startPoint y: 184, endPoint x: 358, endPoint y: 176, distance: 100.3
click at [258, 184] on button "Form ID Submitted" at bounding box center [310, 186] width 294 height 11
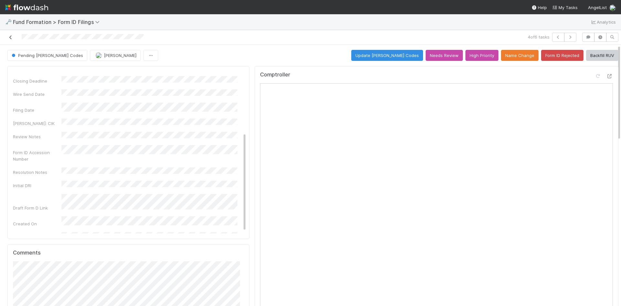
click at [12, 39] on icon at bounding box center [10, 37] width 6 height 4
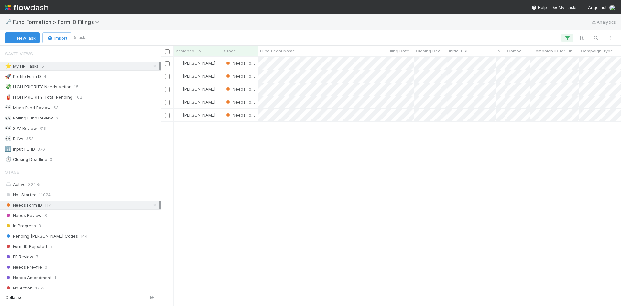
scroll to position [5, 5]
drag, startPoint x: 467, startPoint y: 189, endPoint x: 449, endPoint y: 129, distance: 62.3
click at [467, 188] on div at bounding box center [310, 153] width 621 height 306
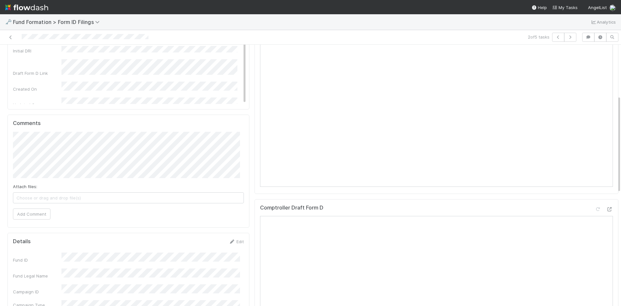
scroll to position [259, 0]
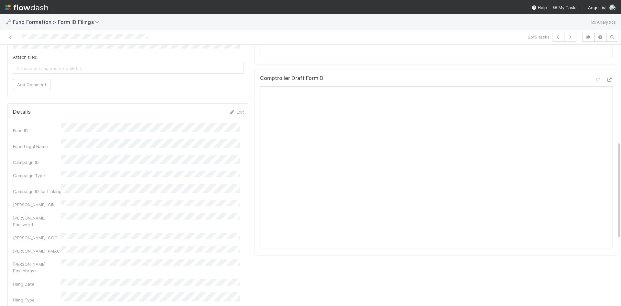
click at [233, 108] on div "Details Edit Fund ID Fund Legal Name Campaign ID Campaign Type Campaign ID for …" at bounding box center [128, 221] width 242 height 237
click at [237, 112] on link "Edit" at bounding box center [236, 111] width 15 height 5
click at [208, 114] on button "Save" at bounding box center [209, 114] width 18 height 11
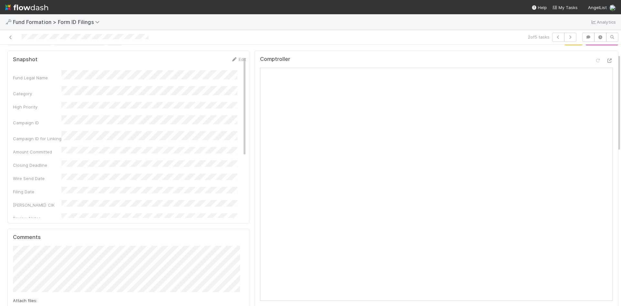
scroll to position [0, 0]
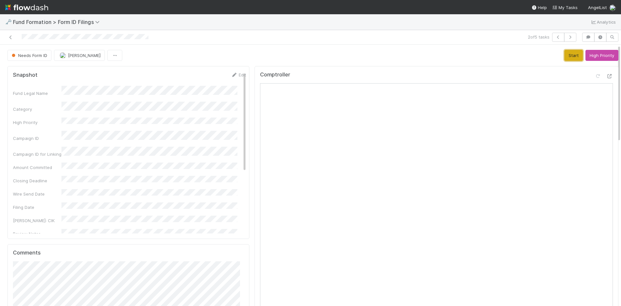
drag, startPoint x: 559, startPoint y: 57, endPoint x: 549, endPoint y: 59, distance: 10.0
click at [564, 57] on button "Start" at bounding box center [573, 55] width 18 height 11
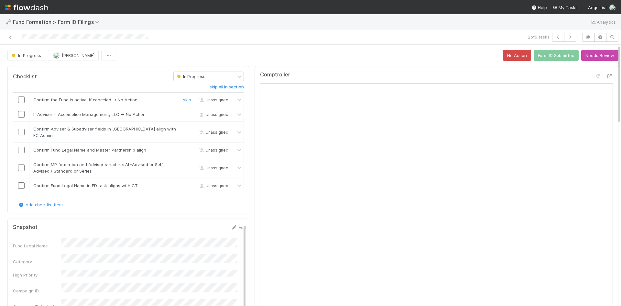
click at [20, 98] on input "checkbox" at bounding box center [21, 99] width 6 height 6
drag, startPoint x: 181, startPoint y: 115, endPoint x: 178, endPoint y: 115, distance: 3.6
click at [183, 115] on link "skip" at bounding box center [187, 114] width 8 height 5
click at [24, 129] on input "checkbox" at bounding box center [21, 132] width 6 height 6
drag, startPoint x: 21, startPoint y: 142, endPoint x: 20, endPoint y: 158, distance: 15.3
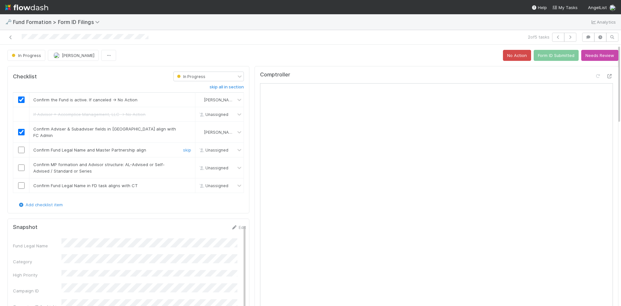
click at [21, 147] on input "checkbox" at bounding box center [21, 150] width 6 height 6
click at [20, 164] on input "checkbox" at bounding box center [21, 167] width 6 height 6
click at [19, 182] on input "checkbox" at bounding box center [21, 185] width 6 height 6
checkbox input "true"
click at [545, 60] on button "Form ID Submitted" at bounding box center [556, 55] width 45 height 11
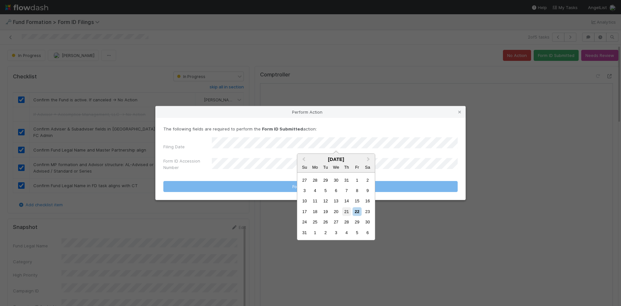
click at [343, 208] on div "21" at bounding box center [346, 211] width 9 height 9
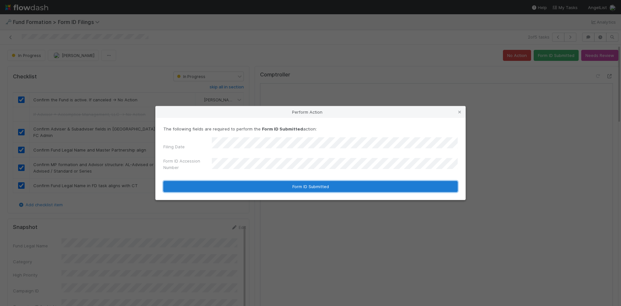
click at [257, 188] on button "Form ID Submitted" at bounding box center [310, 186] width 294 height 11
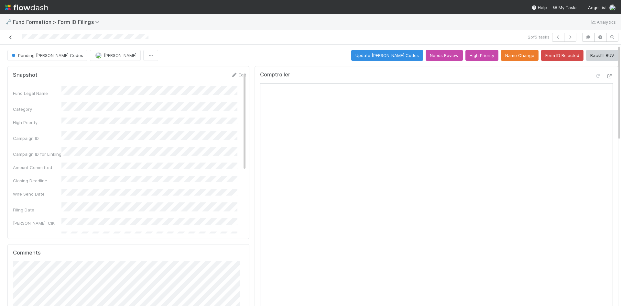
click at [12, 37] on icon at bounding box center [10, 37] width 6 height 4
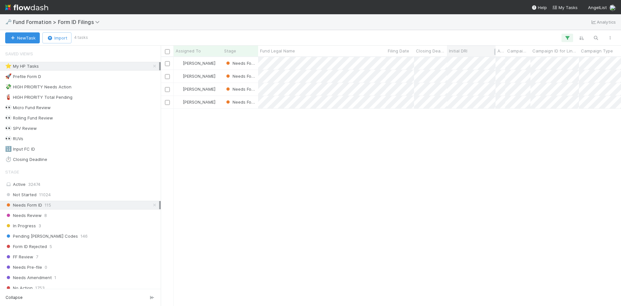
scroll to position [244, 455]
click at [465, 183] on div at bounding box center [310, 153] width 621 height 306
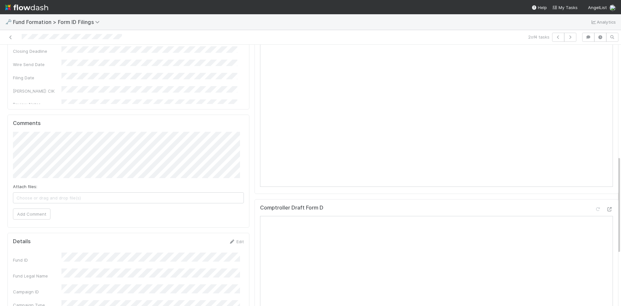
scroll to position [323, 0]
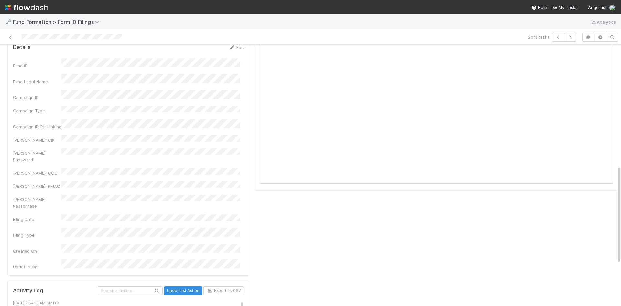
click at [236, 50] on div "Edit" at bounding box center [236, 47] width 15 height 6
click at [234, 49] on link "Edit" at bounding box center [236, 47] width 15 height 5
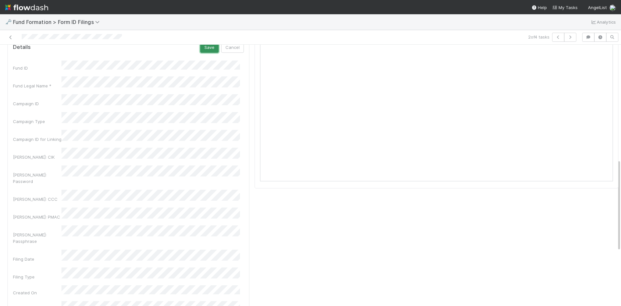
click at [202, 49] on button "Save" at bounding box center [209, 47] width 18 height 11
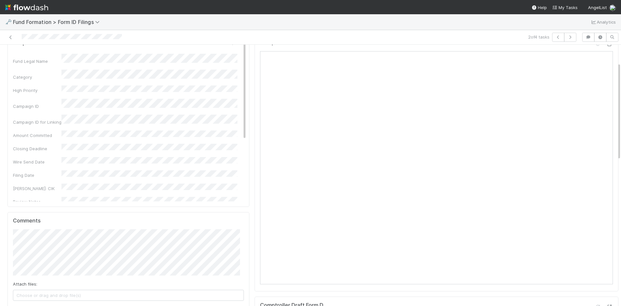
scroll to position [0, 0]
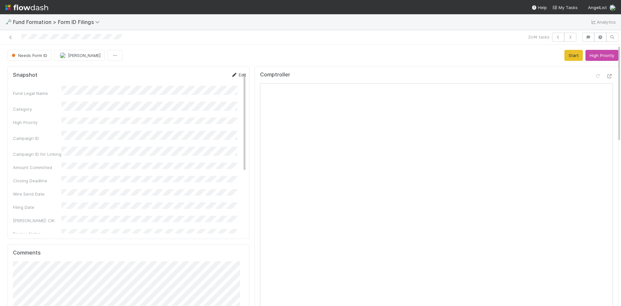
click at [231, 73] on link "Edit" at bounding box center [238, 74] width 15 height 5
click at [205, 75] on button "Save" at bounding box center [211, 76] width 18 height 11
click at [564, 55] on button "Start" at bounding box center [573, 55] width 18 height 11
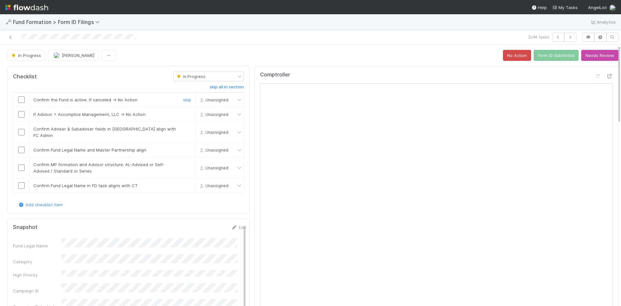
click at [23, 100] on input "checkbox" at bounding box center [21, 99] width 6 height 6
click at [183, 114] on link "skip" at bounding box center [187, 114] width 8 height 5
drag, startPoint x: 21, startPoint y: 128, endPoint x: 20, endPoint y: 144, distance: 15.9
click at [22, 131] on input "checkbox" at bounding box center [21, 132] width 6 height 6
click at [20, 147] on input "checkbox" at bounding box center [21, 150] width 6 height 6
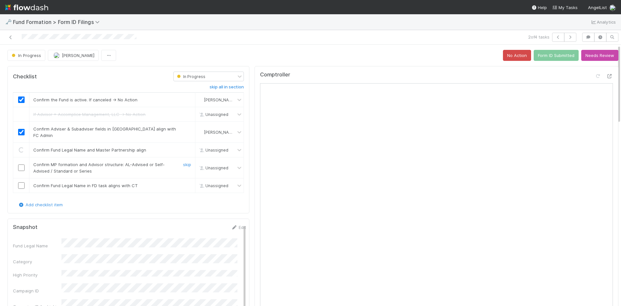
click at [21, 164] on input "checkbox" at bounding box center [21, 167] width 6 height 6
click at [21, 182] on input "checkbox" at bounding box center [21, 185] width 6 height 6
click at [555, 53] on button "Form ID Submitted" at bounding box center [556, 55] width 45 height 11
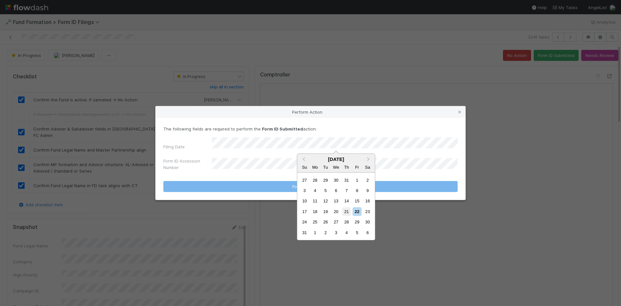
click at [344, 209] on div "21" at bounding box center [346, 211] width 9 height 9
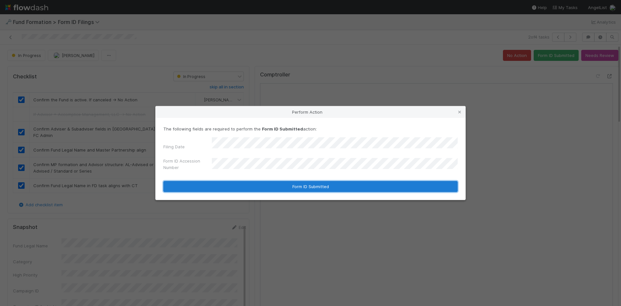
click at [237, 185] on button "Form ID Submitted" at bounding box center [310, 186] width 294 height 11
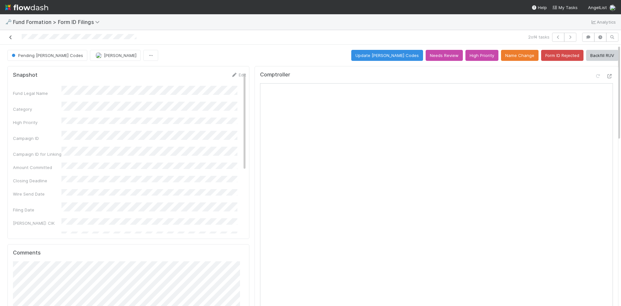
click at [11, 36] on icon at bounding box center [10, 37] width 6 height 4
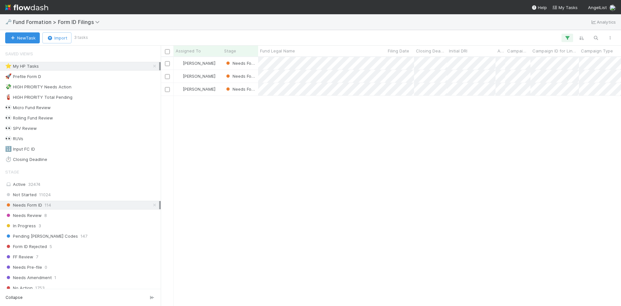
scroll to position [244, 455]
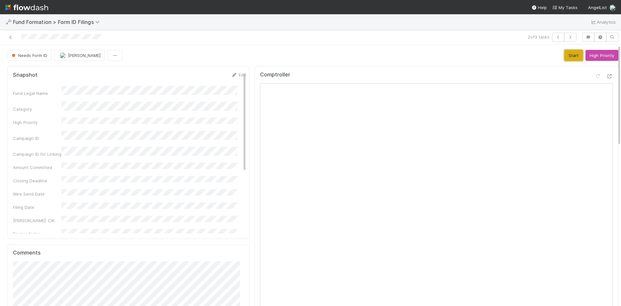
click at [564, 54] on button "Start" at bounding box center [573, 55] width 18 height 11
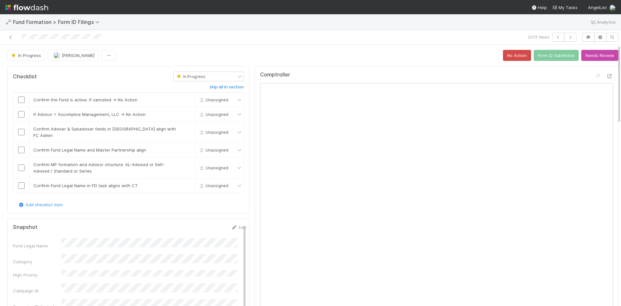
click at [20, 99] on input "checkbox" at bounding box center [21, 99] width 6 height 6
drag, startPoint x: 180, startPoint y: 114, endPoint x: 45, endPoint y: 136, distance: 136.5
click at [183, 115] on link "skip" at bounding box center [187, 114] width 8 height 5
click at [23, 129] on input "checkbox" at bounding box center [21, 132] width 6 height 6
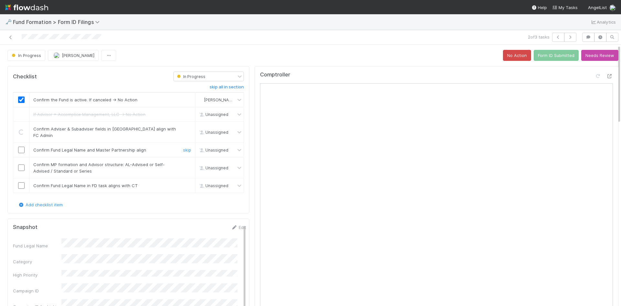
drag, startPoint x: 23, startPoint y: 144, endPoint x: 23, endPoint y: 153, distance: 9.7
click at [23, 147] on input "checkbox" at bounding box center [21, 150] width 6 height 6
click at [23, 164] on input "checkbox" at bounding box center [21, 167] width 6 height 6
click at [21, 182] on input "checkbox" at bounding box center [21, 185] width 6 height 6
click at [549, 58] on button "Form ID Submitted" at bounding box center [556, 55] width 45 height 11
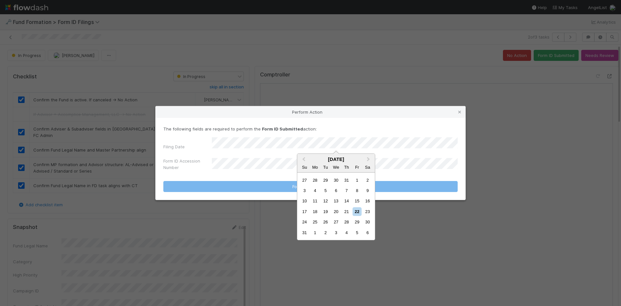
click at [350, 210] on div "21" at bounding box center [346, 211] width 9 height 9
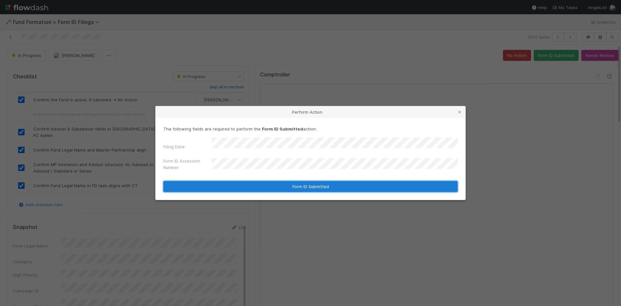
drag, startPoint x: 251, startPoint y: 182, endPoint x: 359, endPoint y: 181, distance: 107.7
click at [251, 182] on button "Form ID Submitted" at bounding box center [310, 186] width 294 height 11
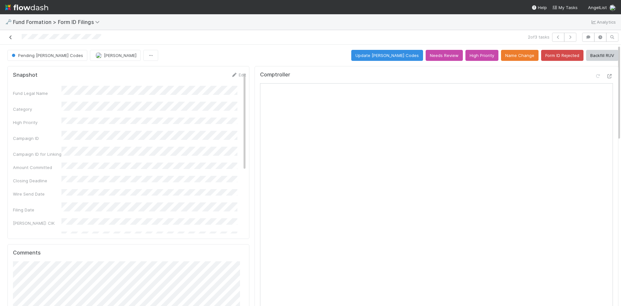
click at [11, 37] on icon at bounding box center [10, 37] width 6 height 4
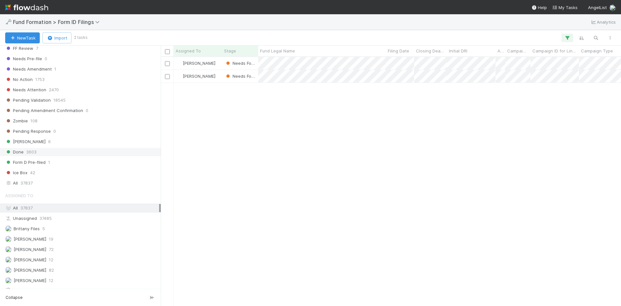
scroll to position [227, 0]
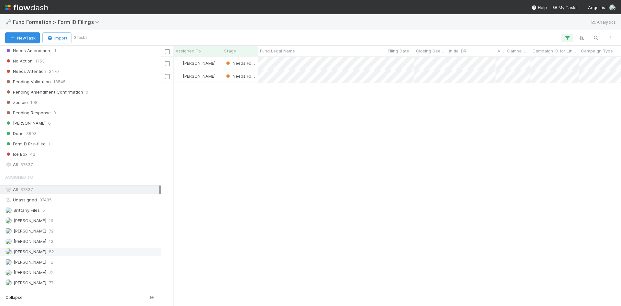
click at [76, 250] on div "Meg Castanare 82" at bounding box center [82, 251] width 154 height 8
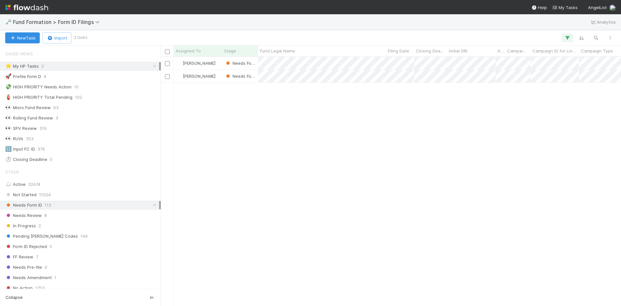
click at [151, 67] on icon at bounding box center [154, 66] width 6 height 4
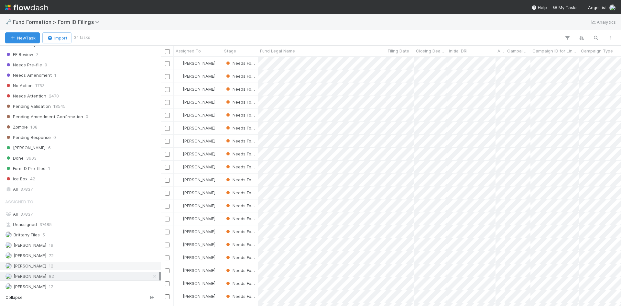
scroll to position [227, 0]
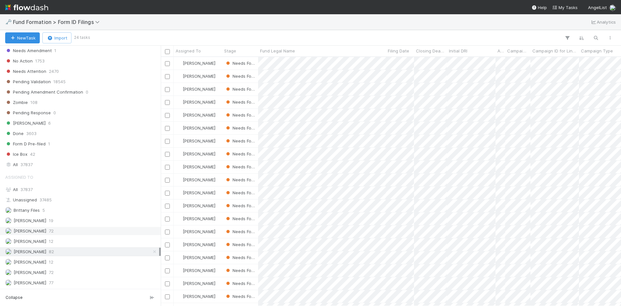
click at [63, 230] on div "Febbie Cervantes 72" at bounding box center [82, 231] width 154 height 8
click at [64, 270] on div "Raven Jacinto 72" at bounding box center [82, 272] width 154 height 8
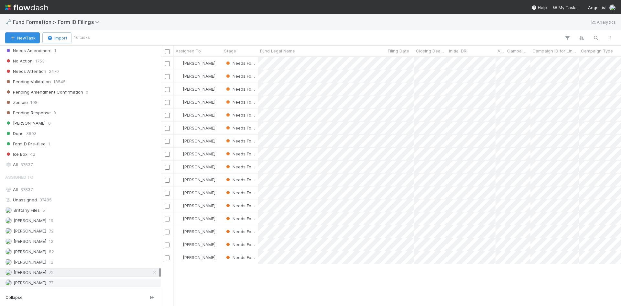
scroll to position [244, 455]
click at [74, 282] on div "Roselyn de Villa 77" at bounding box center [82, 282] width 154 height 8
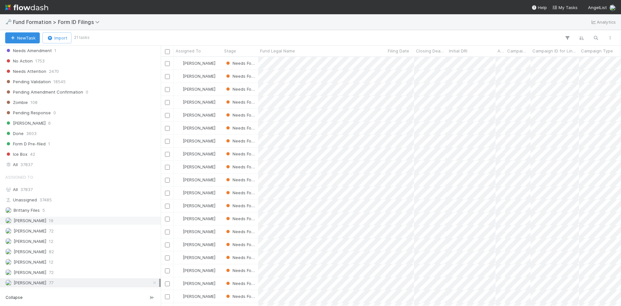
scroll to position [244, 455]
click at [78, 250] on div "Meg Castanare 82" at bounding box center [82, 251] width 154 height 8
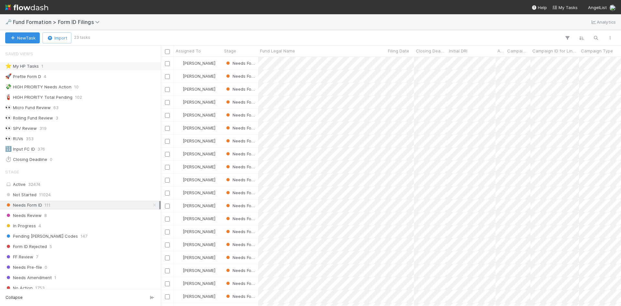
click at [62, 68] on div "⭐ My HP Tasks 1" at bounding box center [82, 66] width 154 height 8
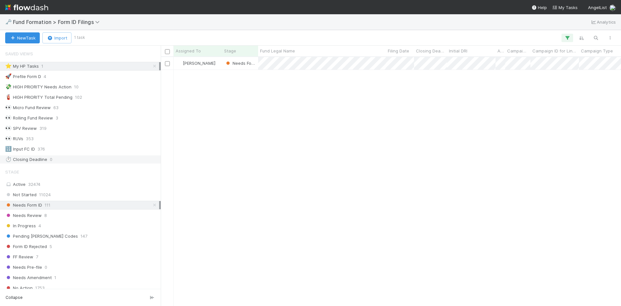
scroll to position [244, 455]
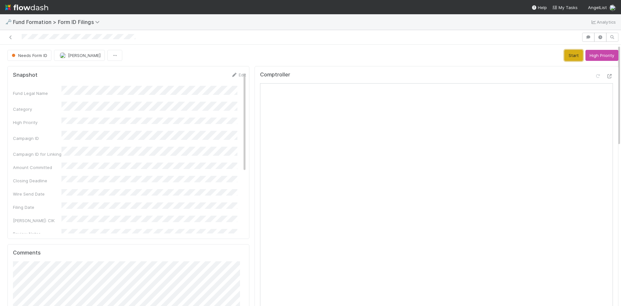
click at [564, 54] on button "Start" at bounding box center [573, 55] width 18 height 11
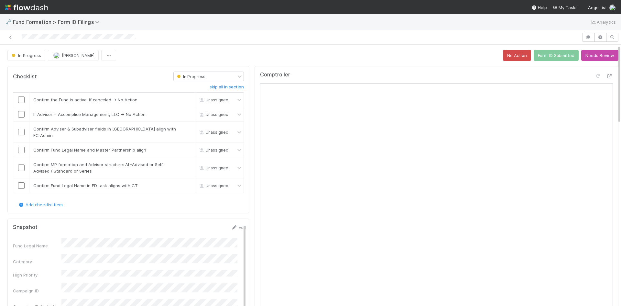
click at [440, 71] on div "Comptroller" at bounding box center [437, 194] width 364 height 257
drag, startPoint x: 21, startPoint y: 98, endPoint x: 38, endPoint y: 103, distance: 17.5
click at [21, 98] on input "checkbox" at bounding box center [21, 99] width 6 height 6
click at [184, 116] on link "skip" at bounding box center [187, 114] width 8 height 5
click at [23, 129] on input "checkbox" at bounding box center [21, 132] width 6 height 6
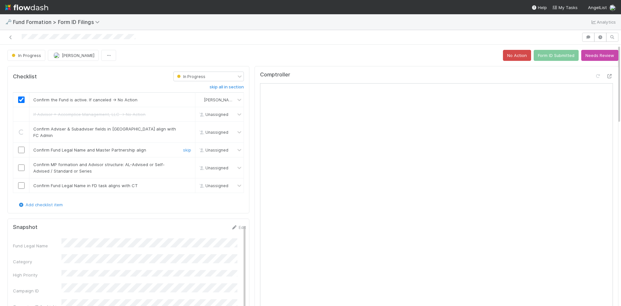
click at [20, 147] on input "checkbox" at bounding box center [21, 150] width 6 height 6
drag, startPoint x: 21, startPoint y: 160, endPoint x: 22, endPoint y: 171, distance: 11.3
click at [21, 164] on input "checkbox" at bounding box center [21, 167] width 6 height 6
click at [22, 182] on input "checkbox" at bounding box center [21, 185] width 6 height 6
checkbox input "true"
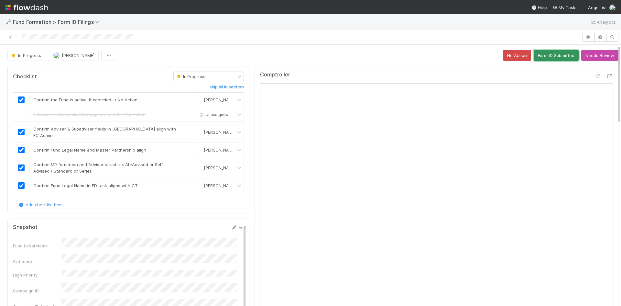
click at [553, 55] on button "Form ID Submitted" at bounding box center [556, 55] width 45 height 11
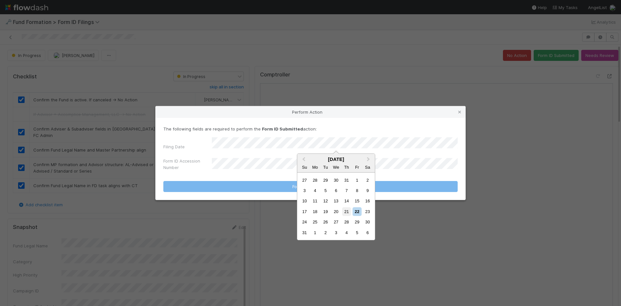
click at [343, 209] on div "21" at bounding box center [346, 211] width 9 height 9
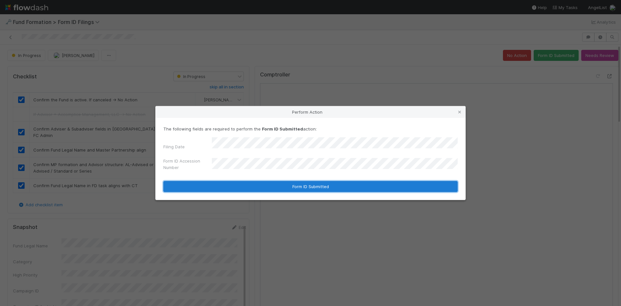
drag, startPoint x: 275, startPoint y: 183, endPoint x: 481, endPoint y: 185, distance: 206.4
click at [275, 183] on button "Form ID Submitted" at bounding box center [310, 186] width 294 height 11
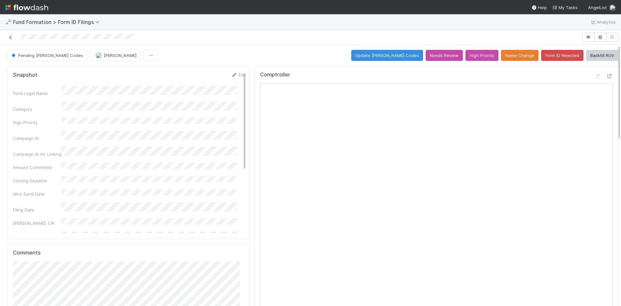
click at [9, 37] on icon at bounding box center [10, 37] width 6 height 4
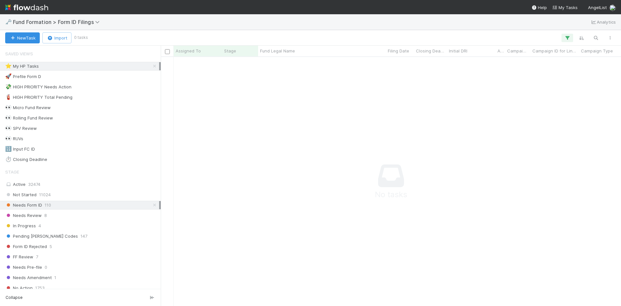
scroll to position [5, 5]
click at [151, 67] on icon at bounding box center [154, 66] width 6 height 4
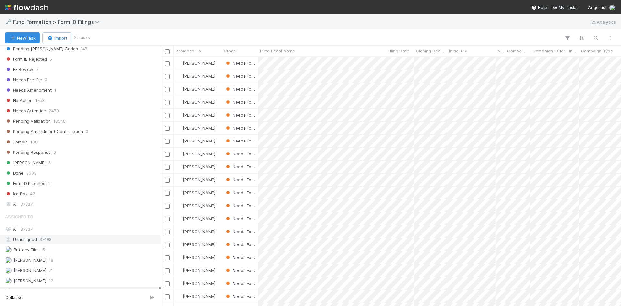
scroll to position [227, 0]
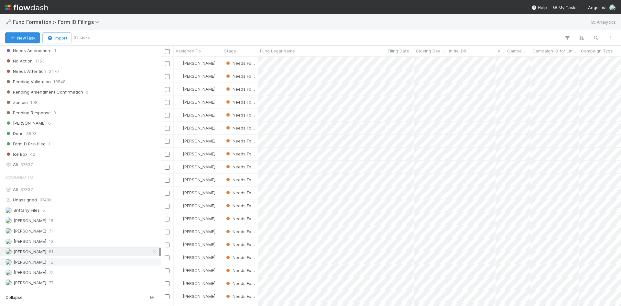
click at [73, 262] on div "Novia Bautista 12" at bounding box center [82, 262] width 154 height 8
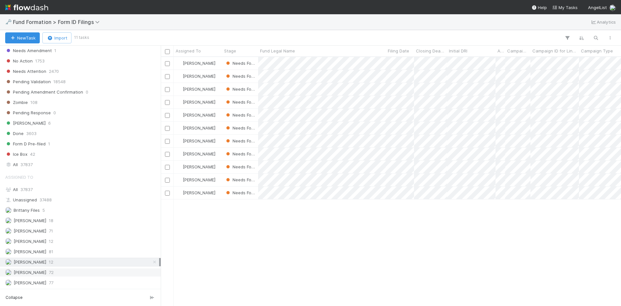
scroll to position [244, 455]
click at [73, 271] on div "Raven Jacinto 72" at bounding box center [82, 272] width 154 height 8
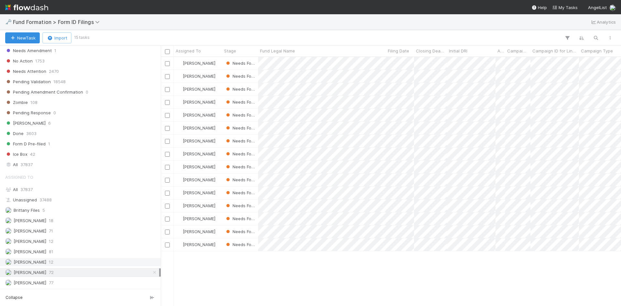
scroll to position [244, 455]
click at [78, 241] on div "Karen Jane Salcedo 12" at bounding box center [82, 241] width 154 height 8
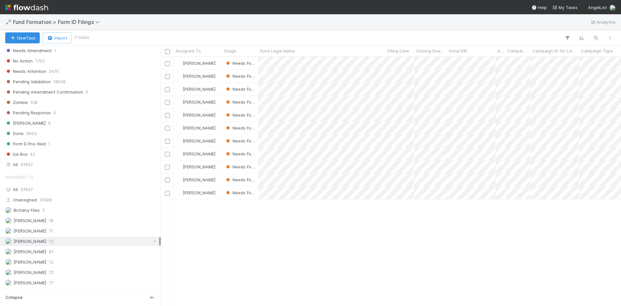
scroll to position [244, 455]
click at [79, 253] on div "Meg Castanare 81" at bounding box center [82, 251] width 154 height 8
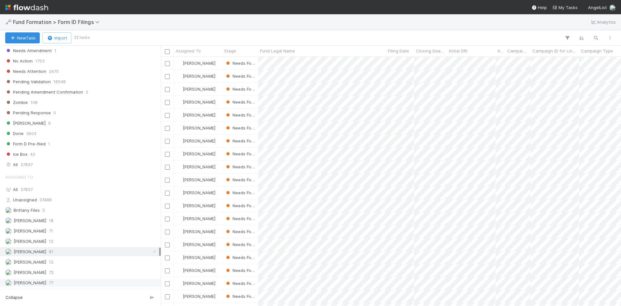
scroll to position [244, 455]
click at [78, 282] on div "Roselyn de Villa 77" at bounding box center [82, 282] width 154 height 8
click at [78, 226] on div "Febbie Cervantes 71" at bounding box center [80, 230] width 161 height 9
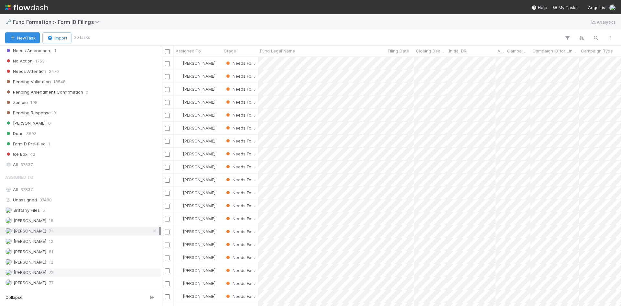
click at [77, 268] on div "Raven Jacinto 72" at bounding box center [82, 272] width 154 height 8
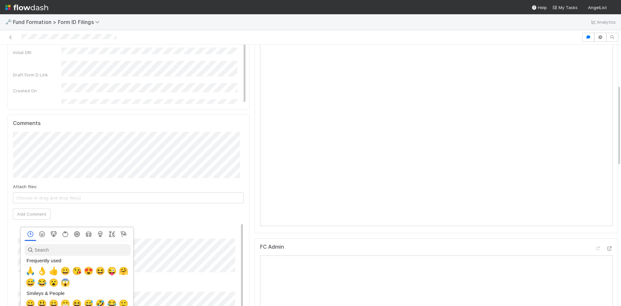
scroll to position [0, 2]
click at [40, 270] on span "👌" at bounding box center [41, 270] width 10 height 9
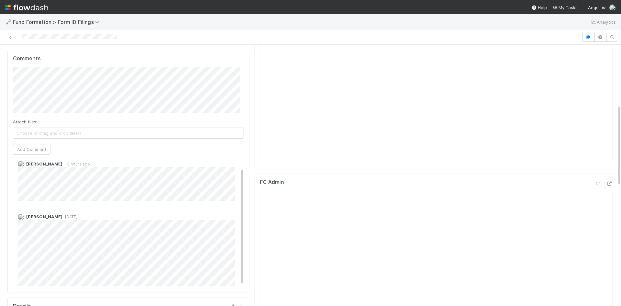
scroll to position [0, 0]
click at [58, 96] on button "[PERSON_NAME]" at bounding box center [47, 92] width 49 height 9
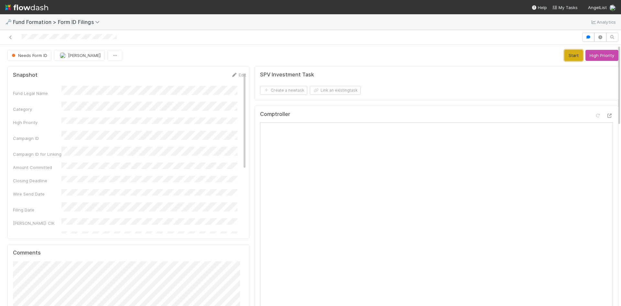
click at [564, 54] on button "Start" at bounding box center [573, 55] width 18 height 11
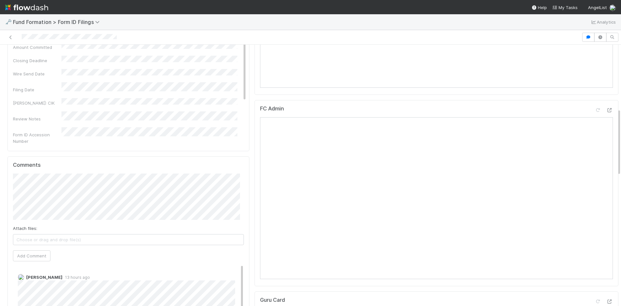
scroll to position [323, 0]
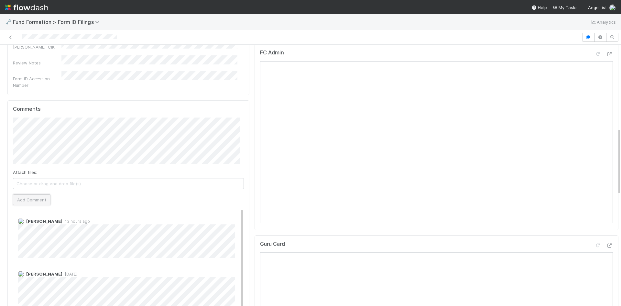
click at [38, 194] on button "Add Comment" at bounding box center [32, 199] width 38 height 11
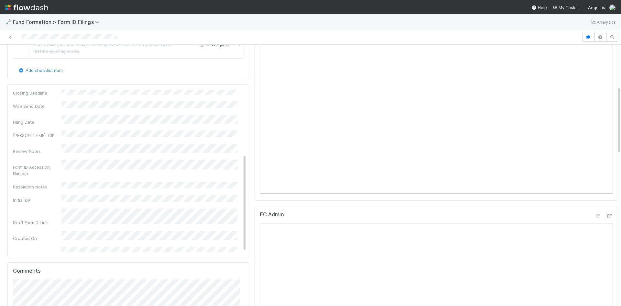
scroll to position [0, 0]
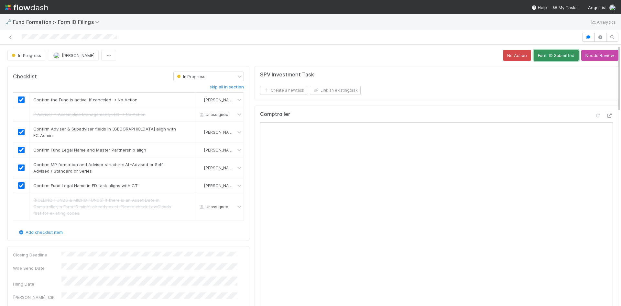
drag, startPoint x: 545, startPoint y: 56, endPoint x: 545, endPoint y: 59, distance: 3.3
click at [546, 56] on button "Form ID Submitted" at bounding box center [556, 55] width 45 height 11
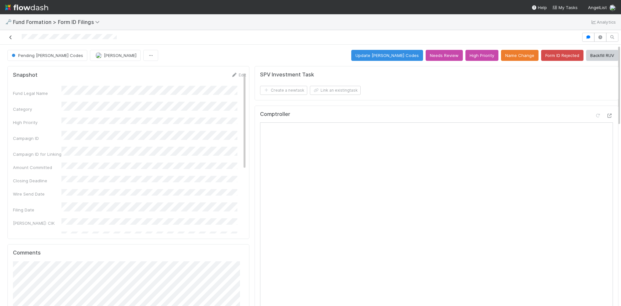
click at [12, 35] on icon at bounding box center [10, 37] width 6 height 4
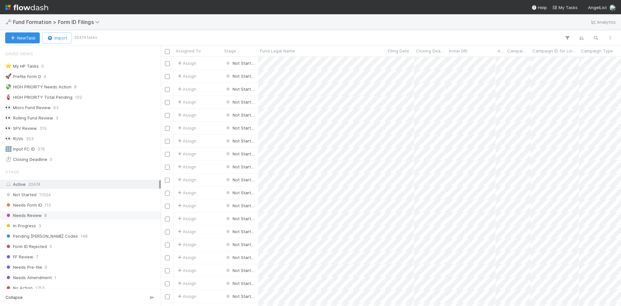
click at [77, 214] on div "Needs Review 8" at bounding box center [82, 215] width 154 height 8
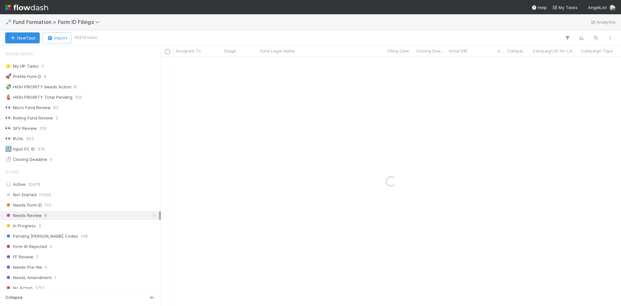
click at [74, 219] on div "Needs Review 8" at bounding box center [80, 215] width 161 height 9
click at [69, 224] on div "In Progress 3" at bounding box center [82, 226] width 154 height 8
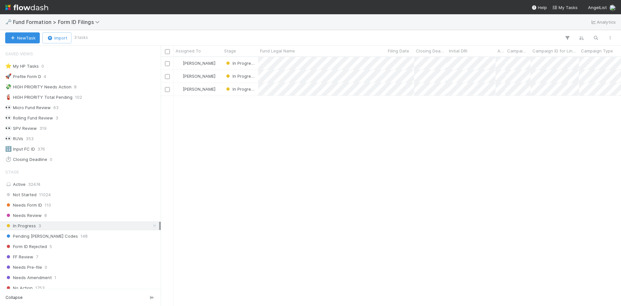
scroll to position [244, 455]
click at [151, 226] on icon at bounding box center [154, 225] width 6 height 4
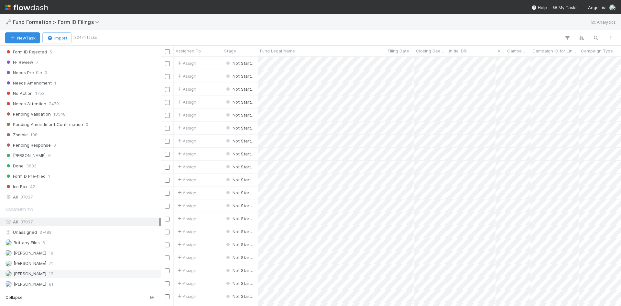
scroll to position [244, 455]
click at [76, 280] on div "[PERSON_NAME] 81" at bounding box center [82, 284] width 154 height 8
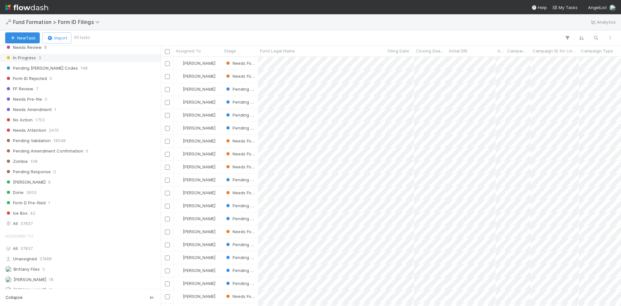
scroll to position [97, 0]
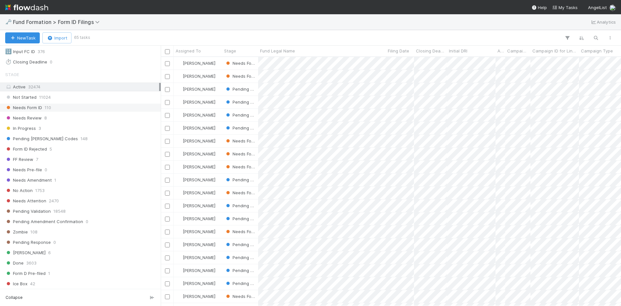
click at [94, 104] on div "Needs Form ID 110" at bounding box center [82, 107] width 154 height 8
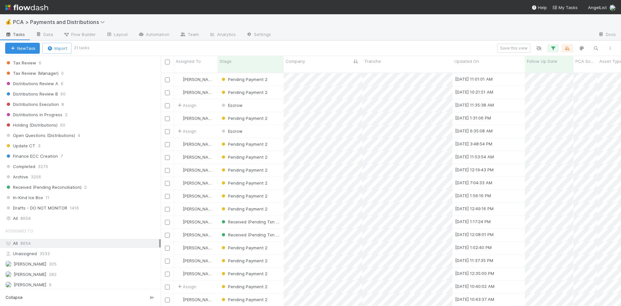
scroll to position [420, 0]
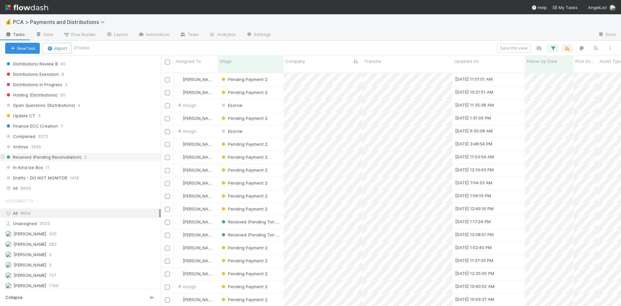
click at [100, 158] on div "Received (Pending Reconciliation) 2" at bounding box center [83, 157] width 156 height 8
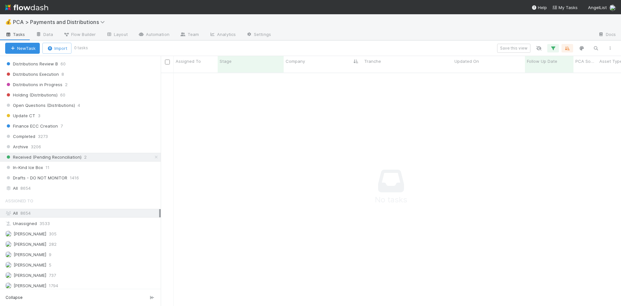
scroll to position [5, 5]
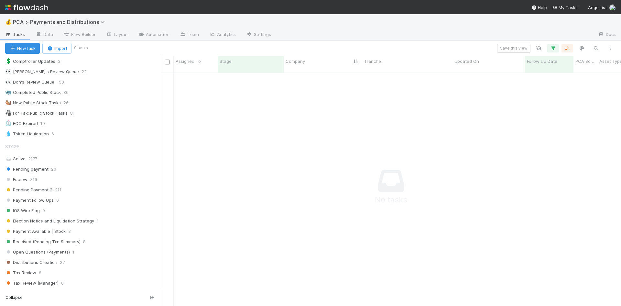
scroll to position [226, 0]
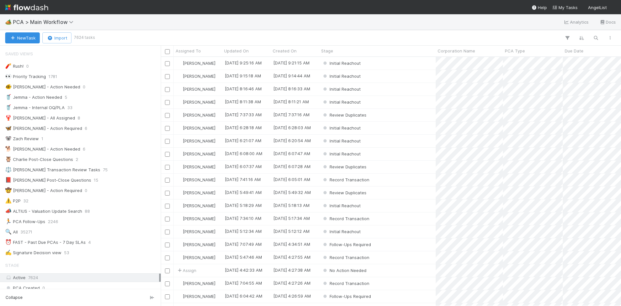
scroll to position [244, 455]
click at [60, 23] on span "PCA > Main Workflow" at bounding box center [45, 22] width 64 height 6
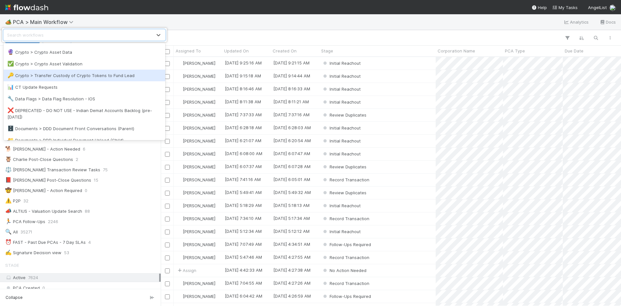
scroll to position [241, 0]
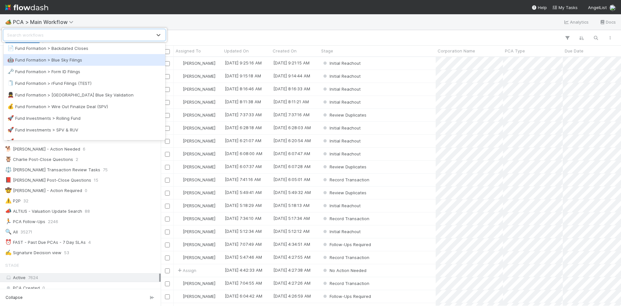
click at [76, 60] on div "🤖 Fund Formation > Blue Sky Filings" at bounding box center [84, 60] width 154 height 6
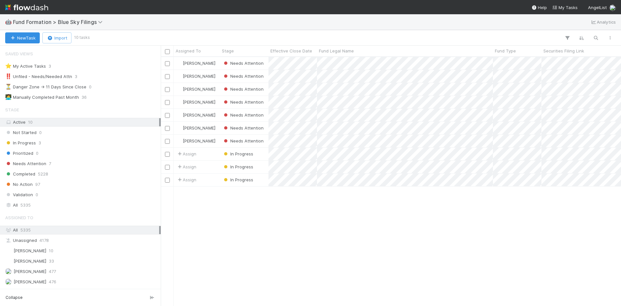
scroll to position [244, 455]
click at [61, 162] on div "Needs Attention 7" at bounding box center [82, 163] width 154 height 8
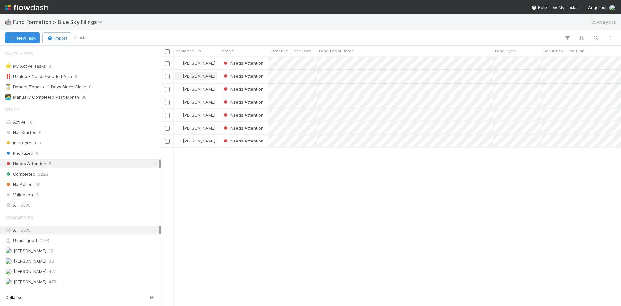
scroll to position [244, 455]
click at [197, 49] on span "Assigned To" at bounding box center [188, 51] width 25 height 6
click at [196, 61] on div "Sort A → Z" at bounding box center [213, 63] width 74 height 10
click at [354, 183] on div "[PERSON_NAME] Needs Attention [DATE] 6:50:18 PM [DATE] 9:01:32 PM [PERSON_NAME]…" at bounding box center [391, 181] width 460 height 248
click at [519, 185] on div "[PERSON_NAME] Needs Attention [DATE] 6:50:18 PM [DATE] 9:01:32 PM [PERSON_NAME]…" at bounding box center [391, 181] width 460 height 248
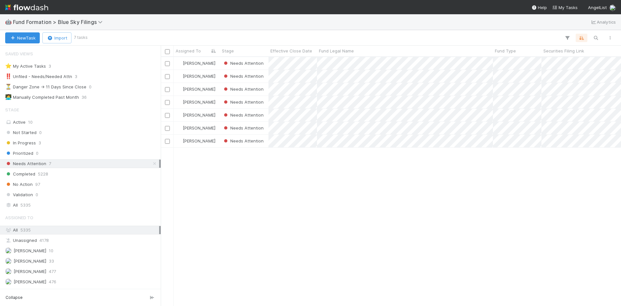
click at [462, 199] on div "[PERSON_NAME] Needs Attention [DATE] 6:50:18 PM [DATE] 9:01:32 PM [PERSON_NAME]…" at bounding box center [391, 181] width 460 height 248
click at [351, 214] on div "[PERSON_NAME] Needs Attention [DATE] 6:50:18 PM [DATE] 9:01:32 PM [PERSON_NAME]…" at bounding box center [391, 181] width 460 height 248
click at [345, 211] on div "[PERSON_NAME] Needs Attention [DATE] 6:50:18 PM [DATE] 9:01:32 PM [PERSON_NAME]…" at bounding box center [391, 181] width 460 height 248
click at [399, 232] on div "[PERSON_NAME] Needs Attention [DATE] 6:50:18 PM [DATE] 9:01:32 PM [PERSON_NAME]…" at bounding box center [391, 181] width 460 height 248
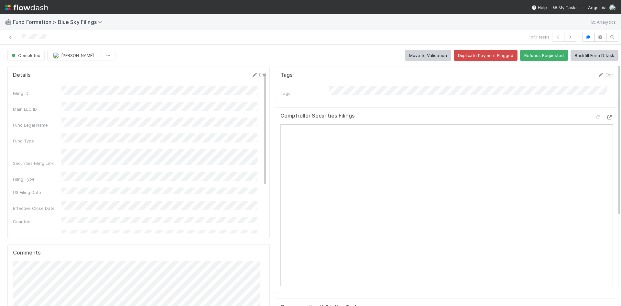
scroll to position [97, 0]
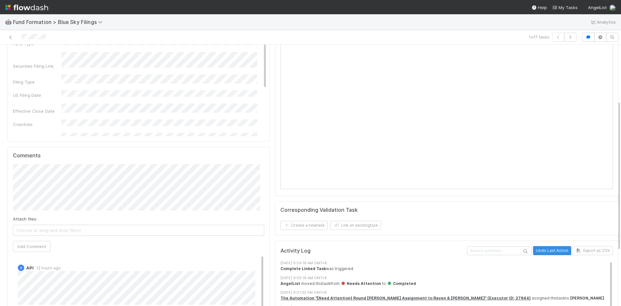
click at [322, 16] on div "🤖 Fund Formation > Blue Sky Filings Analytics" at bounding box center [310, 22] width 621 height 16
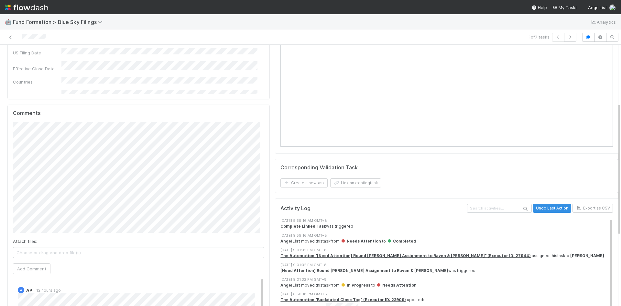
scroll to position [194, 0]
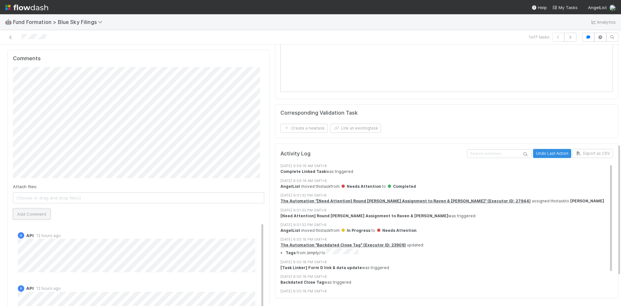
click at [37, 219] on button "Add Comment" at bounding box center [32, 213] width 38 height 11
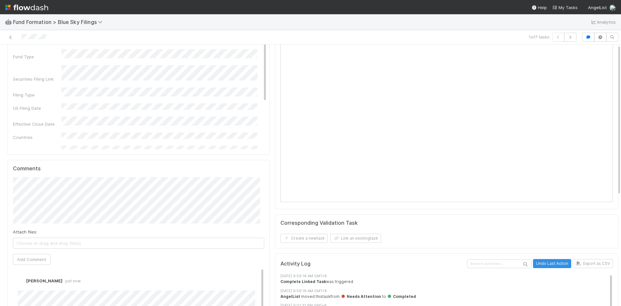
scroll to position [0, 0]
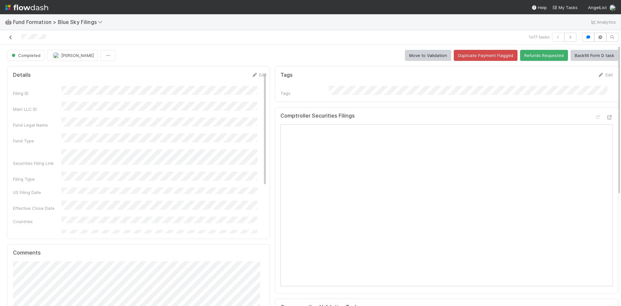
drag, startPoint x: 9, startPoint y: 33, endPoint x: 11, endPoint y: 37, distance: 4.5
click at [9, 34] on div at bounding box center [147, 37] width 289 height 9
click at [11, 37] on icon at bounding box center [10, 37] width 6 height 4
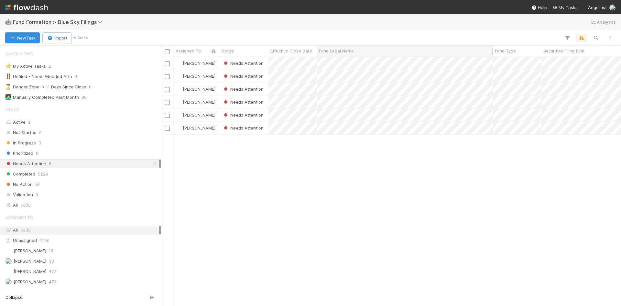
scroll to position [244, 455]
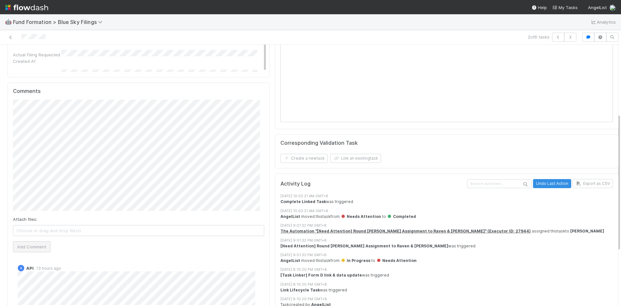
scroll to position [194, 0]
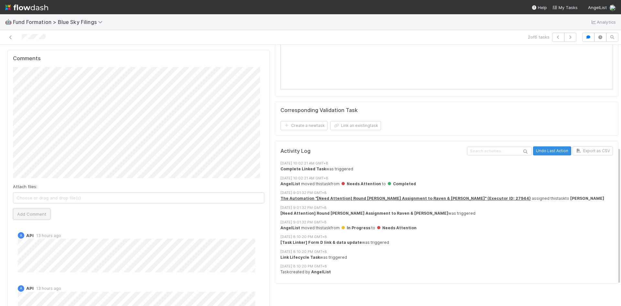
click at [29, 214] on button "Add Comment" at bounding box center [32, 213] width 38 height 11
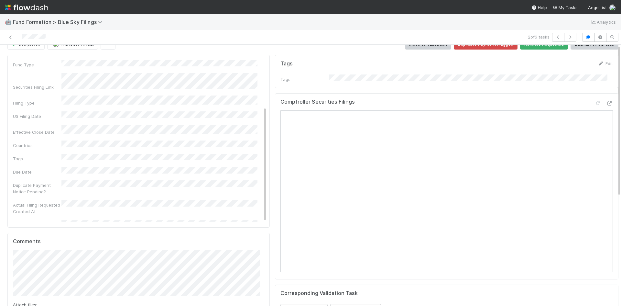
scroll to position [0, 0]
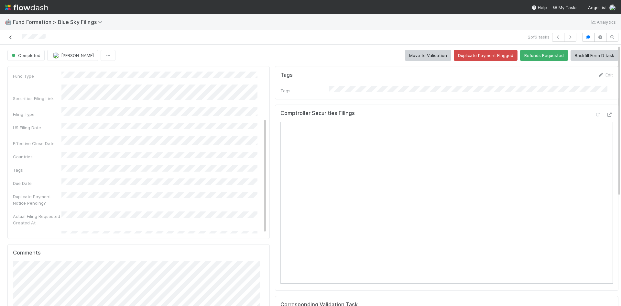
click at [11, 36] on icon at bounding box center [10, 37] width 6 height 4
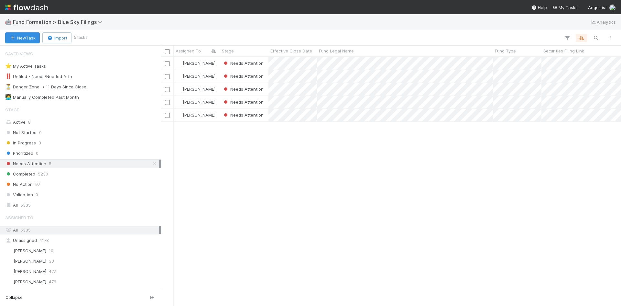
scroll to position [244, 455]
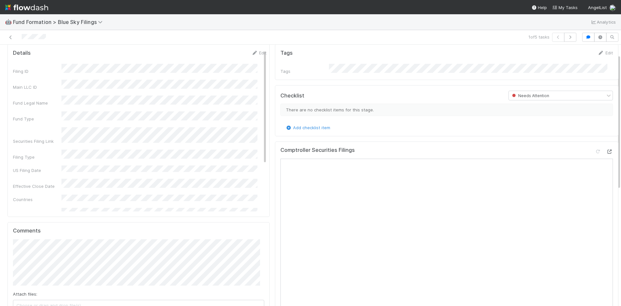
scroll to position [32, 0]
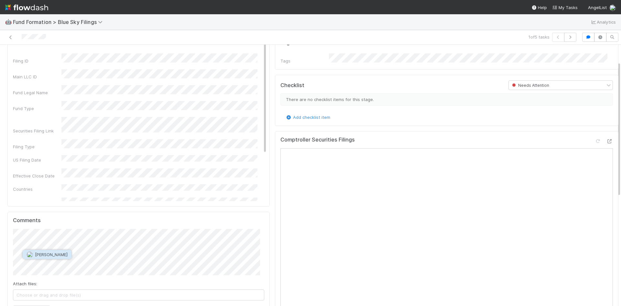
click at [62, 254] on span "[PERSON_NAME]" at bounding box center [51, 254] width 33 height 5
click at [106, 261] on span "Brittany Files" at bounding box center [99, 263] width 26 height 5
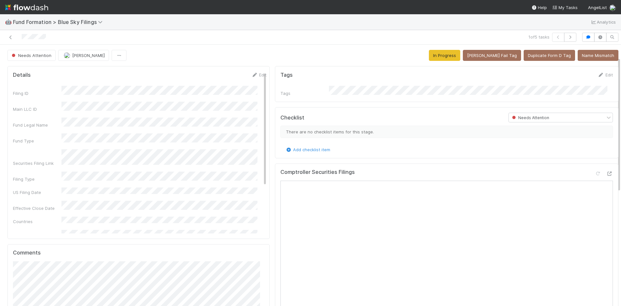
scroll to position [97, 0]
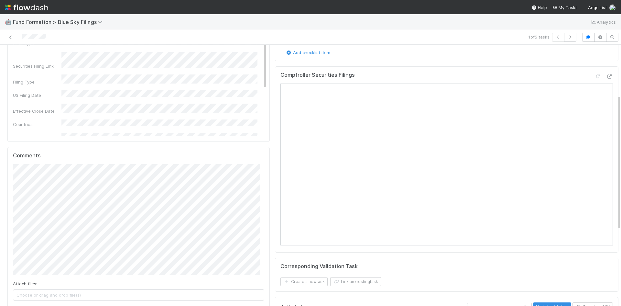
click at [446, 53] on div "Add checklist item" at bounding box center [446, 52] width 332 height 6
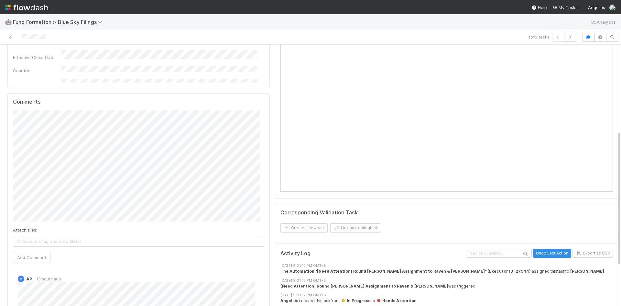
scroll to position [194, 0]
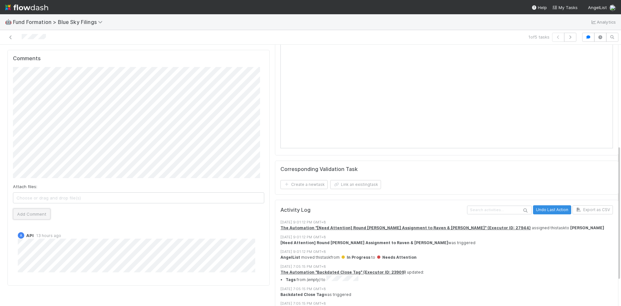
click at [35, 212] on button "Add Comment" at bounding box center [32, 213] width 38 height 11
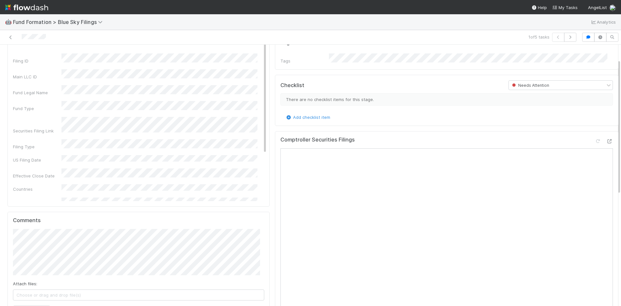
scroll to position [0, 0]
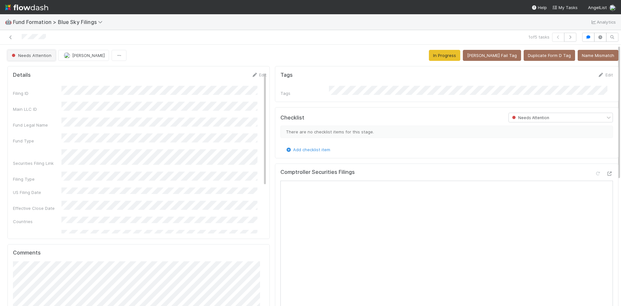
click at [39, 56] on span "Needs Attention" at bounding box center [30, 55] width 41 height 5
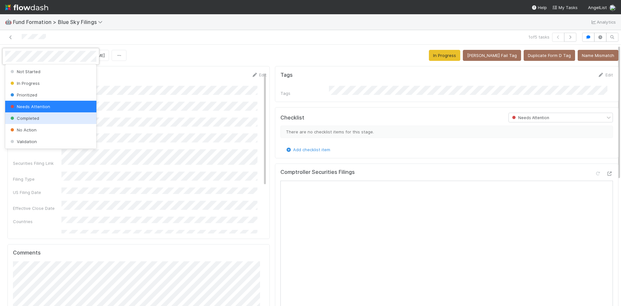
click at [36, 118] on span "Completed" at bounding box center [24, 117] width 30 height 5
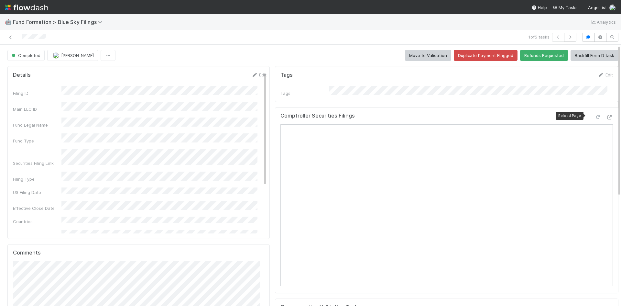
drag, startPoint x: 589, startPoint y: 114, endPoint x: 601, endPoint y: 122, distance: 14.2
click at [595, 115] on icon at bounding box center [598, 117] width 6 height 4
click at [11, 37] on icon at bounding box center [10, 37] width 6 height 4
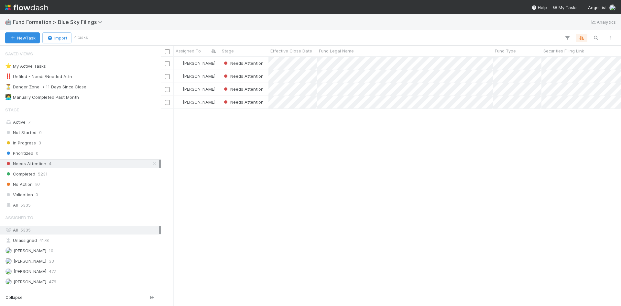
scroll to position [244, 455]
click at [418, 170] on div "[PERSON_NAME] Needs Attention [DATE] 6:55:15 PM [DATE] 9:01:03 PM [PERSON_NAME]…" at bounding box center [391, 181] width 460 height 248
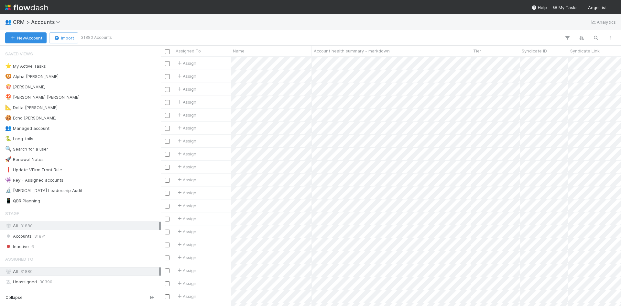
scroll to position [244, 455]
click at [594, 37] on icon "button" at bounding box center [596, 38] width 6 height 6
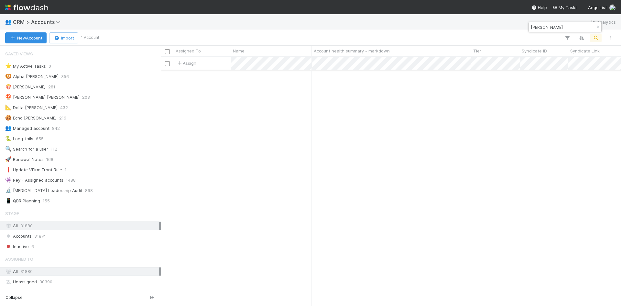
type input "[PERSON_NAME]"
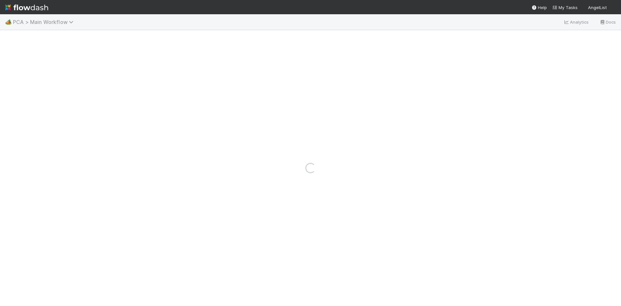
click at [54, 24] on span "PCA > Main Workflow" at bounding box center [45, 22] width 64 height 6
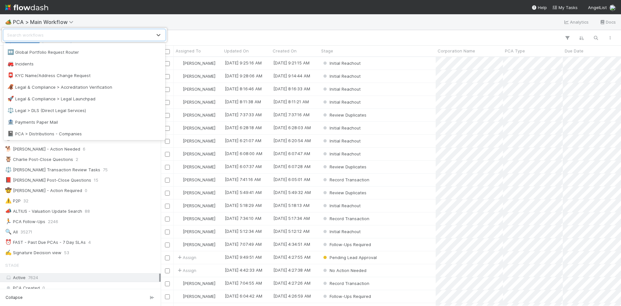
scroll to position [356, 0]
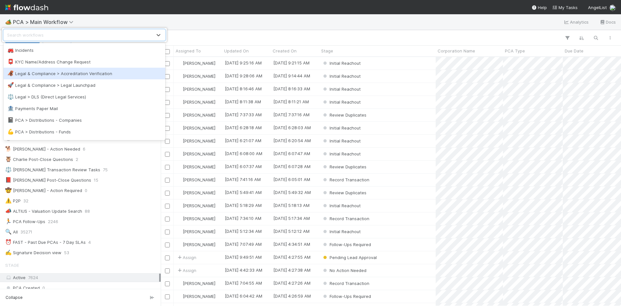
click at [100, 74] on div "🦧 Legal & Compliance > Accreditation Verification" at bounding box center [84, 73] width 154 height 6
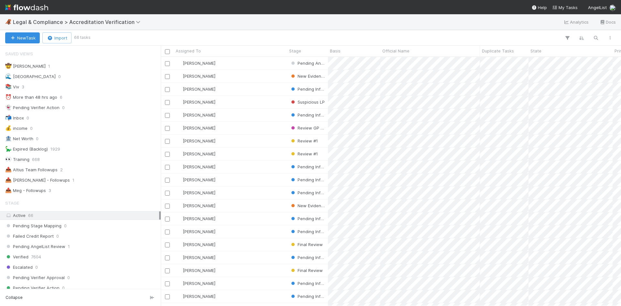
scroll to position [244, 455]
click at [42, 191] on div "📤 Meg - Followups" at bounding box center [25, 190] width 41 height 8
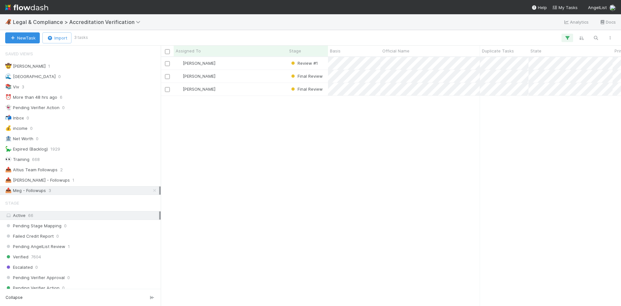
scroll to position [244, 455]
click at [257, 65] on div "[PERSON_NAME]" at bounding box center [231, 63] width 114 height 13
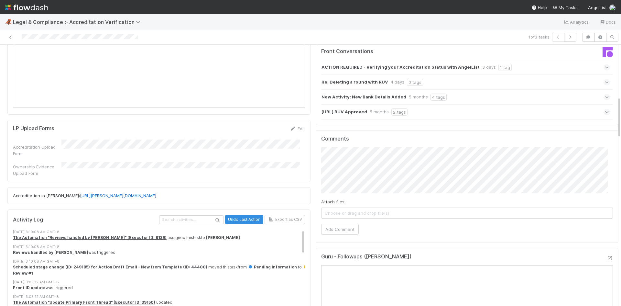
scroll to position [453, 0]
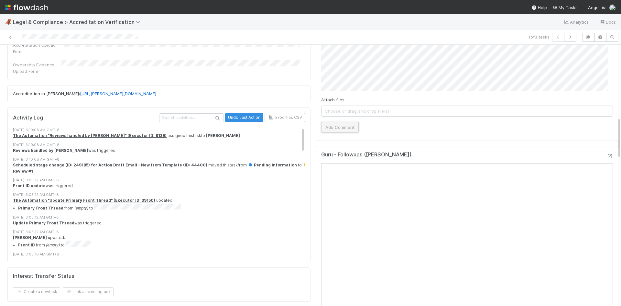
click at [340, 122] on button "Add Comment" at bounding box center [340, 127] width 38 height 11
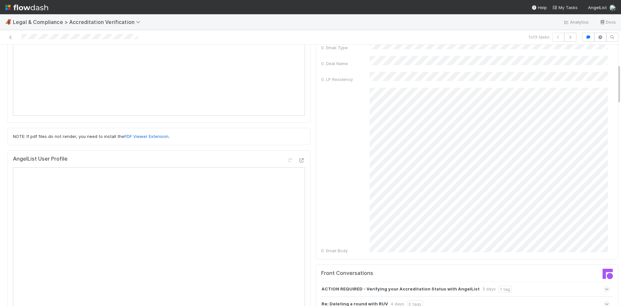
scroll to position [0, 0]
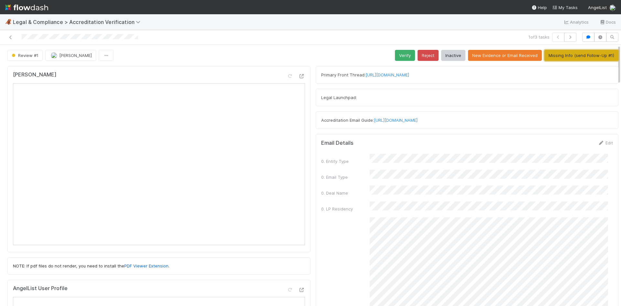
drag, startPoint x: 558, startPoint y: 54, endPoint x: 565, endPoint y: 59, distance: 8.4
click at [558, 54] on button "Missing Info (send Follow-Up #1)" at bounding box center [581, 55] width 74 height 11
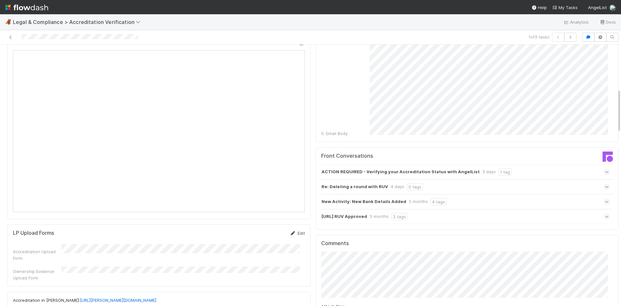
scroll to position [259, 0]
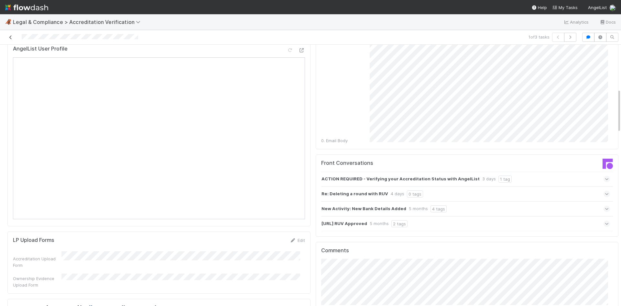
click at [12, 37] on icon at bounding box center [10, 37] width 6 height 4
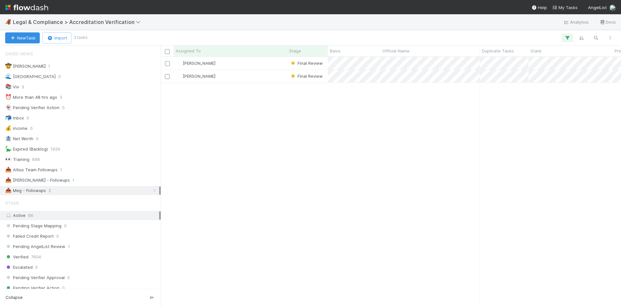
scroll to position [244, 455]
click at [253, 77] on div "[PERSON_NAME]" at bounding box center [231, 76] width 114 height 13
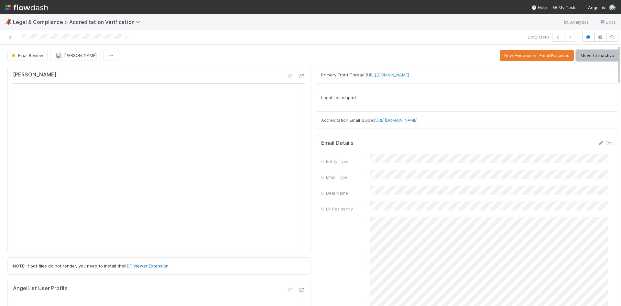
click at [590, 54] on button "Move to Inactive" at bounding box center [597, 55] width 42 height 11
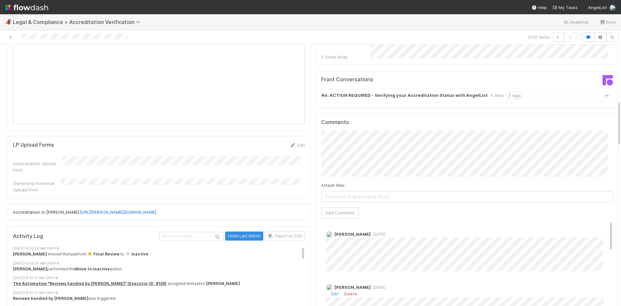
scroll to position [323, 0]
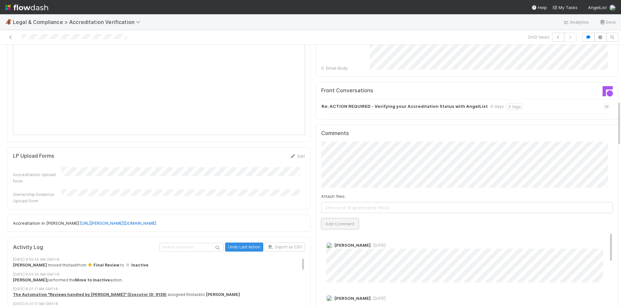
click at [351, 218] on button "Add Comment" at bounding box center [340, 223] width 38 height 11
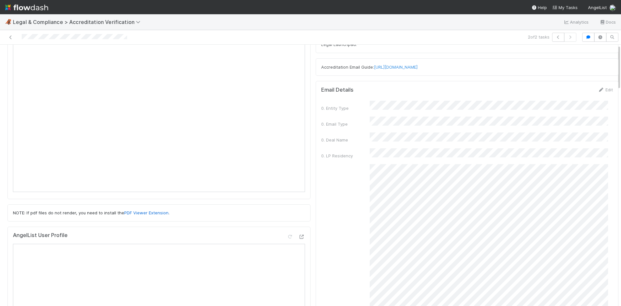
scroll to position [0, 0]
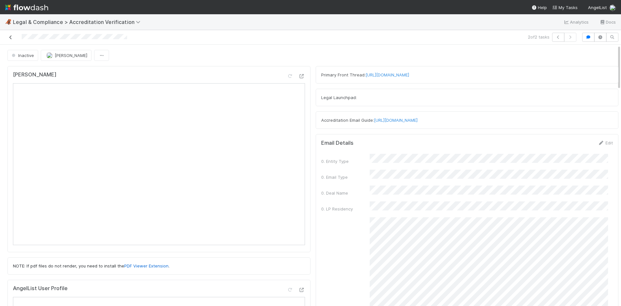
click at [7, 36] on icon at bounding box center [10, 37] width 6 height 4
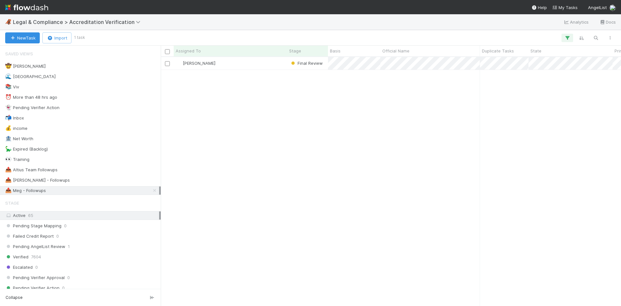
scroll to position [244, 455]
click at [262, 67] on div "[PERSON_NAME]" at bounding box center [231, 63] width 114 height 13
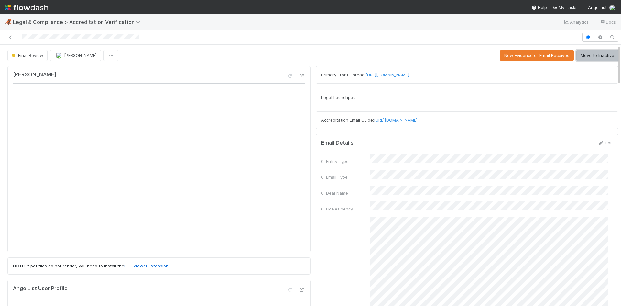
drag, startPoint x: 595, startPoint y: 57, endPoint x: 609, endPoint y: 59, distance: 13.8
click at [595, 57] on button "Move to Inactive" at bounding box center [597, 55] width 42 height 11
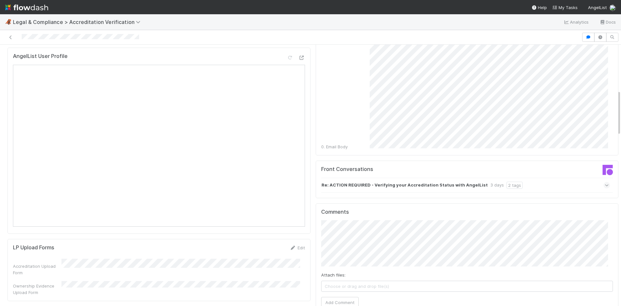
scroll to position [259, 0]
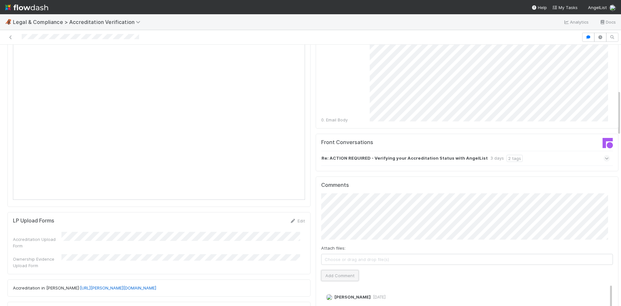
click at [337, 270] on button "Add Comment" at bounding box center [340, 275] width 38 height 11
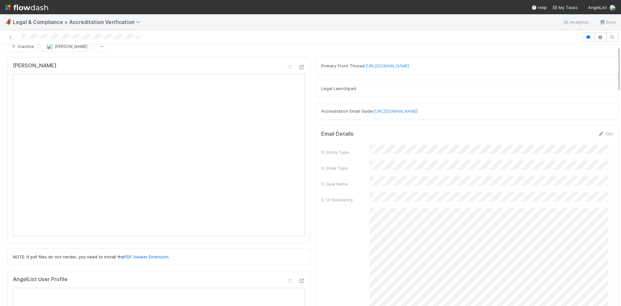
scroll to position [0, 0]
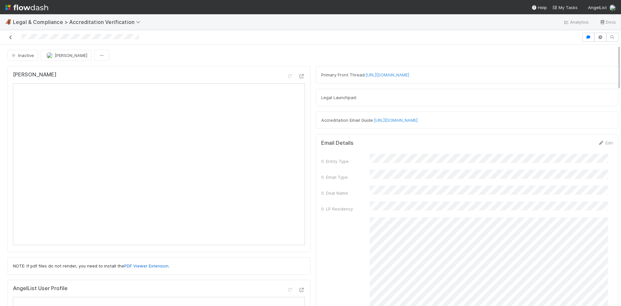
click at [10, 38] on icon at bounding box center [10, 37] width 6 height 4
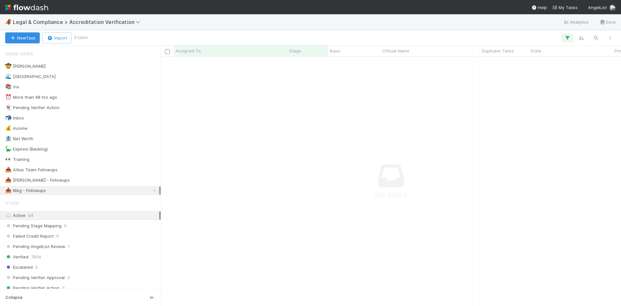
scroll to position [239, 455]
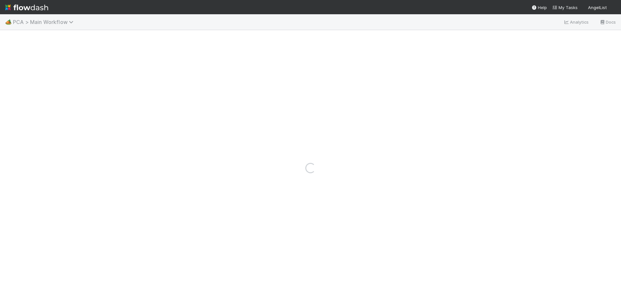
click at [42, 20] on span "PCA > Main Workflow" at bounding box center [45, 22] width 64 height 6
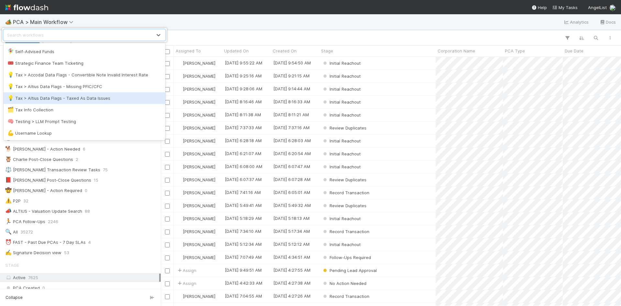
scroll to position [506, 0]
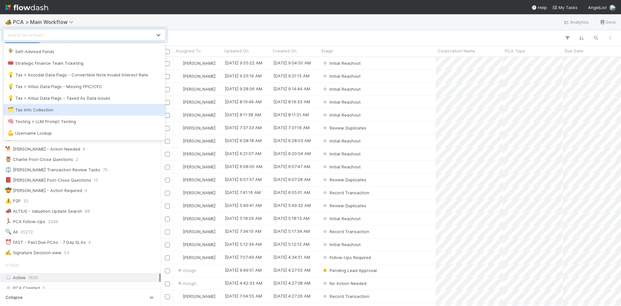
click at [121, 112] on div "🗂️ Tax Info Collection" at bounding box center [84, 109] width 154 height 6
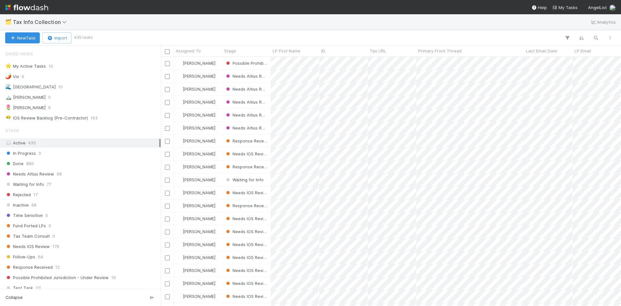
scroll to position [244, 455]
click at [69, 267] on div "Response Received 12" at bounding box center [82, 267] width 154 height 8
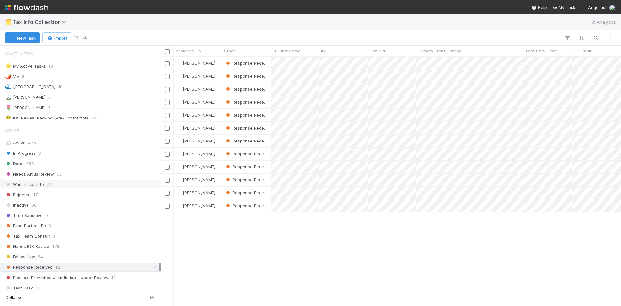
scroll to position [244, 455]
click at [69, 106] on div "🌷 Meg 6" at bounding box center [82, 107] width 154 height 8
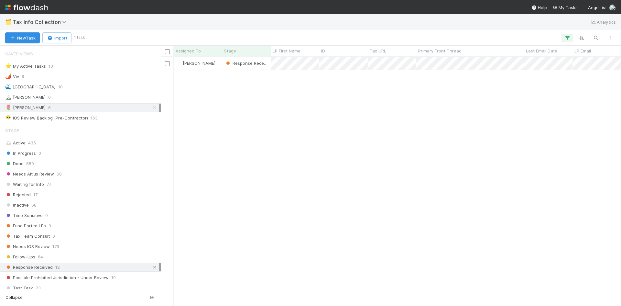
click at [151, 267] on icon at bounding box center [154, 267] width 6 height 4
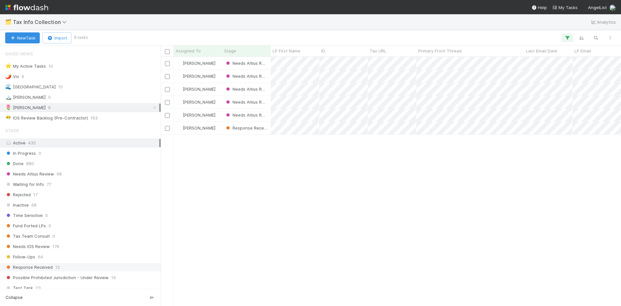
scroll to position [244, 455]
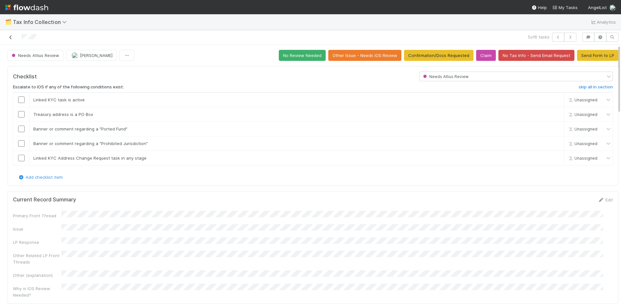
click at [11, 39] on icon at bounding box center [10, 37] width 6 height 4
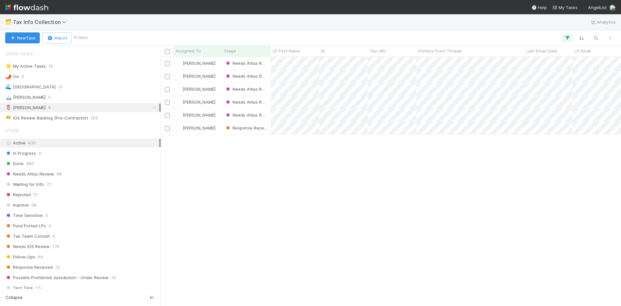
scroll to position [244, 455]
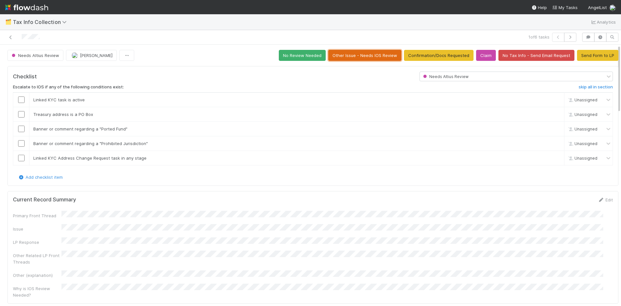
click at [365, 56] on button "Other Issue - Needs IOS Review" at bounding box center [364, 55] width 73 height 11
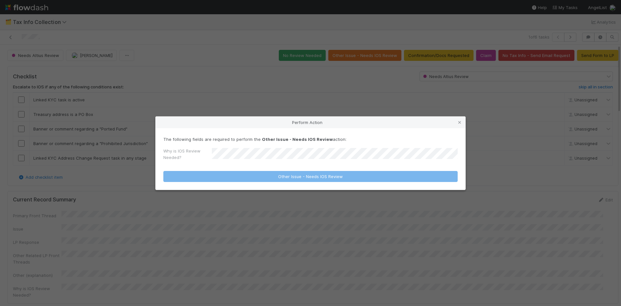
click at [326, 81] on div "Perform Action The following fields are required to perform the Other Issue - N…" at bounding box center [310, 153] width 621 height 306
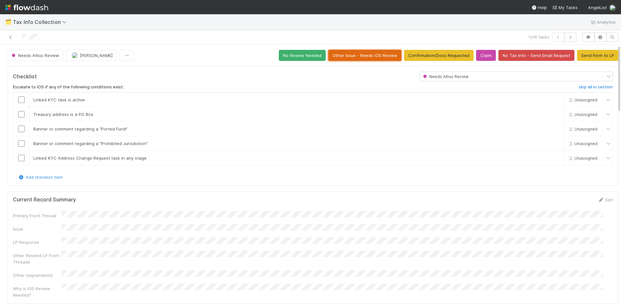
click at [343, 54] on button "Other Issue - Needs IOS Review" at bounding box center [364, 55] width 73 height 11
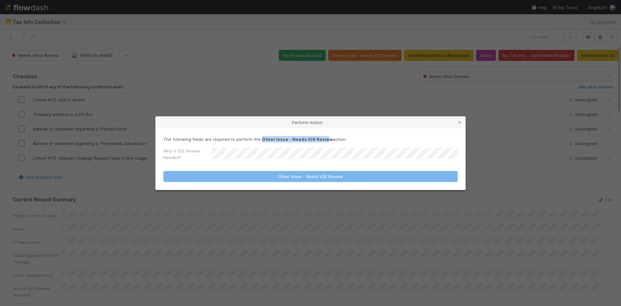
drag, startPoint x: 258, startPoint y: 139, endPoint x: 321, endPoint y: 137, distance: 63.1
click at [321, 137] on p "The following fields are required to perform the Other Issue - Needs IOS Review…" at bounding box center [310, 139] width 294 height 6
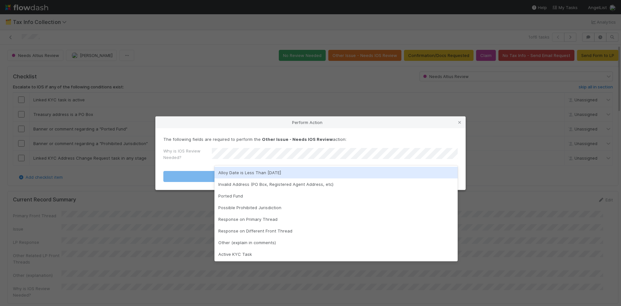
click at [281, 96] on div "Perform Action The following fields are required to perform the Other Issue - N…" at bounding box center [310, 153] width 621 height 306
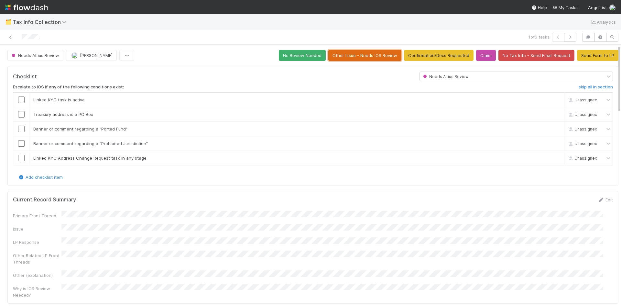
click at [344, 56] on button "Other Issue - Needs IOS Review" at bounding box center [364, 55] width 73 height 11
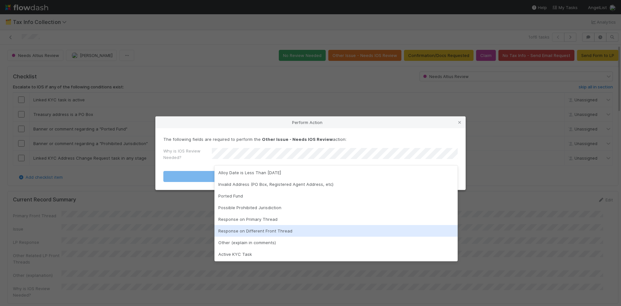
click at [465, 233] on div "Perform Action The following fields are required to perform the Other Issue - N…" at bounding box center [310, 153] width 621 height 306
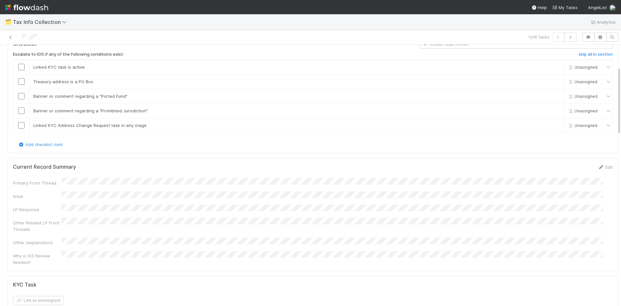
scroll to position [32, 0]
drag, startPoint x: 41, startPoint y: 67, endPoint x: 84, endPoint y: 69, distance: 43.7
click at [84, 69] on div "Linked KYC task is active" at bounding box center [286, 67] width 517 height 6
drag, startPoint x: 56, startPoint y: 81, endPoint x: 100, endPoint y: 84, distance: 44.1
click at [100, 84] on div "Treasury address is a PO Box" at bounding box center [286, 82] width 517 height 6
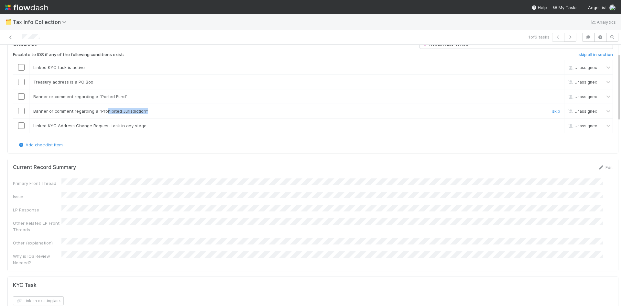
drag, startPoint x: 106, startPoint y: 112, endPoint x: 147, endPoint y: 111, distance: 40.4
click at [147, 111] on div "Banner or comment regarding a "Prohibited Jurisdiction"" at bounding box center [286, 111] width 517 height 6
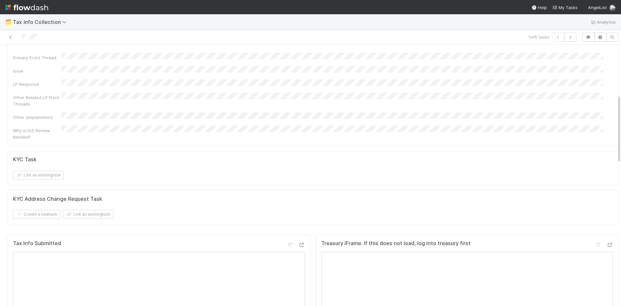
scroll to position [194, 0]
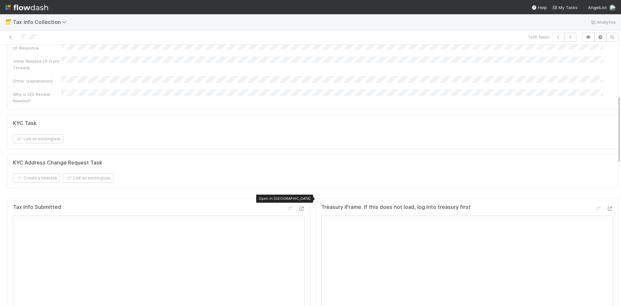
drag, startPoint x: 297, startPoint y: 199, endPoint x: 309, endPoint y: 165, distance: 36.0
click at [309, 159] on form "KYC Address Change Request Task Create a new task Link an existing task" at bounding box center [313, 170] width 600 height 23
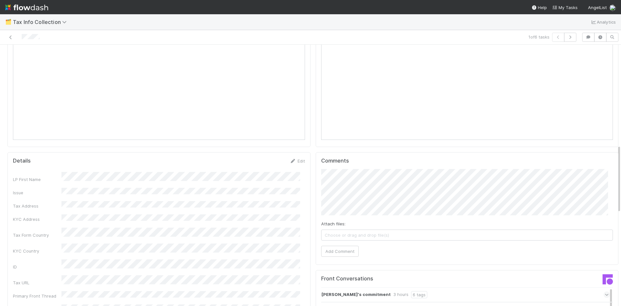
scroll to position [453, 0]
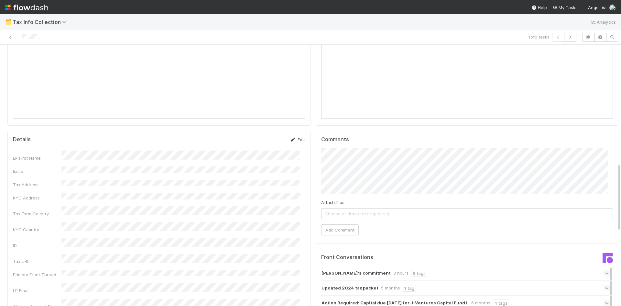
click at [291, 137] on icon at bounding box center [293, 139] width 6 height 4
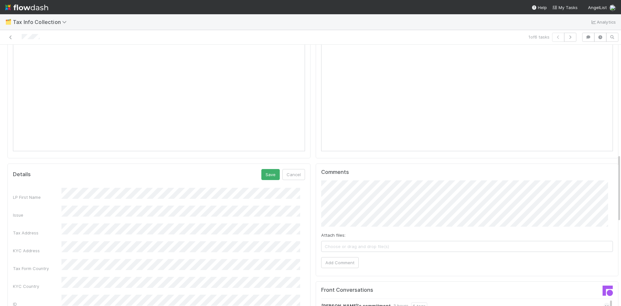
scroll to position [420, 0]
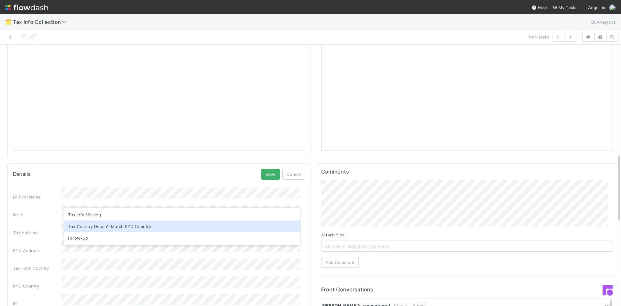
click at [97, 226] on div "Tax Country Doesn't Match KYC Country" at bounding box center [182, 226] width 236 height 12
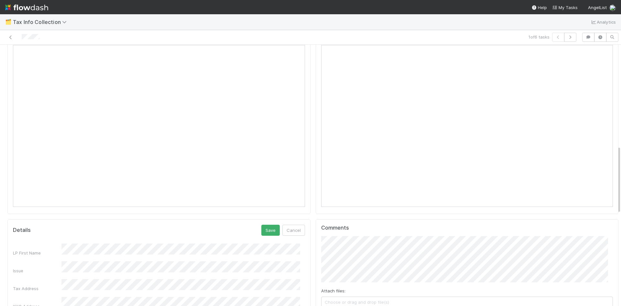
scroll to position [388, 0]
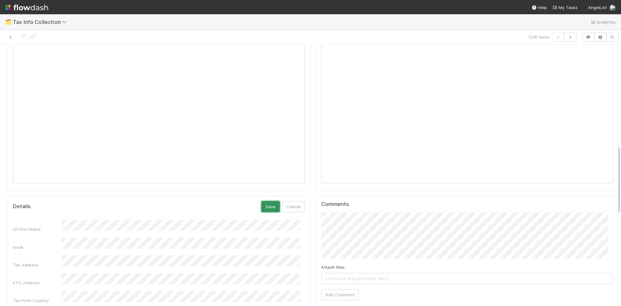
click at [263, 201] on button "Save" at bounding box center [270, 206] width 18 height 11
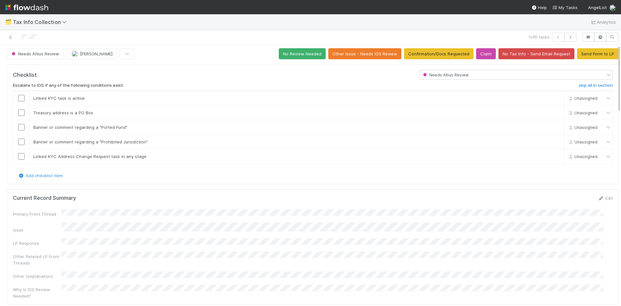
scroll to position [0, 0]
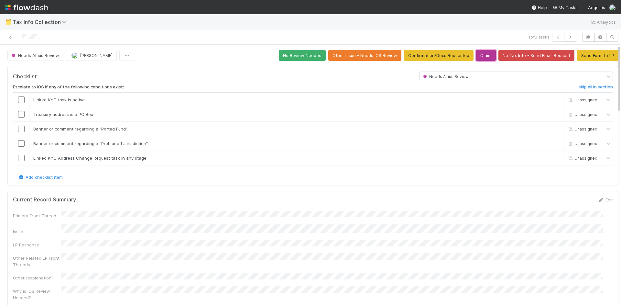
click at [478, 56] on button "Claim" at bounding box center [486, 55] width 20 height 11
click at [578, 54] on button "Send Form to LP" at bounding box center [597, 55] width 41 height 11
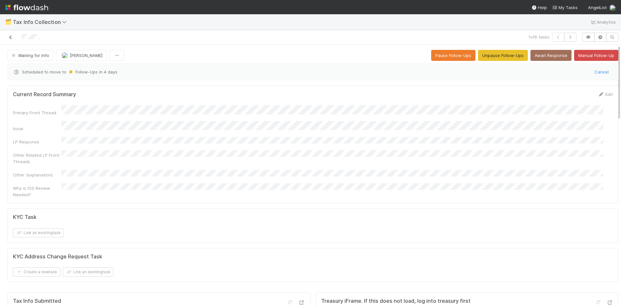
click at [12, 37] on icon at bounding box center [10, 37] width 6 height 4
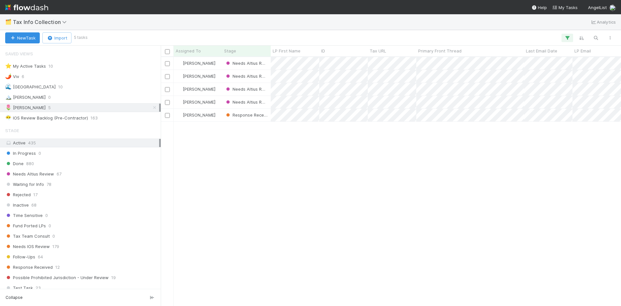
scroll to position [244, 455]
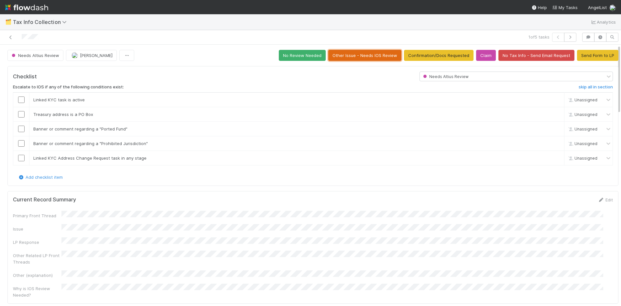
click at [374, 57] on button "Other Issue - Needs IOS Review" at bounding box center [364, 55] width 73 height 11
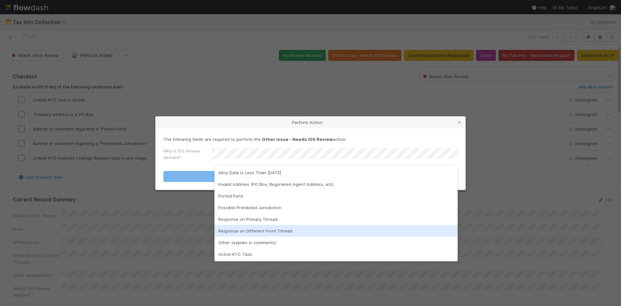
click at [494, 223] on div "Perform Action The following fields are required to perform the Other Issue - N…" at bounding box center [310, 153] width 621 height 306
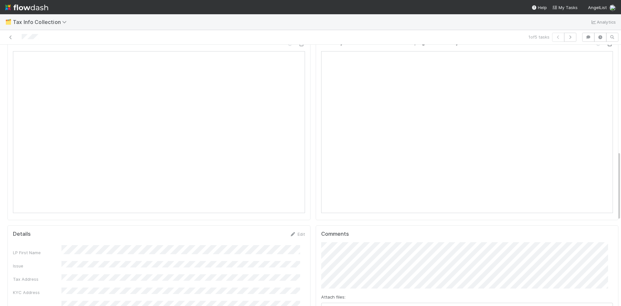
scroll to position [517, 0]
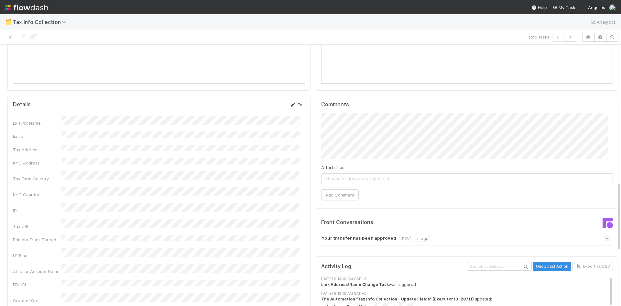
click at [294, 102] on link "Edit" at bounding box center [297, 104] width 15 height 5
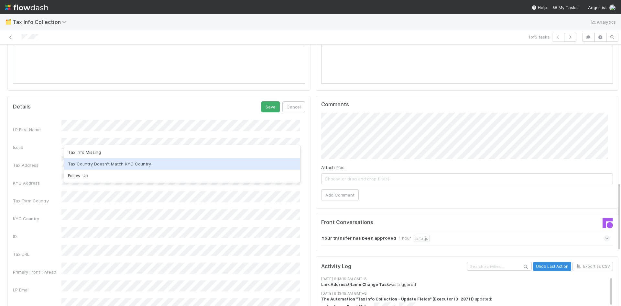
click at [117, 163] on div "Tax Country Doesn't Match KYC Country" at bounding box center [182, 164] width 236 height 12
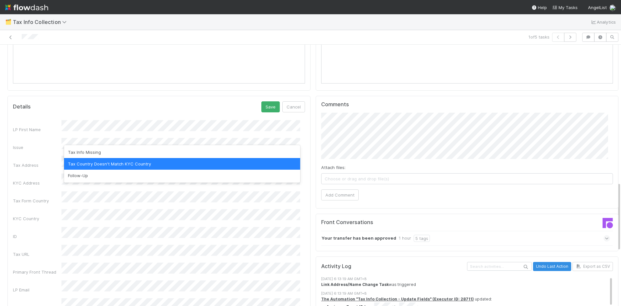
click at [104, 163] on div "Tax Country Doesn't Match KYC Country" at bounding box center [182, 164] width 236 height 12
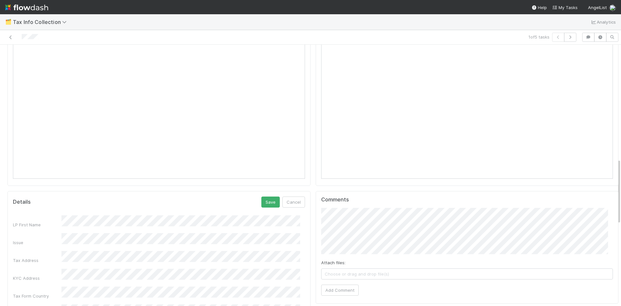
scroll to position [453, 0]
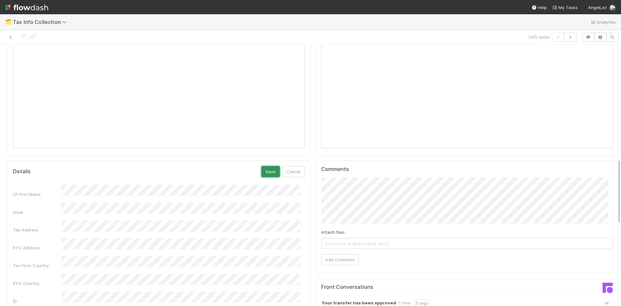
click at [267, 167] on button "Save" at bounding box center [270, 171] width 18 height 11
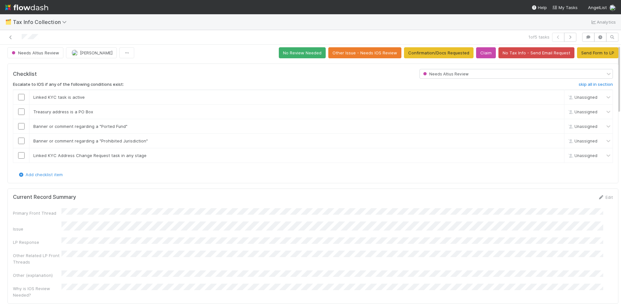
scroll to position [0, 0]
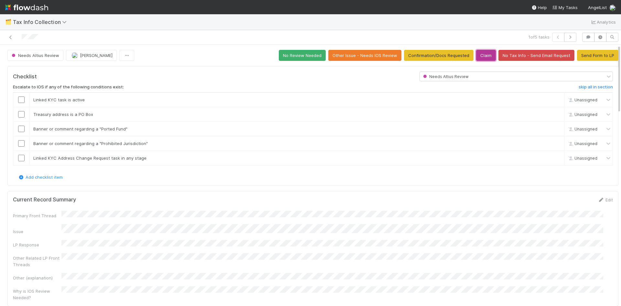
click at [480, 57] on button "Claim" at bounding box center [486, 55] width 20 height 11
click at [588, 53] on button "Send Form to LP" at bounding box center [597, 55] width 41 height 11
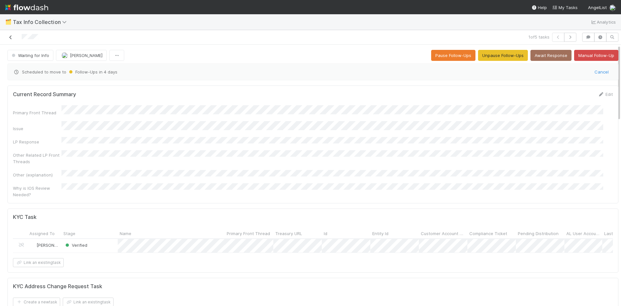
click at [10, 36] on icon at bounding box center [10, 37] width 6 height 4
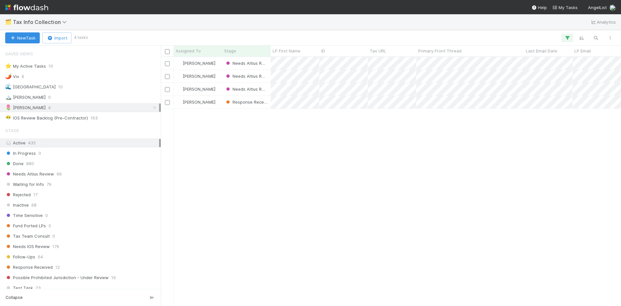
scroll to position [244, 455]
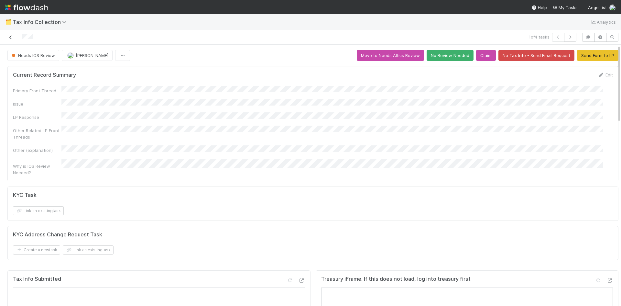
click at [9, 38] on icon at bounding box center [10, 37] width 6 height 4
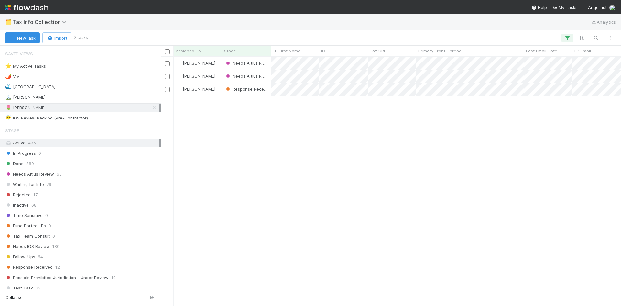
scroll to position [244, 455]
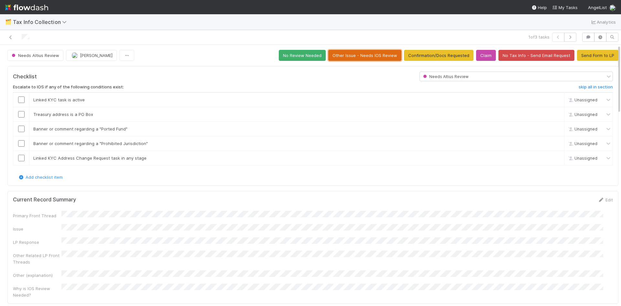
click at [375, 55] on button "Other Issue - Needs IOS Review" at bounding box center [364, 55] width 73 height 11
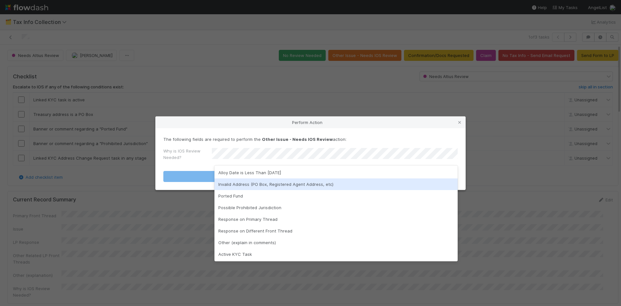
click at [527, 199] on div "Perform Action The following fields are required to perform the Other Issue - N…" at bounding box center [310, 153] width 621 height 306
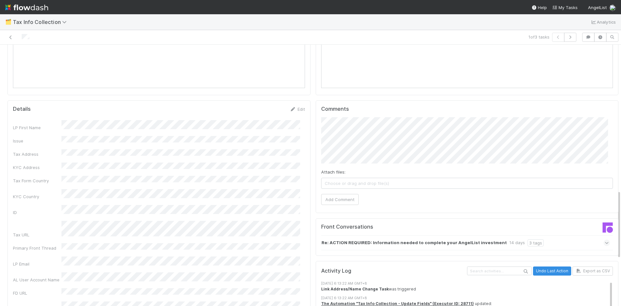
scroll to position [550, 0]
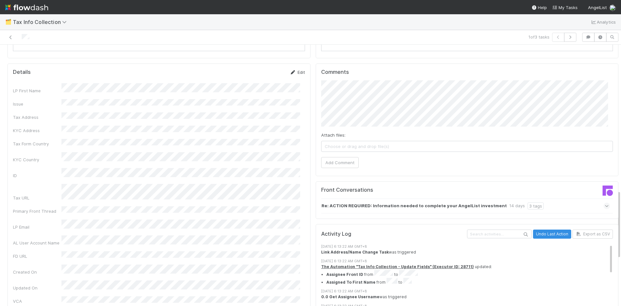
click at [296, 70] on link "Edit" at bounding box center [297, 72] width 15 height 5
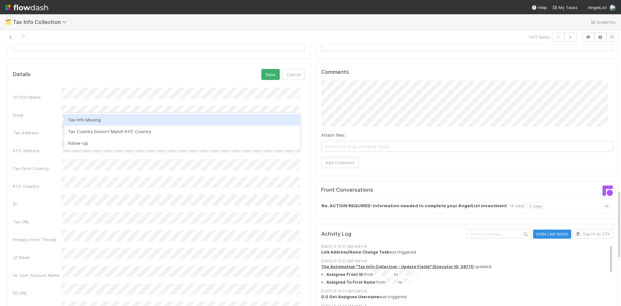
click at [114, 119] on div "Tax Info Missing" at bounding box center [182, 120] width 236 height 12
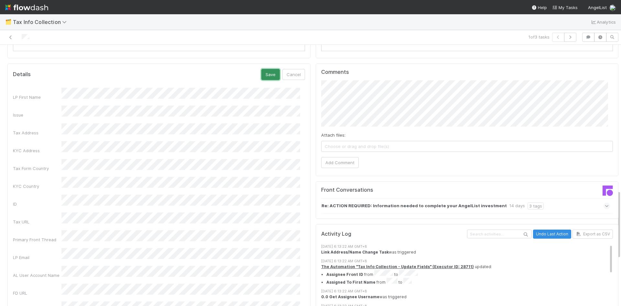
click at [261, 70] on button "Save" at bounding box center [270, 74] width 18 height 11
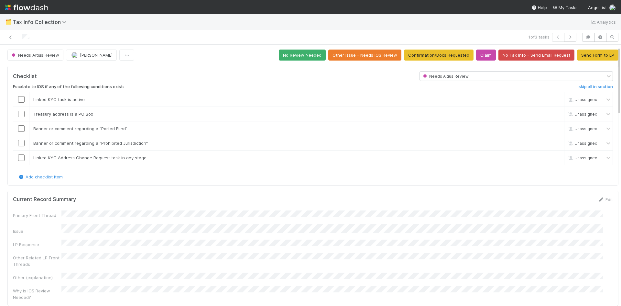
scroll to position [0, 0]
click at [376, 55] on button "Other Issue - Needs IOS Review" at bounding box center [364, 55] width 73 height 11
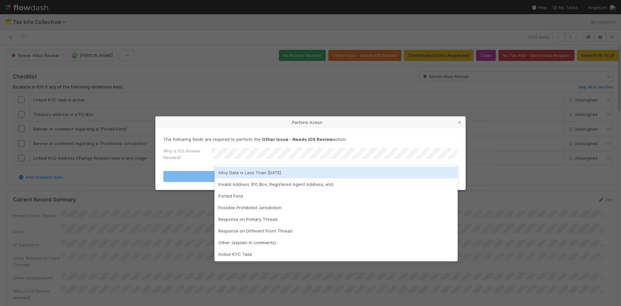
click at [460, 124] on icon at bounding box center [459, 122] width 6 height 4
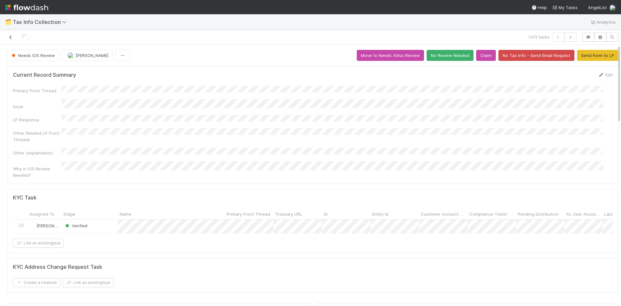
click at [8, 38] on icon at bounding box center [10, 37] width 6 height 4
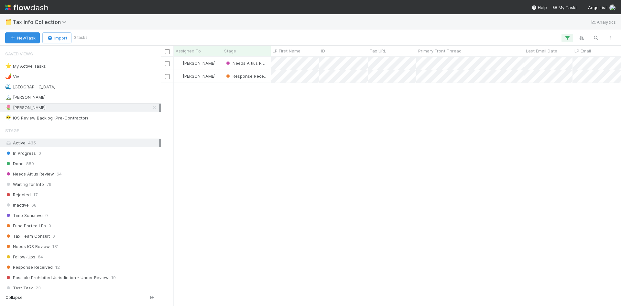
scroll to position [244, 455]
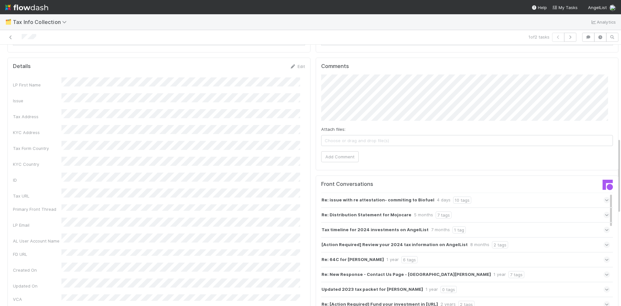
scroll to position [320, 0]
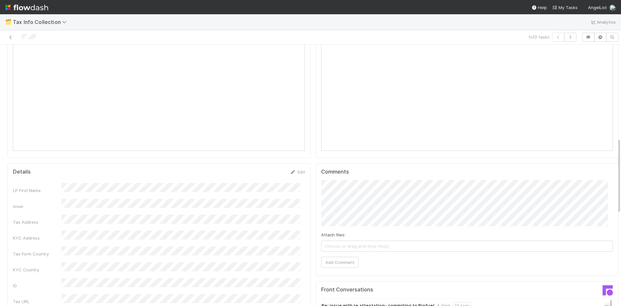
click at [260, 167] on div "Tax Info Submitted Details Edit LP First Name Issue Tax Address KYC Address Tax…" at bounding box center [313, 303] width 616 height 668
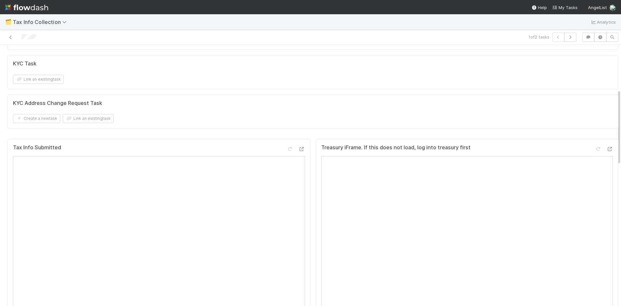
scroll to position [0, 0]
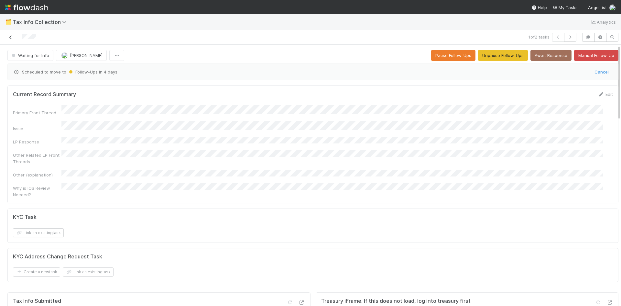
click at [12, 36] on icon at bounding box center [10, 37] width 6 height 4
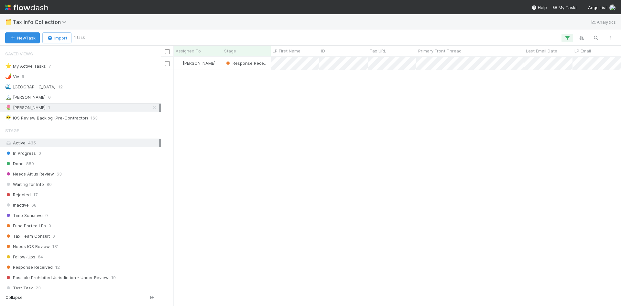
scroll to position [244, 455]
click at [151, 108] on icon at bounding box center [154, 107] width 6 height 4
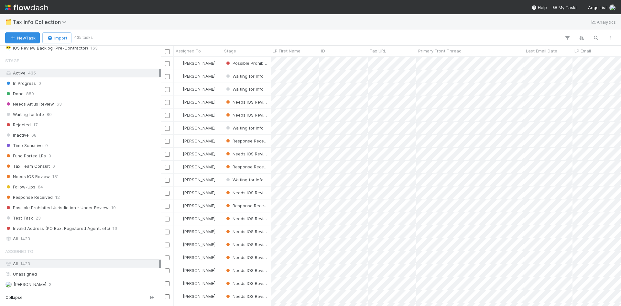
scroll to position [65, 0]
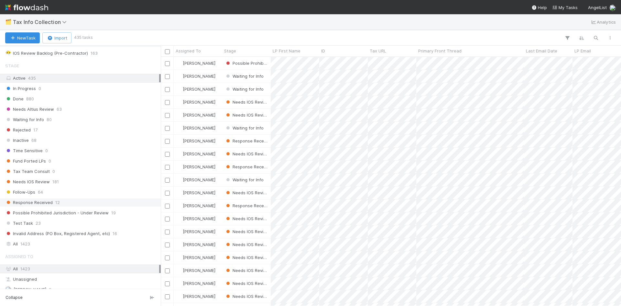
click at [89, 202] on div "Response Received 12" at bounding box center [82, 202] width 154 height 8
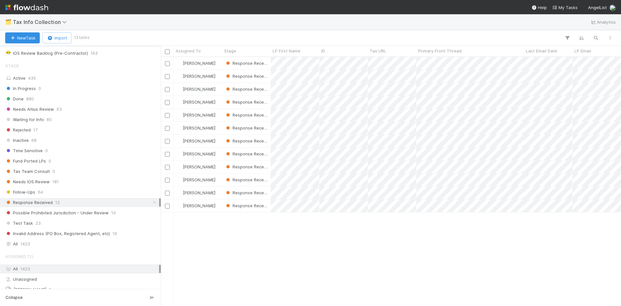
scroll to position [244, 455]
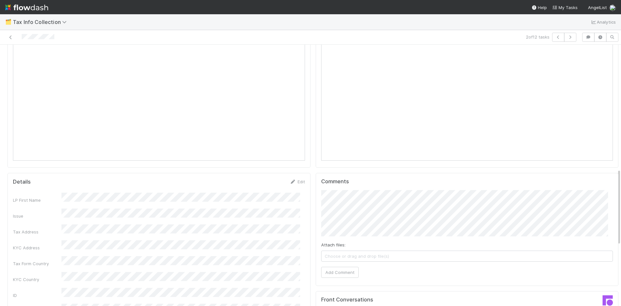
scroll to position [420, 0]
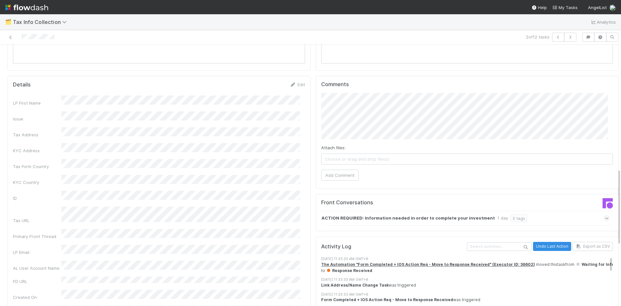
click at [277, 103] on div "Tax Info Submitted Details Edit LP First Name Issue Tax Address KYC Address Tax…" at bounding box center [313, 220] width 616 height 677
click at [348, 115] on span "Madison Stomberg" at bounding box center [354, 113] width 33 height 5
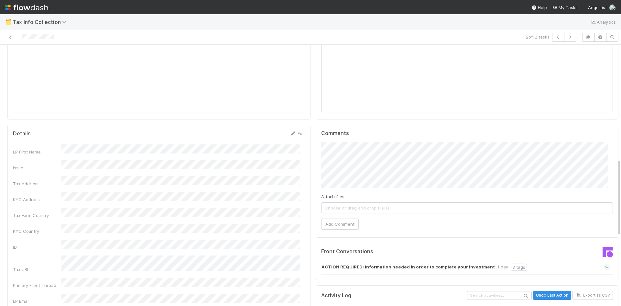
scroll to position [388, 0]
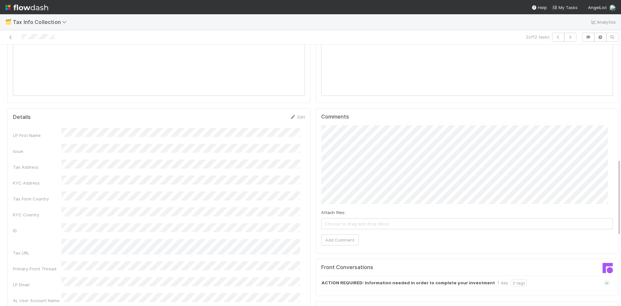
click at [299, 95] on div "Tax Info Submitted Details Edit LP First Name Issue Tax Address KYC Address Tax…" at bounding box center [313, 253] width 616 height 677
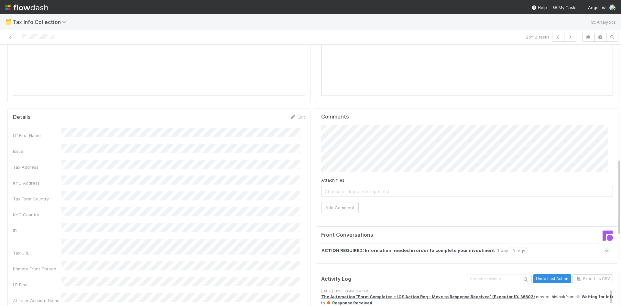
scroll to position [194, 0]
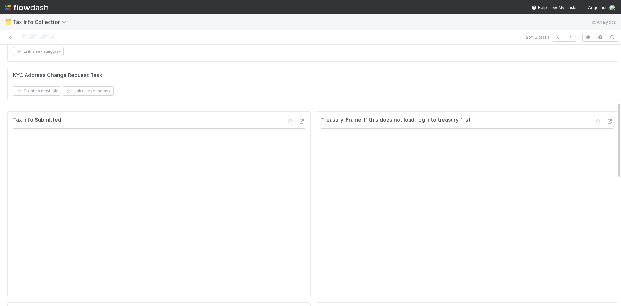
click at [284, 72] on div "KYC Address Change Request Task" at bounding box center [313, 75] width 600 height 6
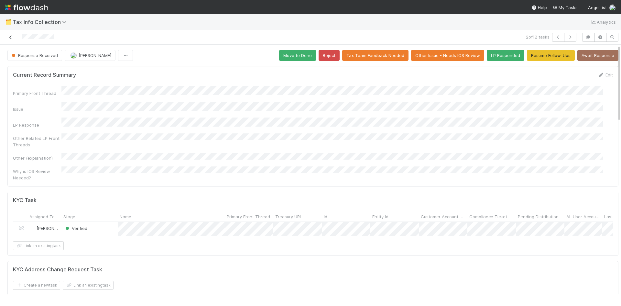
click at [11, 37] on icon at bounding box center [10, 37] width 6 height 4
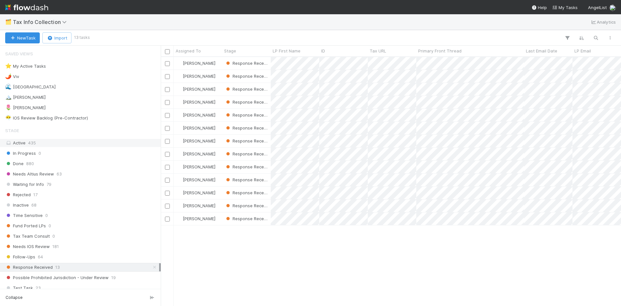
scroll to position [244, 455]
click at [47, 172] on span "Needs Altius Review" at bounding box center [29, 174] width 49 height 8
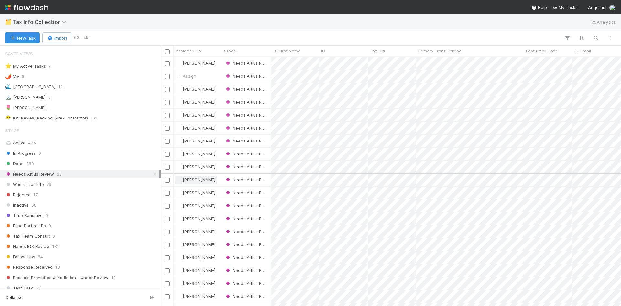
scroll to position [244, 455]
click at [13, 106] on div "🌷 Meg" at bounding box center [25, 107] width 40 height 8
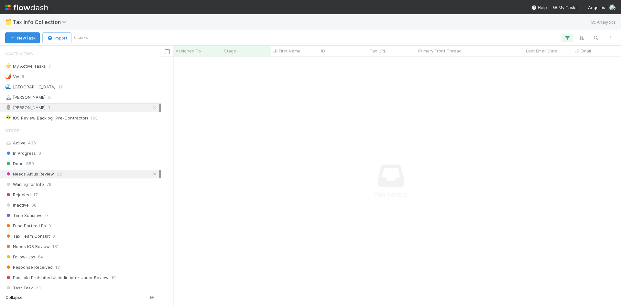
scroll to position [239, 455]
click at [151, 174] on icon at bounding box center [154, 174] width 6 height 4
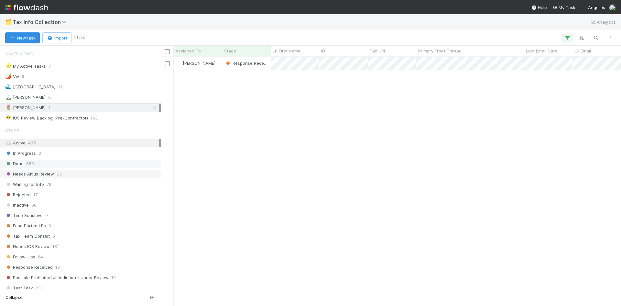
scroll to position [244, 455]
click at [151, 108] on icon at bounding box center [154, 107] width 6 height 4
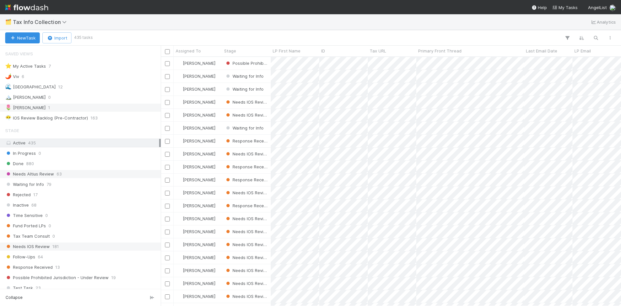
scroll to position [244, 455]
click at [44, 268] on span "Response Received" at bounding box center [29, 267] width 48 height 8
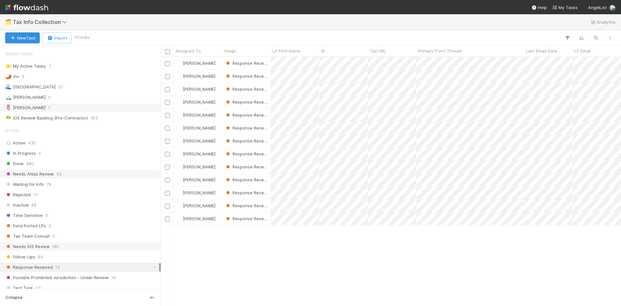
scroll to position [244, 455]
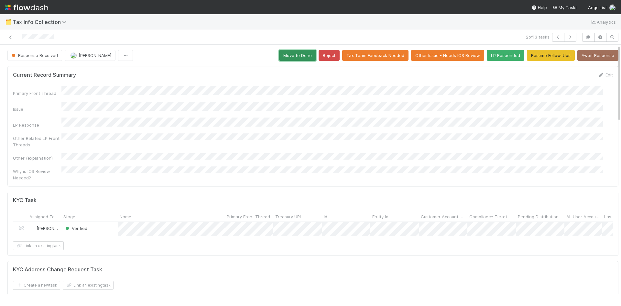
click at [296, 57] on button "Move to Done" at bounding box center [297, 55] width 37 height 11
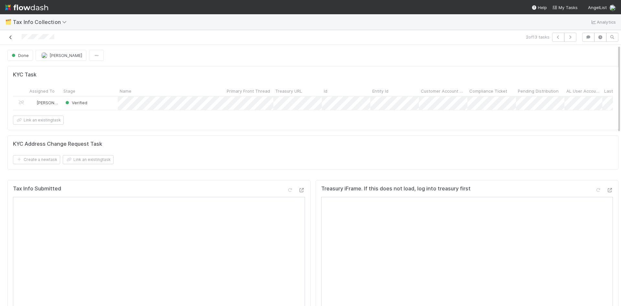
click at [8, 38] on icon at bounding box center [10, 37] width 6 height 4
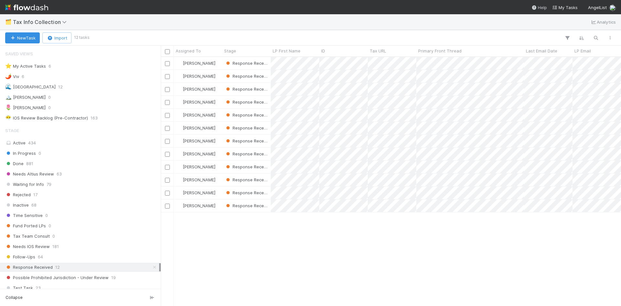
scroll to position [244, 455]
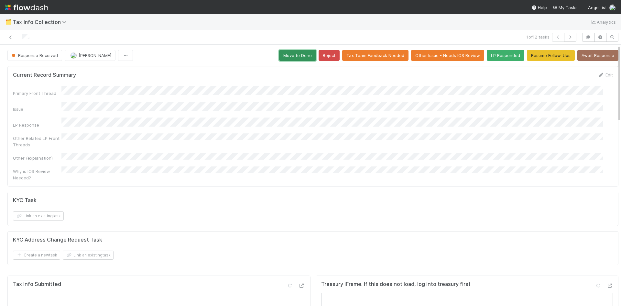
click at [296, 54] on button "Move to Done" at bounding box center [297, 55] width 37 height 11
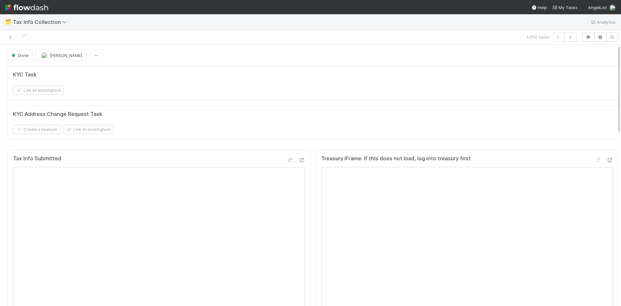
click at [287, 159] on icon at bounding box center [290, 160] width 6 height 4
click at [595, 160] on icon at bounding box center [598, 160] width 6 height 4
click at [12, 38] on icon at bounding box center [10, 37] width 6 height 4
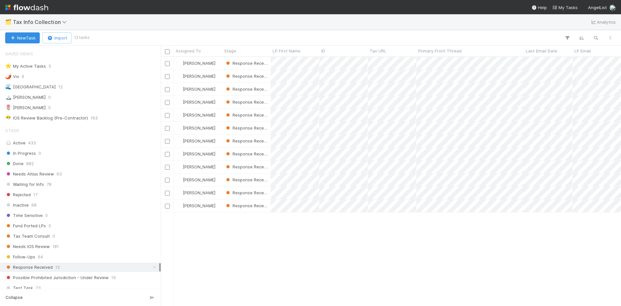
scroll to position [244, 455]
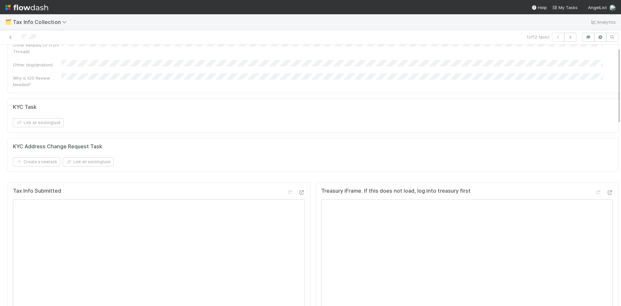
scroll to position [162, 0]
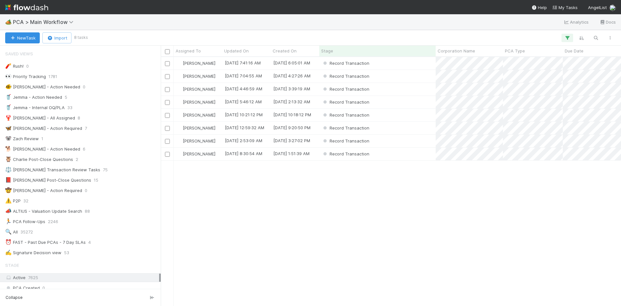
scroll to position [841, 0]
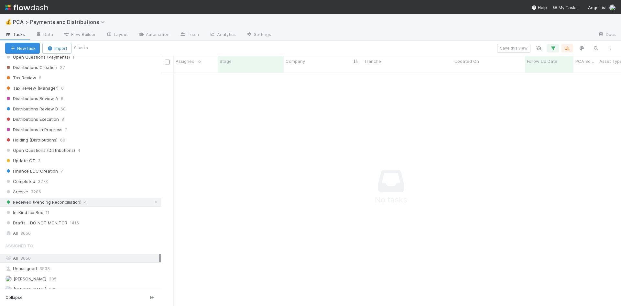
scroll to position [453, 0]
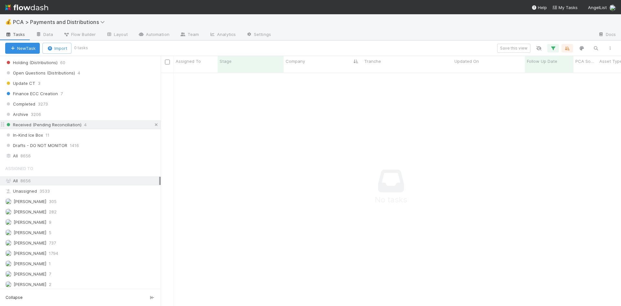
click at [153, 123] on icon at bounding box center [156, 125] width 6 height 4
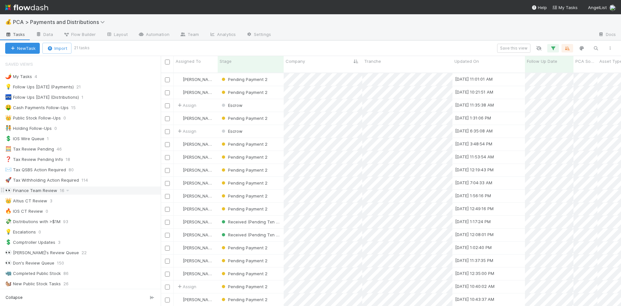
scroll to position [234, 455]
click at [112, 88] on div "💡 Follow Ups Today (Payments) 21" at bounding box center [83, 87] width 156 height 8
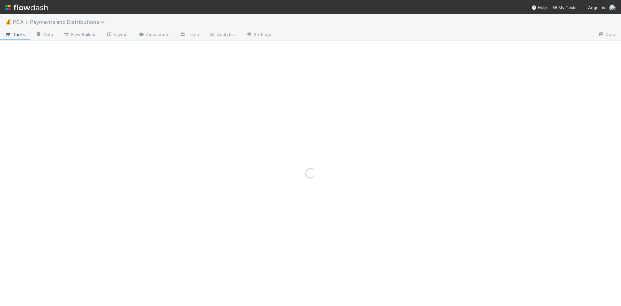
click at [71, 22] on span "PCA > Payments and Distributions" at bounding box center [60, 22] width 95 height 6
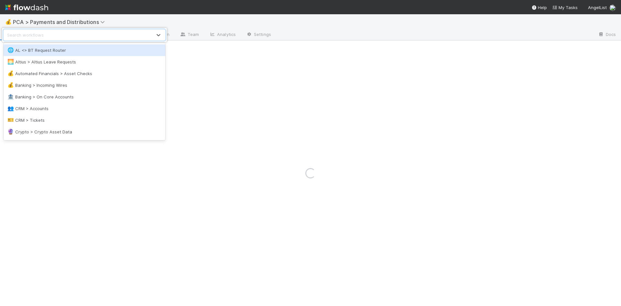
click at [158, 18] on div "option AL <> BT Request Router focused, 1 of 51. 51 results available. Use Up a…" at bounding box center [310, 153] width 621 height 306
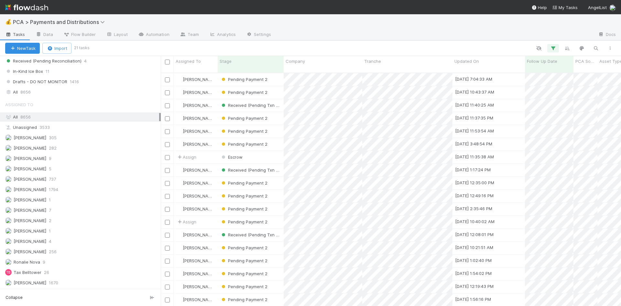
scroll to position [234, 455]
click at [102, 62] on div "Received (Pending Reconciliation) 4" at bounding box center [83, 61] width 156 height 8
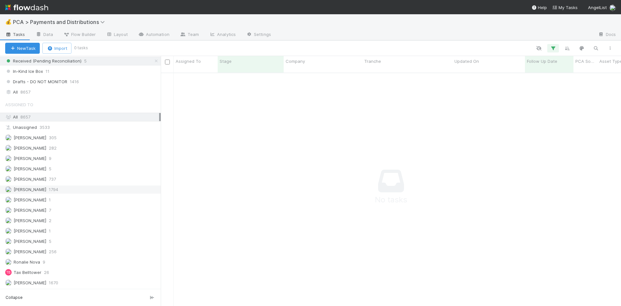
scroll to position [452, 0]
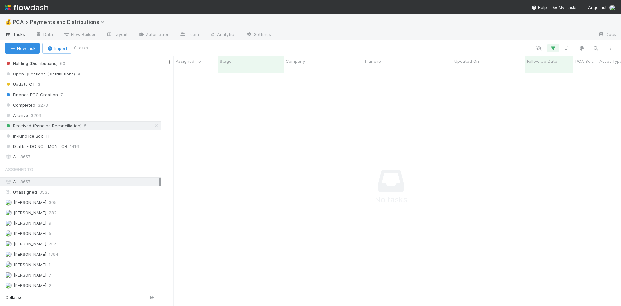
click at [343, 33] on div at bounding box center [434, 35] width 317 height 10
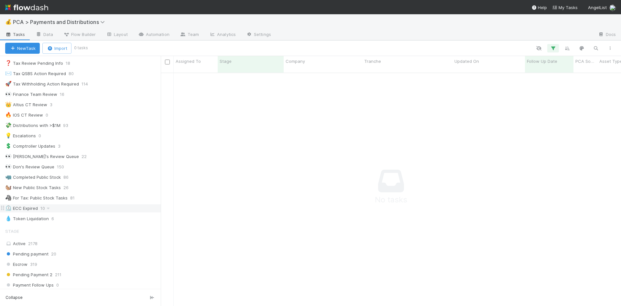
scroll to position [0, 0]
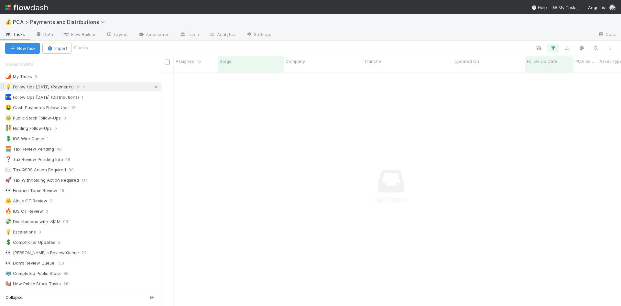
click at [153, 85] on icon at bounding box center [156, 87] width 6 height 4
click at [326, 33] on div at bounding box center [434, 35] width 317 height 10
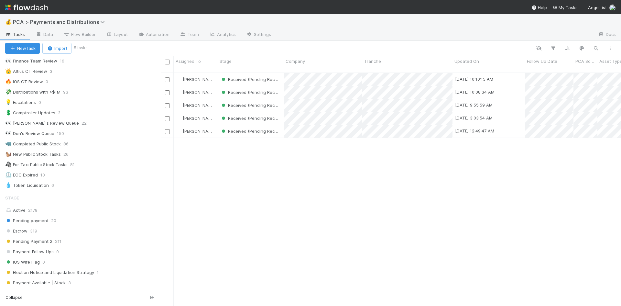
scroll to position [234, 455]
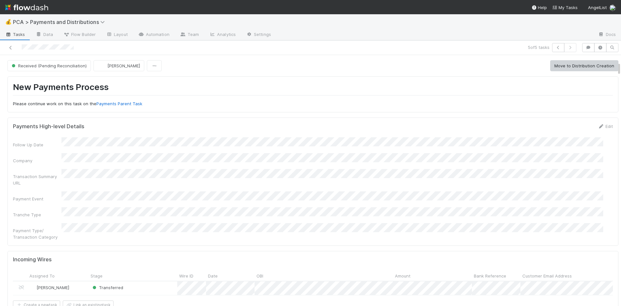
scroll to position [129, 0]
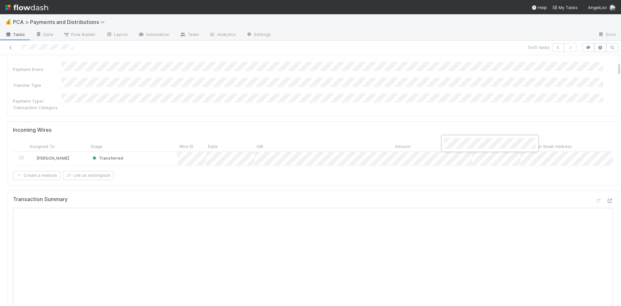
click at [408, 109] on div at bounding box center [310, 153] width 621 height 306
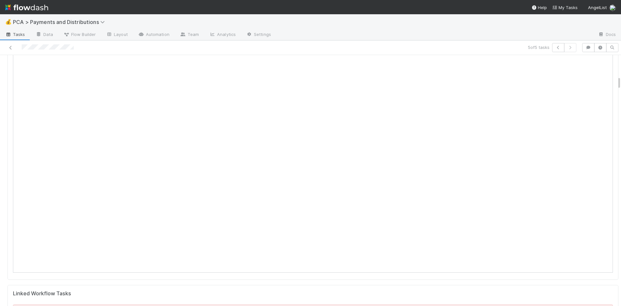
scroll to position [162, 0]
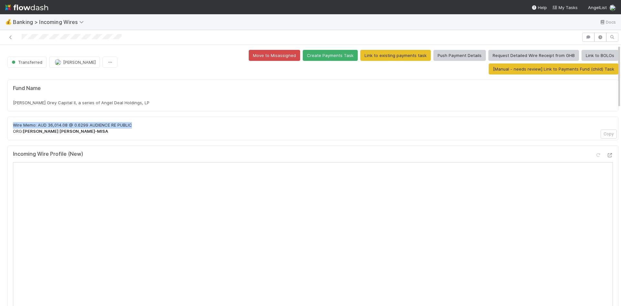
drag, startPoint x: 13, startPoint y: 111, endPoint x: 134, endPoint y: 110, distance: 121.0
click at [134, 122] on p "Wire Memo: AUD 36,014.08 @ 0.6299AUDIENCE RE PUBLIC ORG: JARED STEPHEN KRISTEN…" at bounding box center [313, 128] width 600 height 13
copy p "Wire Memo: AUD 36,014.08 @ 0.6299AUDIENCE RE PUBLIC"
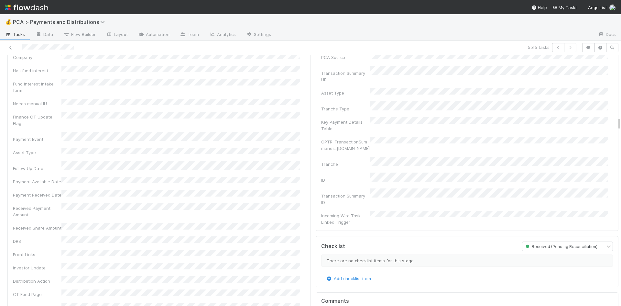
scroll to position [1294, 0]
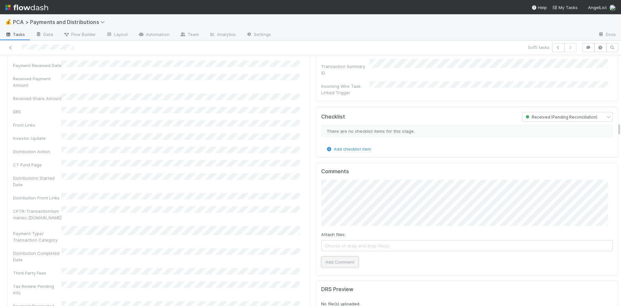
click at [325, 256] on button "Add Comment" at bounding box center [340, 261] width 38 height 11
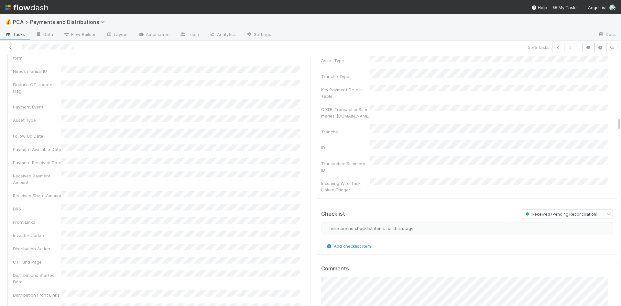
scroll to position [938, 0]
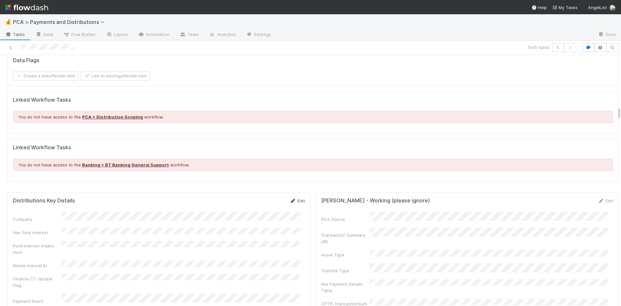
click at [290, 199] on icon at bounding box center [293, 201] width 6 height 4
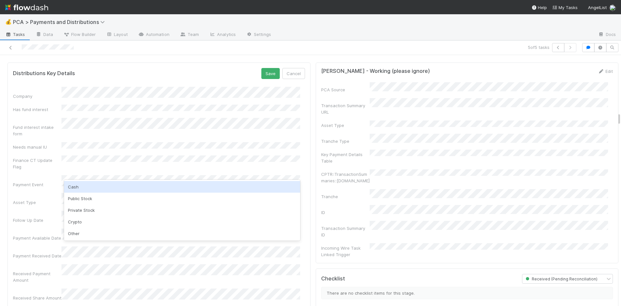
click at [108, 185] on div "Cash" at bounding box center [182, 187] width 236 height 12
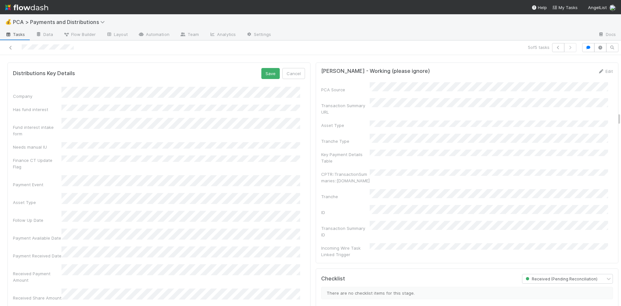
click at [18, 211] on div "Follow Up Date" at bounding box center [159, 217] width 292 height 13
click at [193, 269] on div "21" at bounding box center [192, 270] width 9 height 9
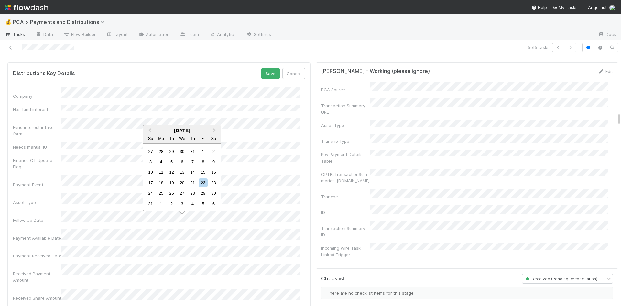
click at [193, 183] on div "21" at bounding box center [192, 182] width 9 height 9
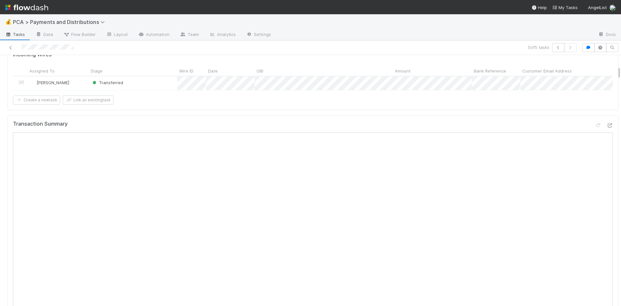
scroll to position [194, 0]
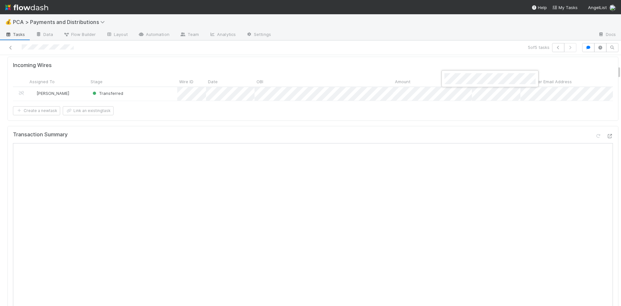
click at [479, 135] on div at bounding box center [310, 153] width 621 height 306
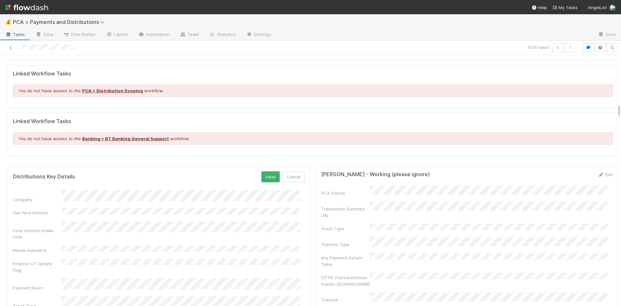
scroll to position [873, 0]
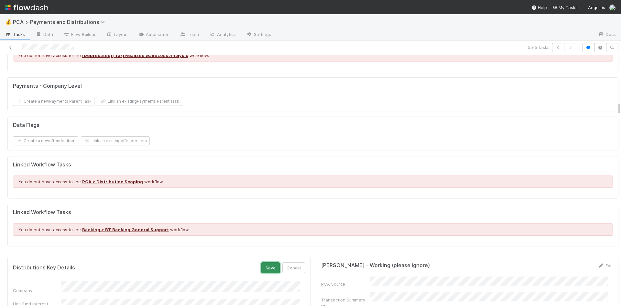
drag, startPoint x: 263, startPoint y: 258, endPoint x: 263, endPoint y: 255, distance: 3.6
click at [263, 262] on button "Save" at bounding box center [270, 267] width 18 height 11
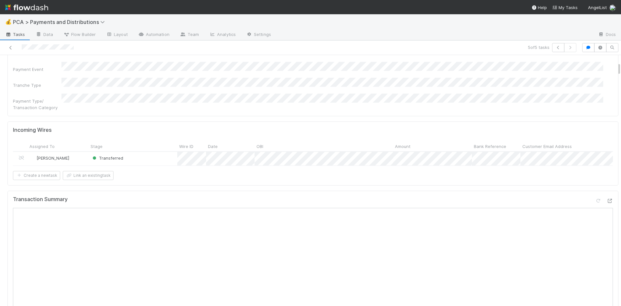
scroll to position [0, 0]
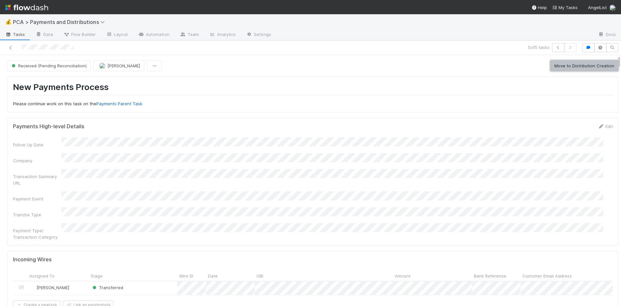
click at [594, 68] on button "Move to Distribution Creation" at bounding box center [584, 65] width 68 height 11
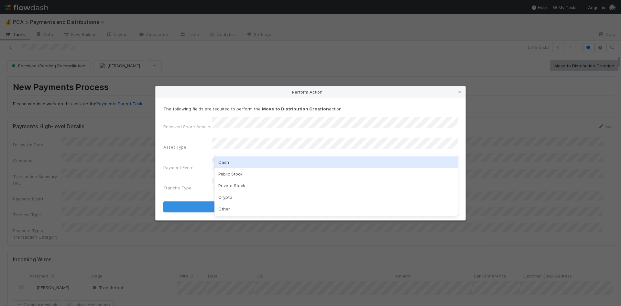
click at [240, 161] on div "Cash" at bounding box center [335, 162] width 243 height 12
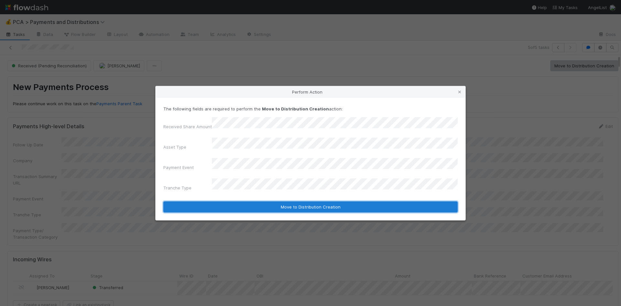
click at [245, 201] on button "Move to Distribution Creation" at bounding box center [310, 206] width 294 height 11
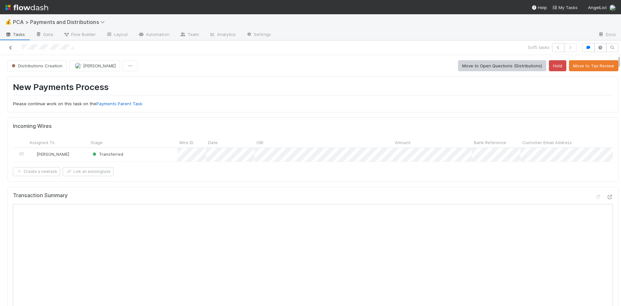
click at [10, 47] on icon at bounding box center [10, 48] width 6 height 4
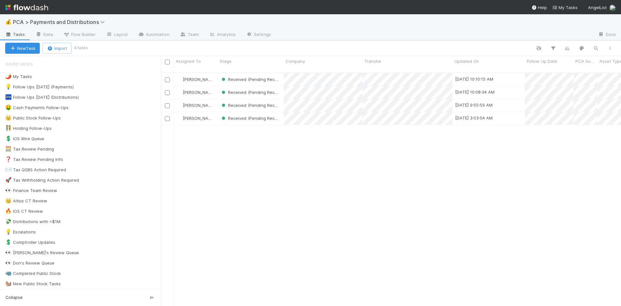
scroll to position [234, 455]
click at [440, 202] on div "Meg Castanare Received (Pending Reconciliation) 8/22/25, 10:12:39 AM 8/22/25, 1…" at bounding box center [391, 192] width 460 height 238
click at [330, 189] on div "Meg Castanare Received (Pending Reconciliation) 8/22/25, 10:12:39 AM 8/22/25, 1…" at bounding box center [391, 192] width 460 height 238
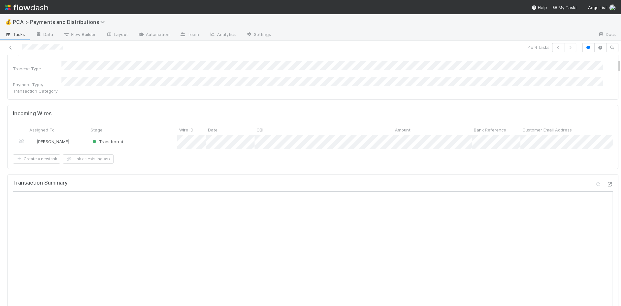
scroll to position [65, 0]
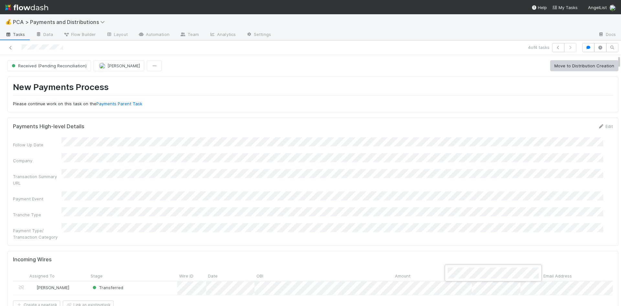
click at [437, 192] on div at bounding box center [310, 153] width 621 height 306
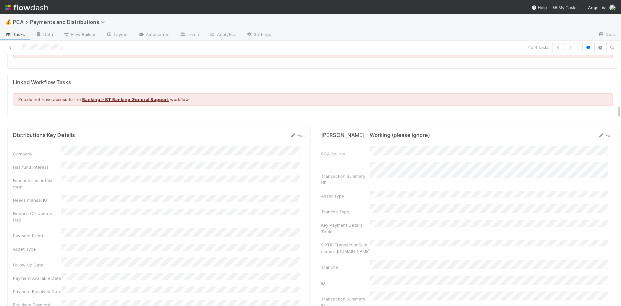
scroll to position [1067, 0]
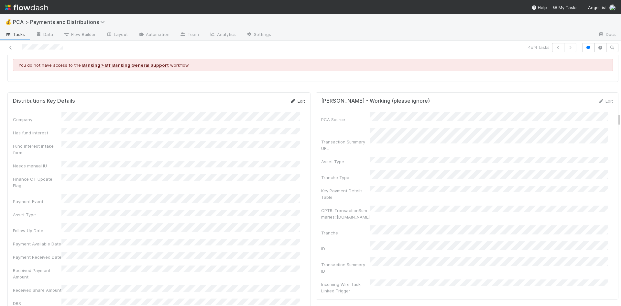
click at [290, 100] on icon at bounding box center [293, 101] width 6 height 4
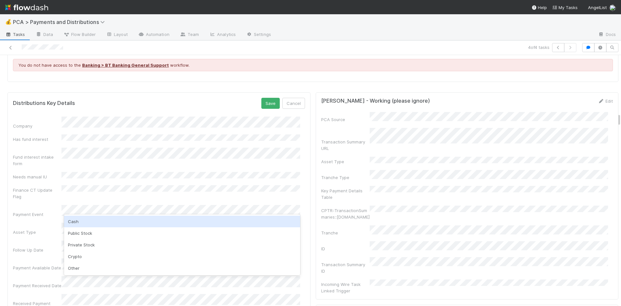
click at [90, 221] on div "Cash" at bounding box center [182, 221] width 236 height 12
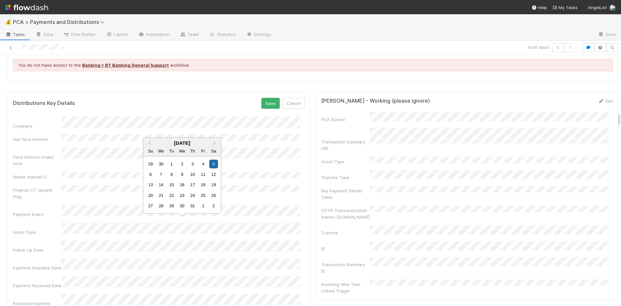
click at [158, 201] on div "18" at bounding box center [161, 201] width 9 height 9
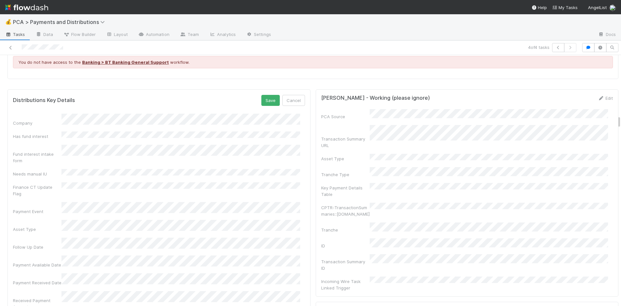
scroll to position [1132, 0]
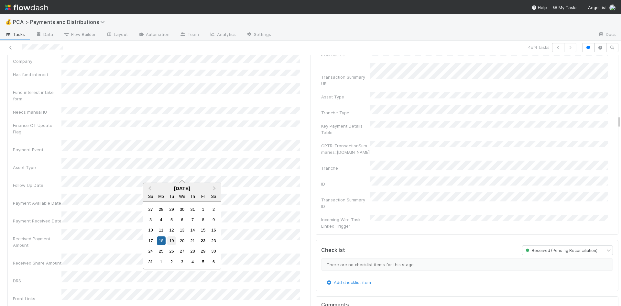
click at [172, 240] on div "19" at bounding box center [171, 240] width 9 height 9
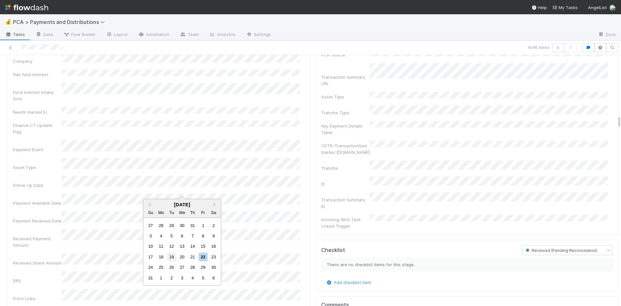
click at [171, 255] on div "19" at bounding box center [171, 256] width 9 height 9
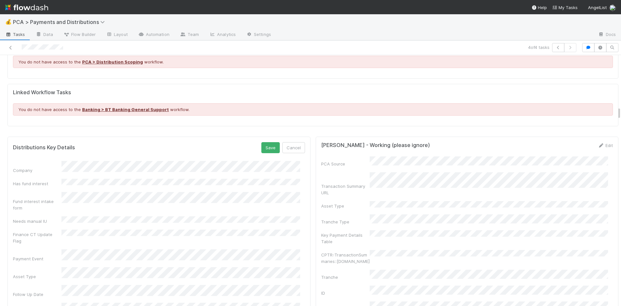
scroll to position [970, 0]
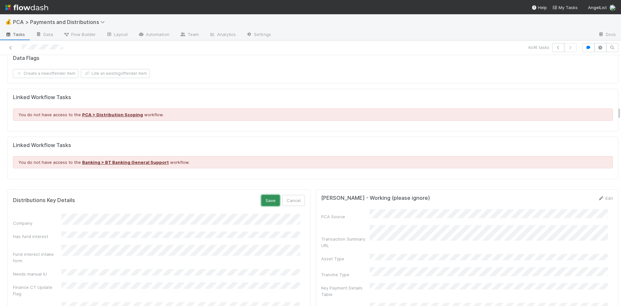
click at [265, 197] on button "Save" at bounding box center [270, 200] width 18 height 11
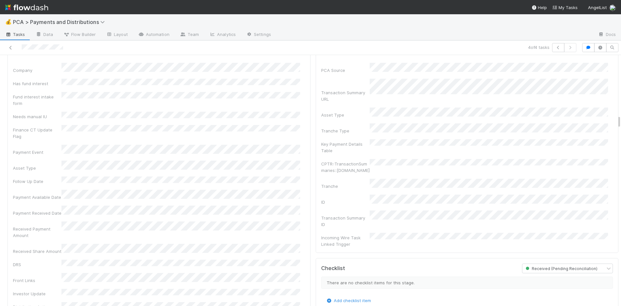
scroll to position [1129, 0]
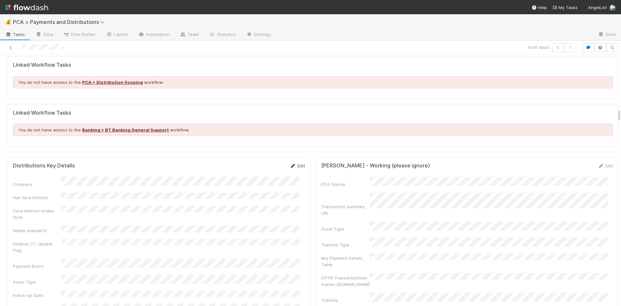
click at [290, 164] on icon at bounding box center [293, 166] width 6 height 4
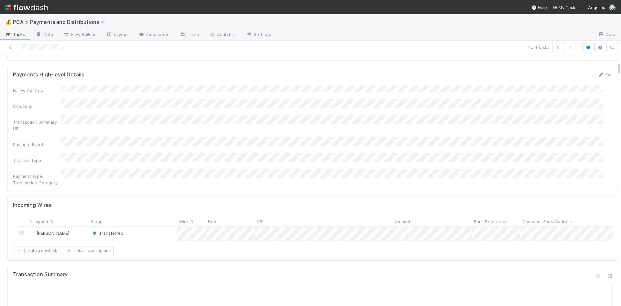
scroll to position [0, 0]
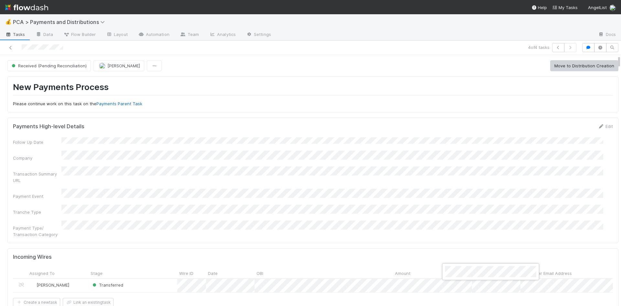
click at [420, 186] on div at bounding box center [310, 153] width 621 height 306
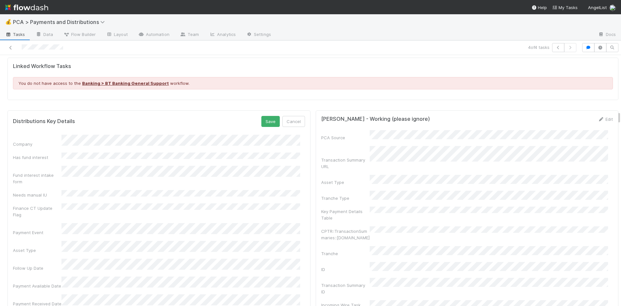
scroll to position [1067, 0]
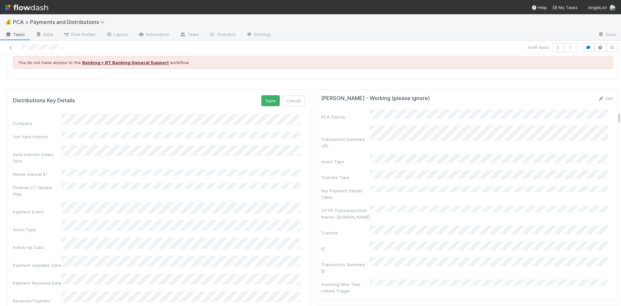
click at [48, 291] on div "Received Payment Amount" at bounding box center [159, 300] width 292 height 19
click at [267, 96] on button "Save" at bounding box center [270, 100] width 18 height 11
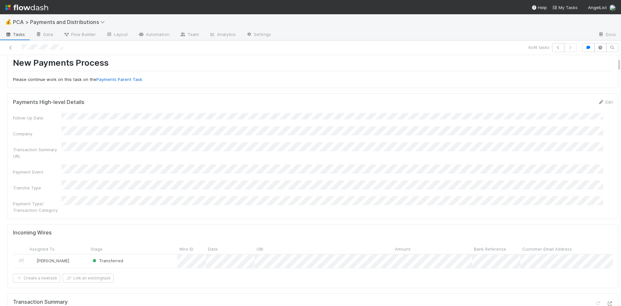
scroll to position [0, 0]
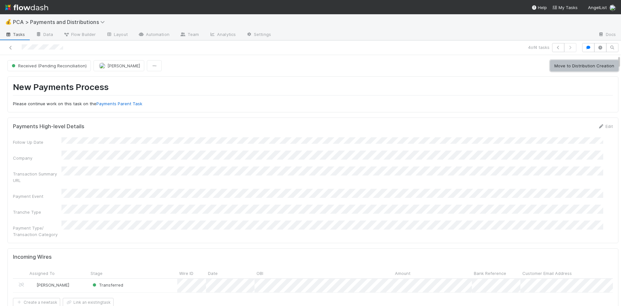
click at [565, 62] on button "Move to Distribution Creation" at bounding box center [584, 65] width 68 height 11
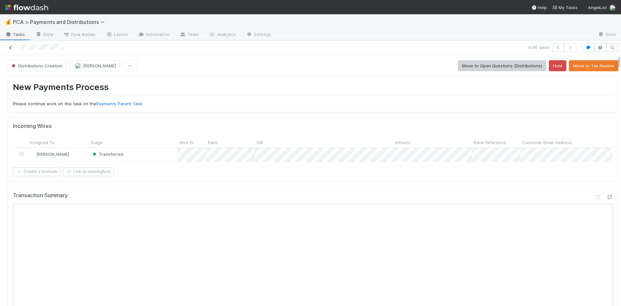
click at [11, 47] on icon at bounding box center [10, 48] width 6 height 4
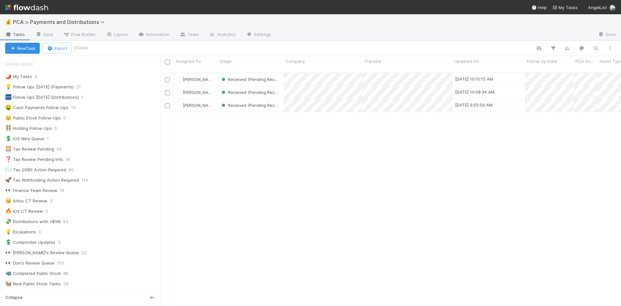
scroll to position [234, 455]
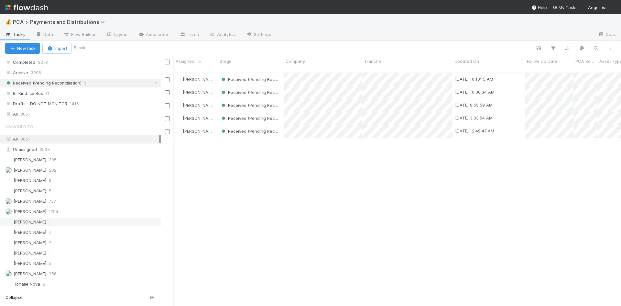
scroll to position [517, 0]
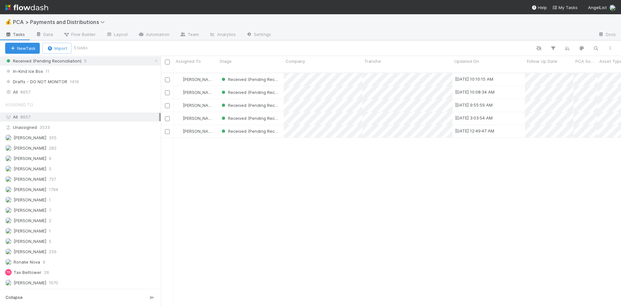
drag, startPoint x: 49, startPoint y: 93, endPoint x: 15, endPoint y: 104, distance: 35.4
click at [49, 93] on div "All 8657" at bounding box center [82, 92] width 154 height 8
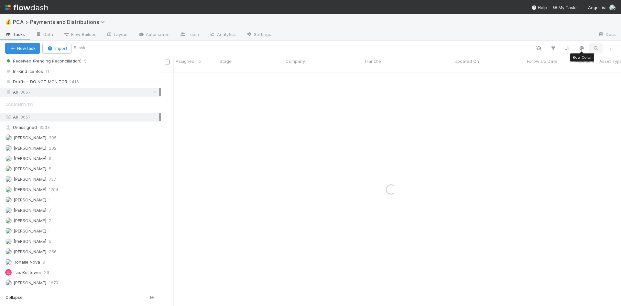
click at [595, 48] on icon "button" at bounding box center [596, 48] width 6 height 6
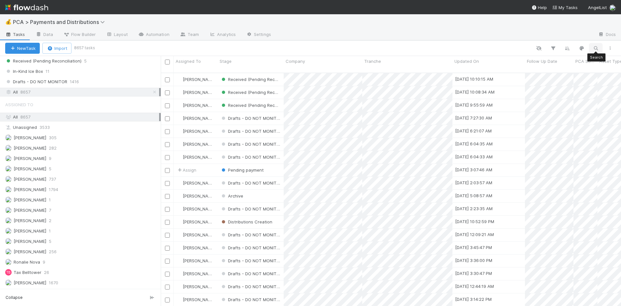
click at [596, 48] on icon "button" at bounding box center [596, 48] width 6 height 6
click at [577, 38] on input at bounding box center [562, 38] width 65 height 8
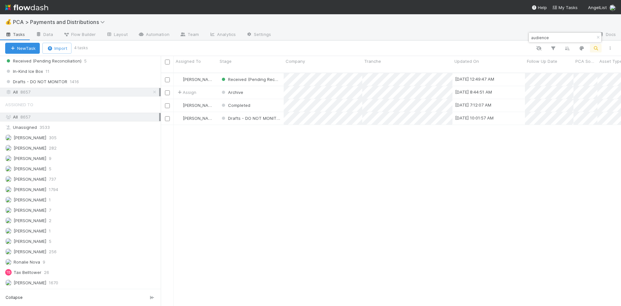
type input "audience"
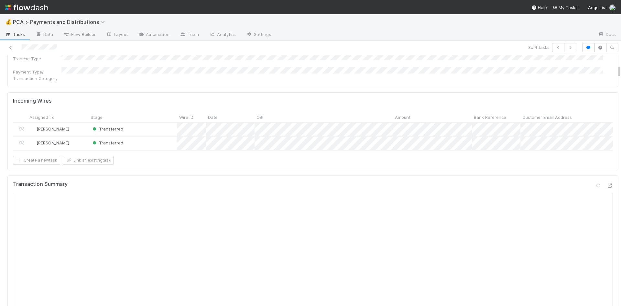
scroll to position [97, 0]
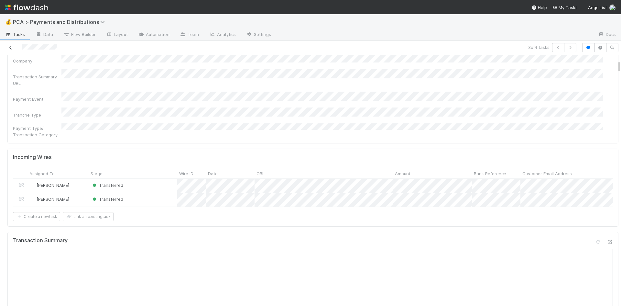
click at [11, 49] on icon at bounding box center [10, 48] width 6 height 4
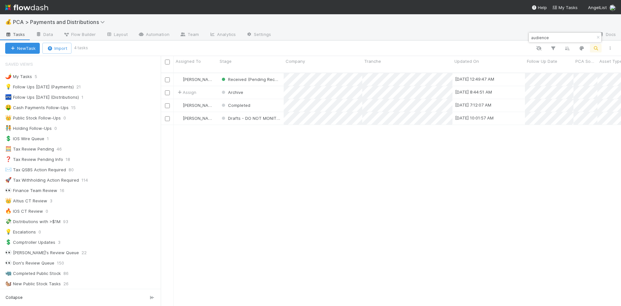
scroll to position [234, 455]
click at [302, 185] on div "[PERSON_NAME] Received (Pending Reconciliation) [DATE] 12:49:47 AM [DATE] 9:44:…" at bounding box center [391, 192] width 460 height 238
click at [247, 77] on span "Pending payment" at bounding box center [246, 79] width 36 height 5
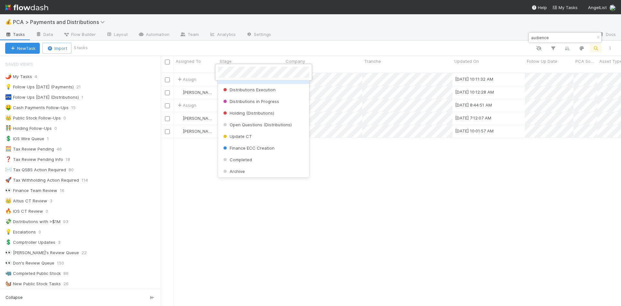
scroll to position [203, 0]
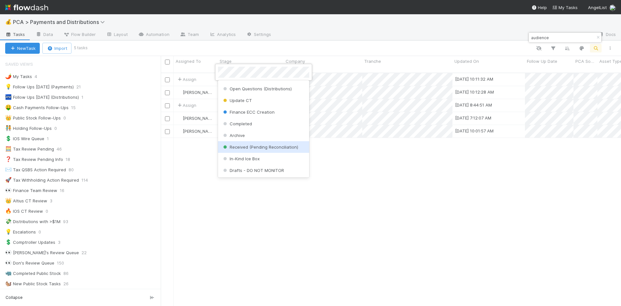
click at [258, 141] on div "Received (Pending Reconciliation)" at bounding box center [263, 147] width 91 height 12
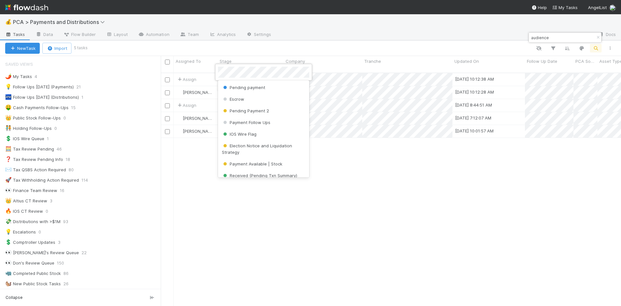
scroll to position [182, 0]
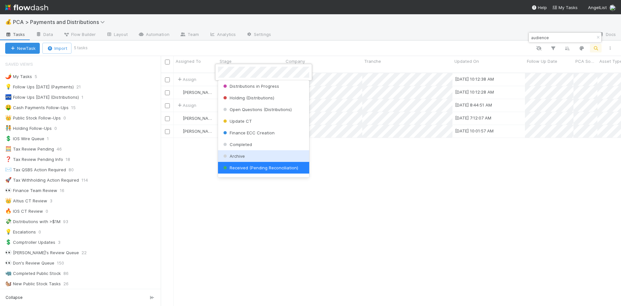
click at [246, 155] on div "Archive" at bounding box center [263, 156] width 91 height 12
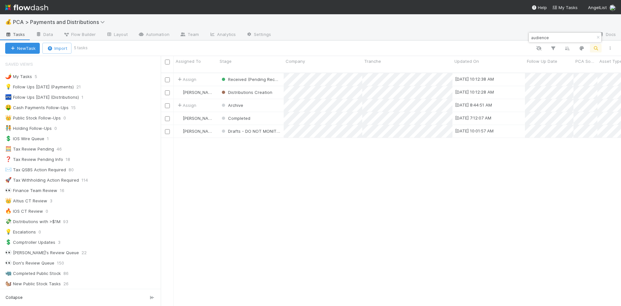
click at [388, 168] on div "Assign Received (Pending Reconciliation) [DATE] 10:12:38 AM [DATE] 10:11:31 AM …" at bounding box center [391, 192] width 460 height 238
click at [202, 77] on span "[PERSON_NAME]" at bounding box center [199, 79] width 33 height 5
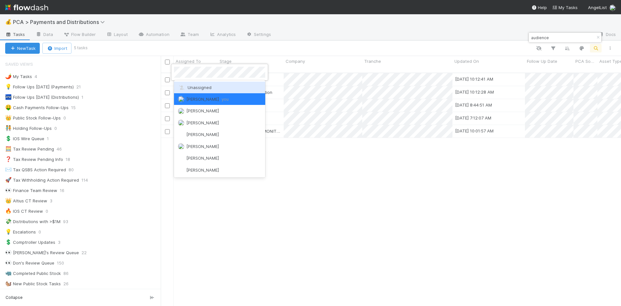
click at [204, 83] on div "Unassigned" at bounding box center [219, 88] width 91 height 12
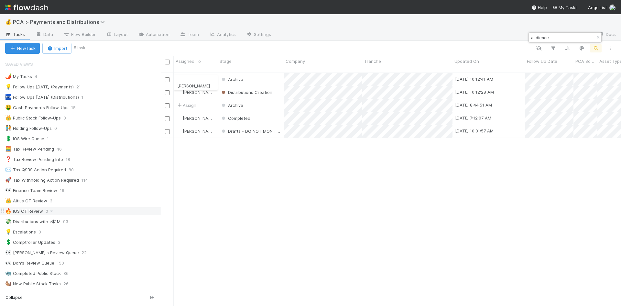
click at [375, 194] on div "[PERSON_NAME] Archive [DATE] 10:12:41 AM [DATE] 10:11:31 AM 0 0 0 0 0 [PERSON_N…" at bounding box center [391, 192] width 460 height 238
click at [272, 75] on div "Archive" at bounding box center [251, 79] width 66 height 13
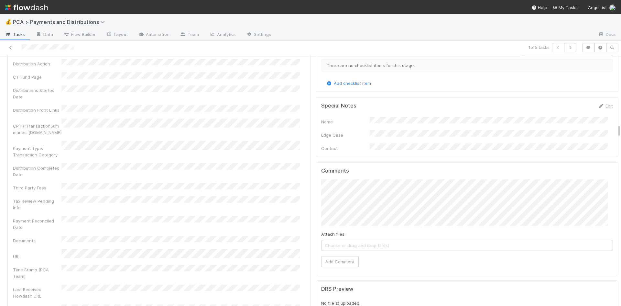
scroll to position [1358, 0]
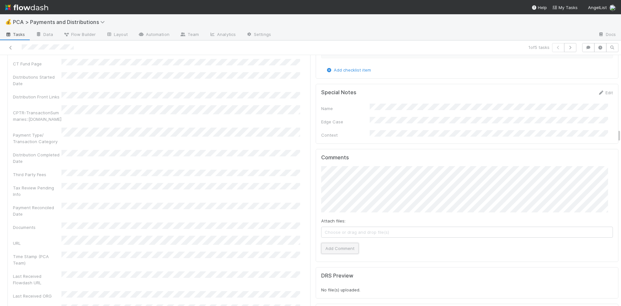
click at [338, 243] on button "Add Comment" at bounding box center [340, 248] width 38 height 11
click at [13, 47] on icon at bounding box center [10, 48] width 6 height 4
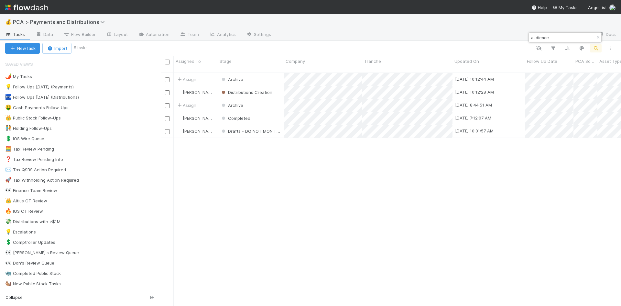
scroll to position [234, 455]
click at [400, 188] on div "Assign Archive [DATE] 10:12:44 AM [DATE] 10:11:31 AM 0 0 0 0 0 [PERSON_NAME] Di…" at bounding box center [391, 192] width 460 height 238
click at [534, 38] on input "audience" at bounding box center [562, 38] width 65 height 8
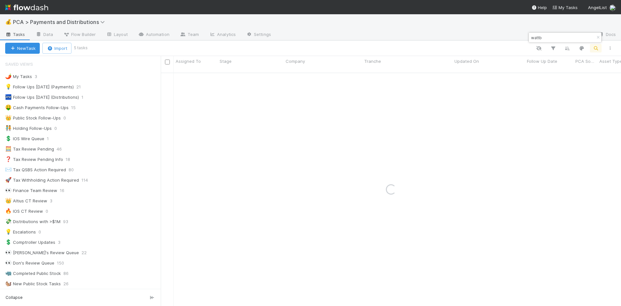
type input "wattb"
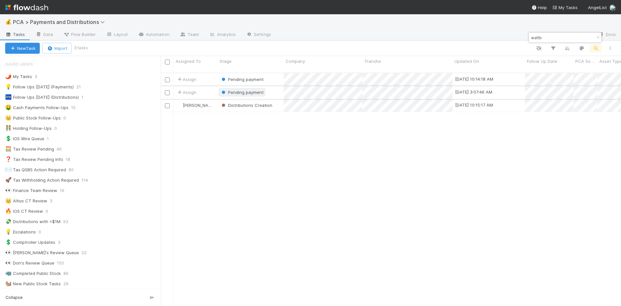
click at [246, 90] on span "Pending payment" at bounding box center [246, 92] width 36 height 5
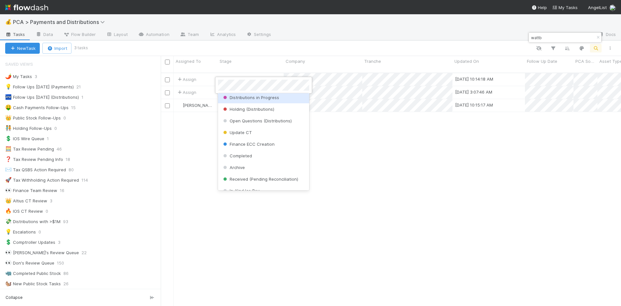
scroll to position [203, 0]
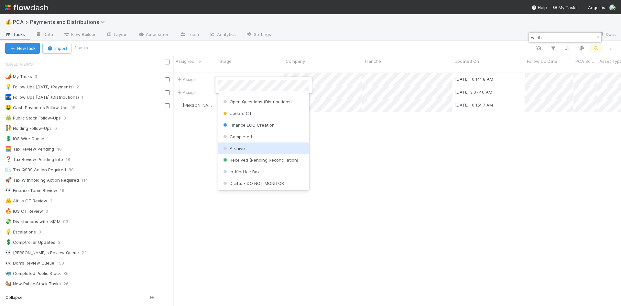
click at [252, 145] on div "Archive" at bounding box center [263, 148] width 91 height 12
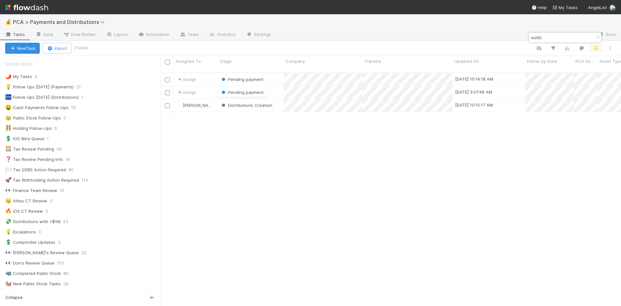
click at [423, 175] on div "Assign Pending payment [DATE] 10:14:18 AM [DATE] 10:14:17 AM 0 0 0 0 0 Assign P…" at bounding box center [391, 192] width 460 height 238
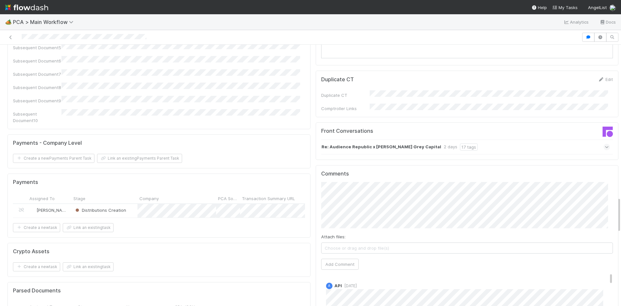
scroll to position [1197, 0]
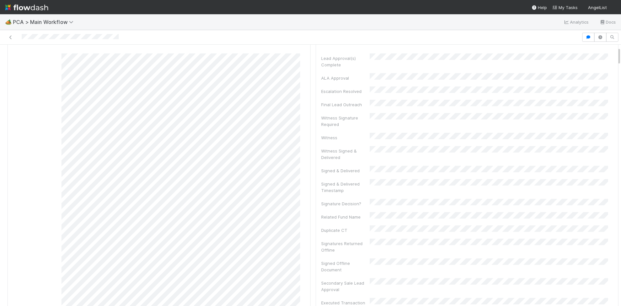
scroll to position [1708, 0]
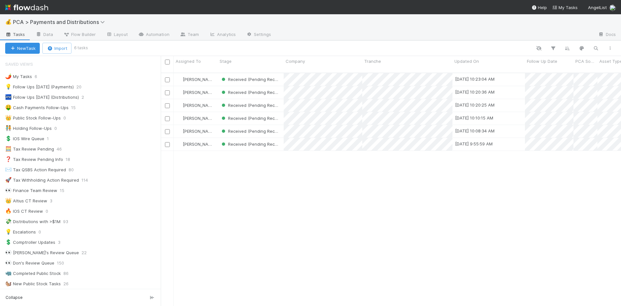
scroll to position [234, 455]
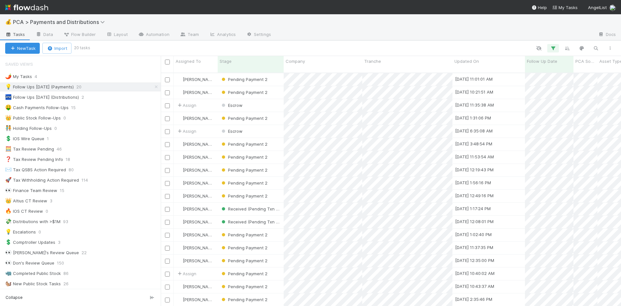
scroll to position [234, 455]
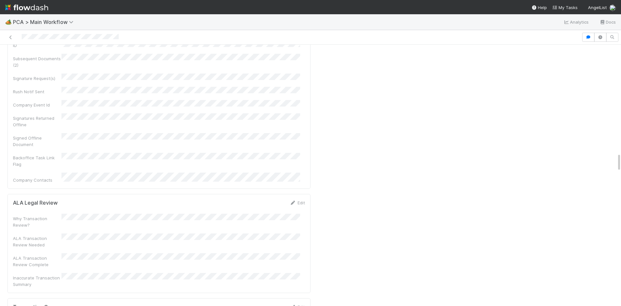
scroll to position [1585, 0]
click at [290, 224] on icon at bounding box center [293, 226] width 6 height 4
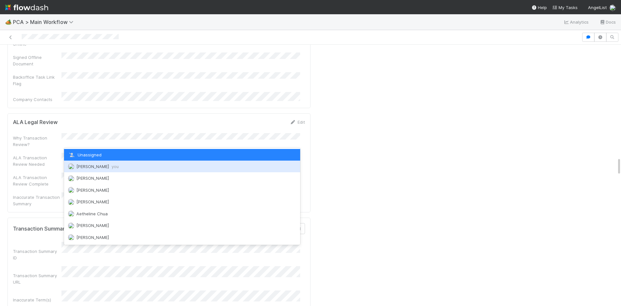
click at [105, 168] on span "[PERSON_NAME] you" at bounding box center [97, 166] width 42 height 5
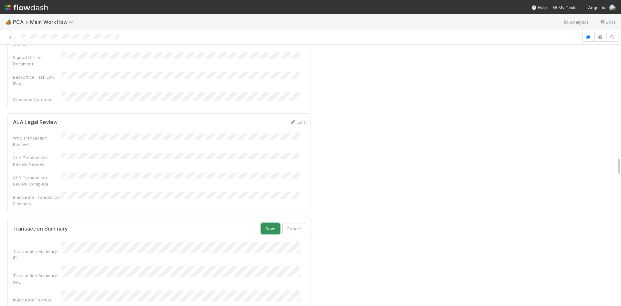
click at [261, 223] on button "Save" at bounding box center [270, 228] width 18 height 11
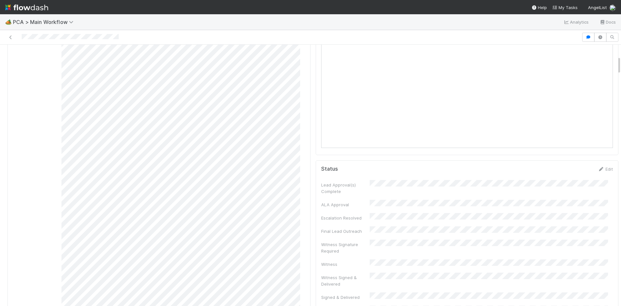
scroll to position [0, 0]
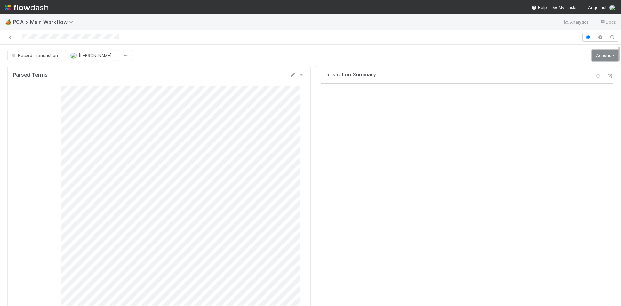
click at [594, 54] on link "Actions" at bounding box center [605, 55] width 27 height 11
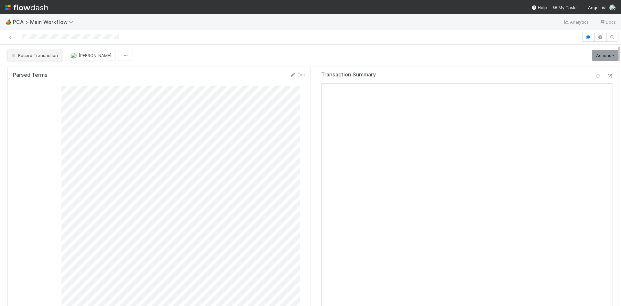
click at [44, 57] on span "Record Transaction" at bounding box center [34, 55] width 48 height 5
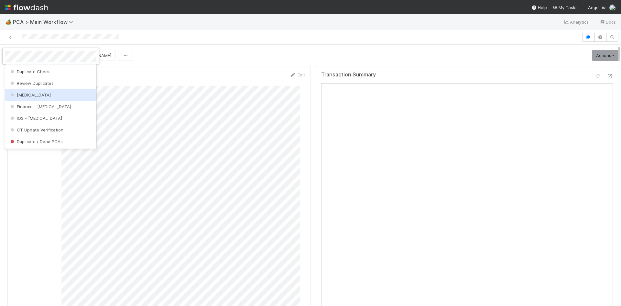
drag, startPoint x: 39, startPoint y: 95, endPoint x: 193, endPoint y: 65, distance: 156.5
click at [40, 95] on div "[MEDICAL_DATA]" at bounding box center [50, 95] width 91 height 12
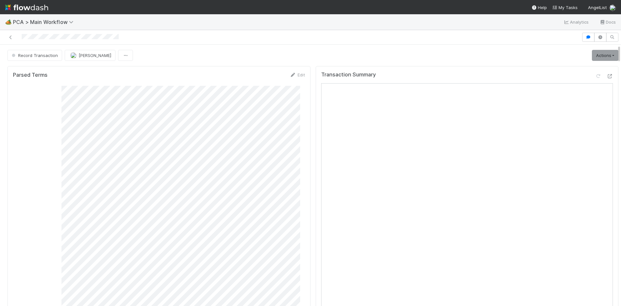
click at [229, 42] on div at bounding box center [310, 37] width 621 height 15
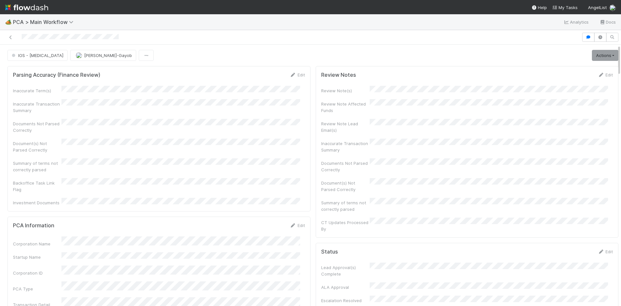
click at [135, 52] on div "IOS - ICU Loraine Pati-Gayob Actions Finish Move to Post-Close Question Move to…" at bounding box center [312, 55] width 611 height 11
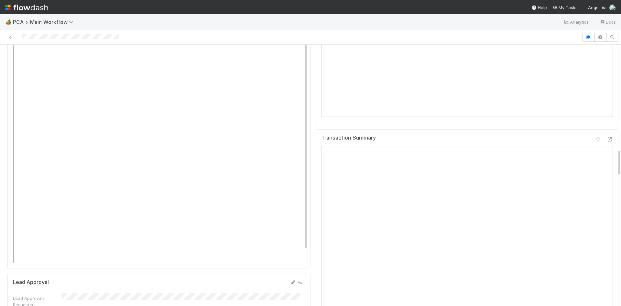
scroll to position [1035, 0]
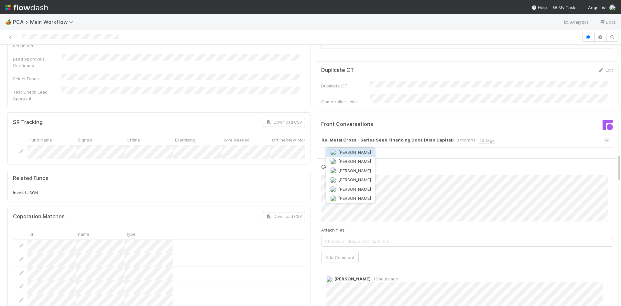
click at [358, 150] on span "[PERSON_NAME]" at bounding box center [354, 151] width 33 height 5
click at [377, 150] on span "[PERSON_NAME]" at bounding box center [384, 151] width 33 height 5
click at [343, 252] on button "Add Comment" at bounding box center [340, 257] width 38 height 11
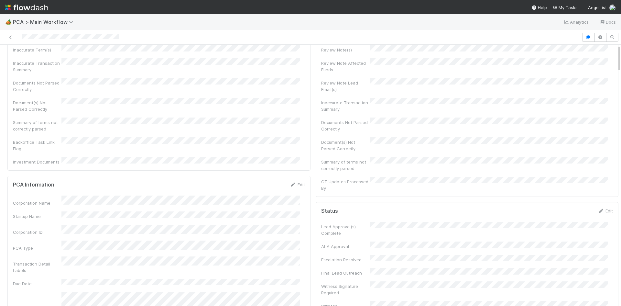
scroll to position [0, 0]
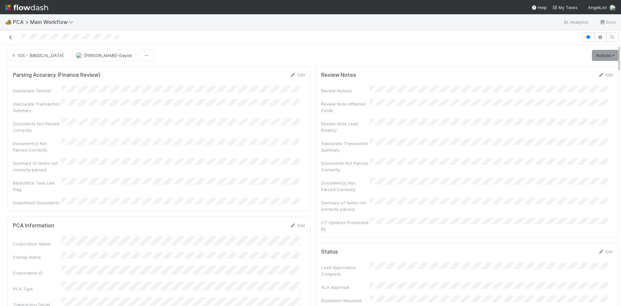
click at [11, 37] on icon at bounding box center [10, 37] width 6 height 4
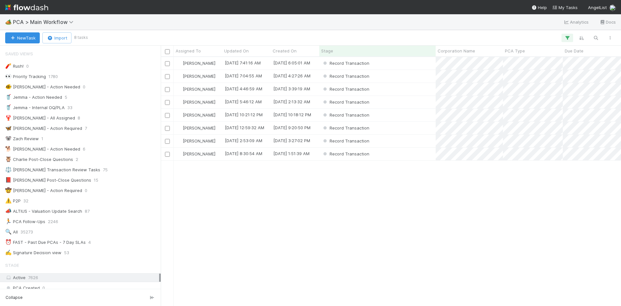
scroll to position [841, 0]
